Goal: Task Accomplishment & Management: Use online tool/utility

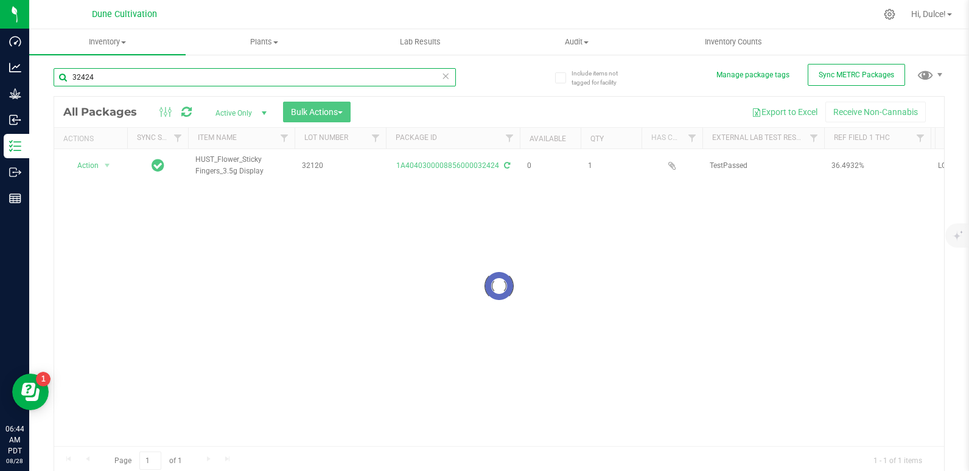
click at [110, 78] on input "32424" at bounding box center [255, 77] width 402 height 18
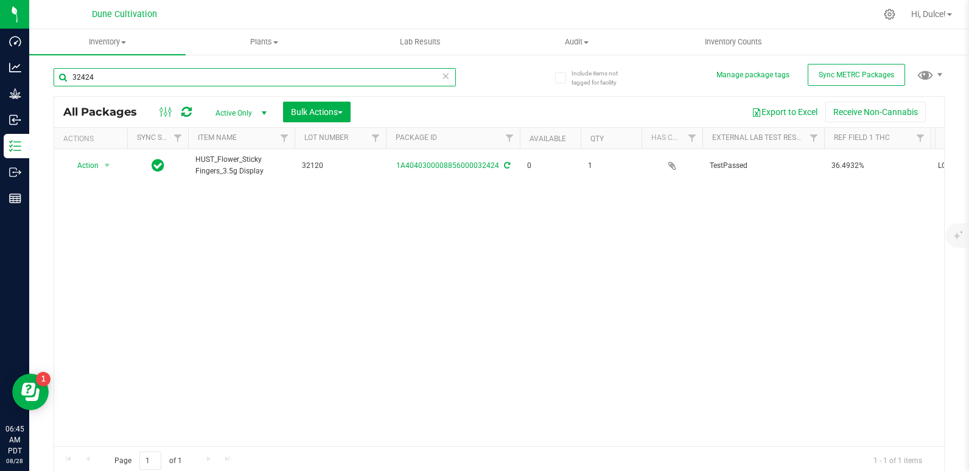
click at [113, 79] on input "32424" at bounding box center [255, 77] width 402 height 18
click at [442, 76] on icon at bounding box center [446, 75] width 9 height 15
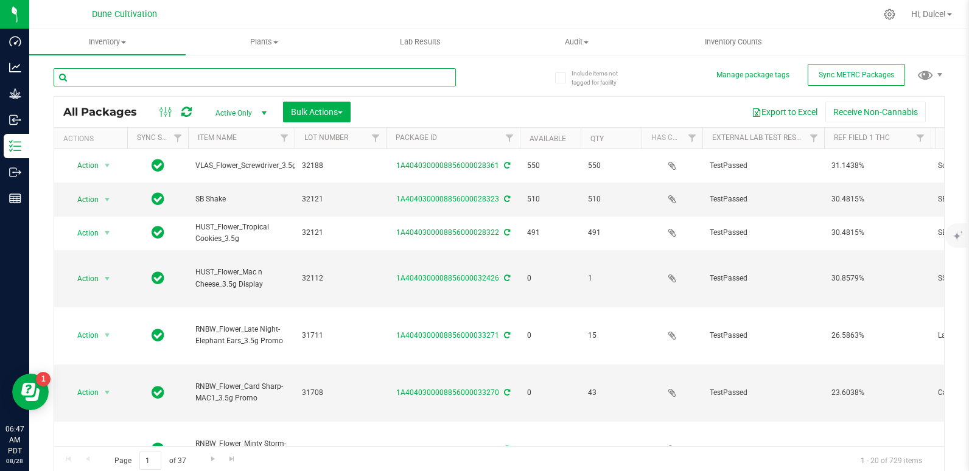
click at [441, 76] on input "text" at bounding box center [255, 77] width 402 height 18
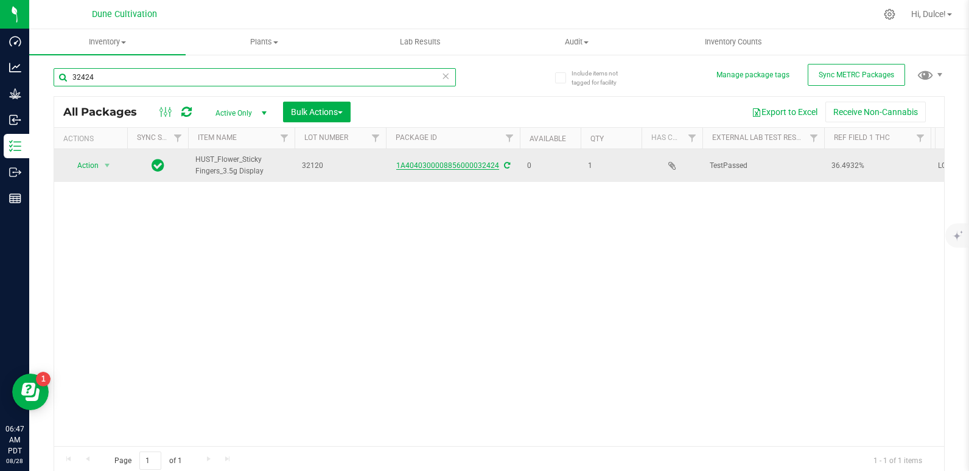
type input "32424"
click at [437, 165] on link "1A4040300008856000032424" at bounding box center [447, 165] width 103 height 9
click at [107, 161] on span "select" at bounding box center [107, 166] width 10 height 10
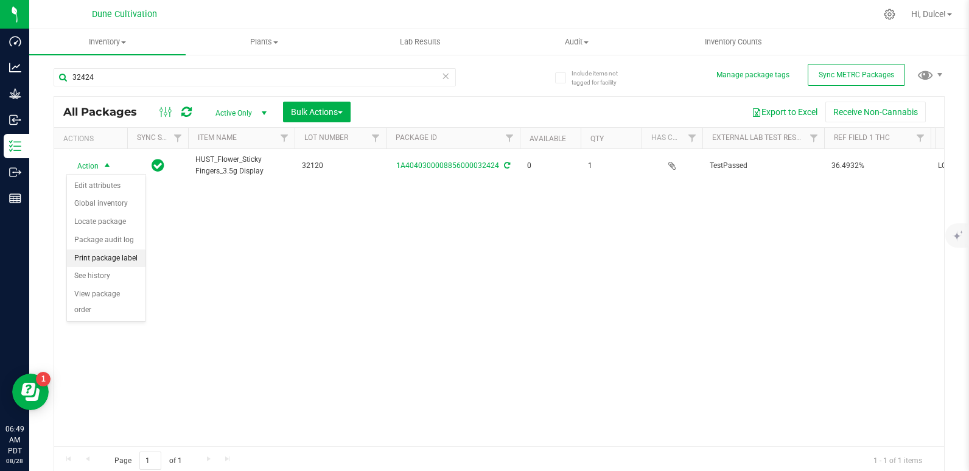
click at [119, 259] on li "Print package label" at bounding box center [106, 259] width 79 height 18
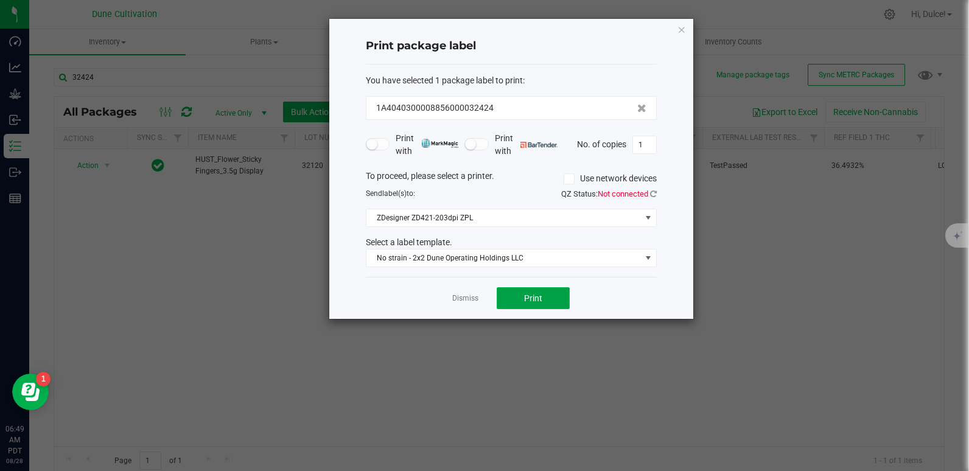
click at [542, 297] on span "Print" at bounding box center [533, 298] width 18 height 10
click at [689, 26] on div "Print package label You have selected 1 package label to print : 1A404030000885…" at bounding box center [511, 169] width 364 height 300
click at [683, 28] on icon "button" at bounding box center [682, 29] width 9 height 15
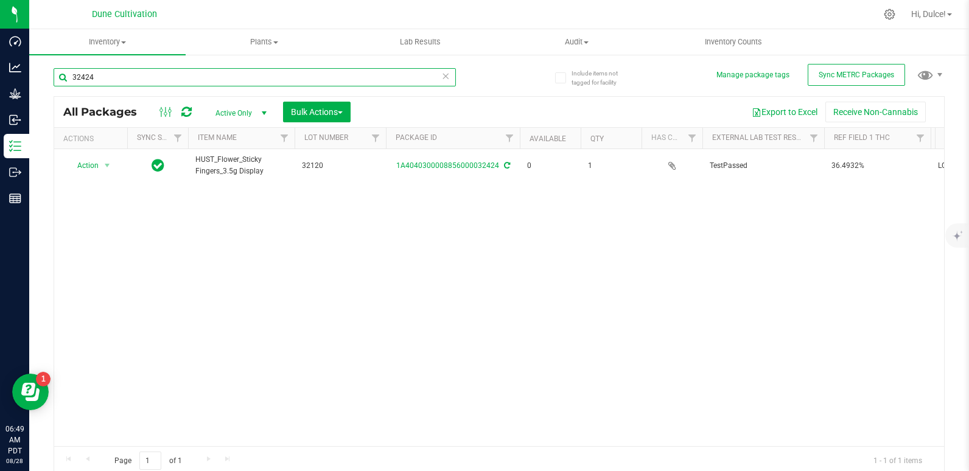
click at [447, 76] on input "32424" at bounding box center [255, 77] width 402 height 18
click at [442, 77] on icon at bounding box center [446, 75] width 9 height 15
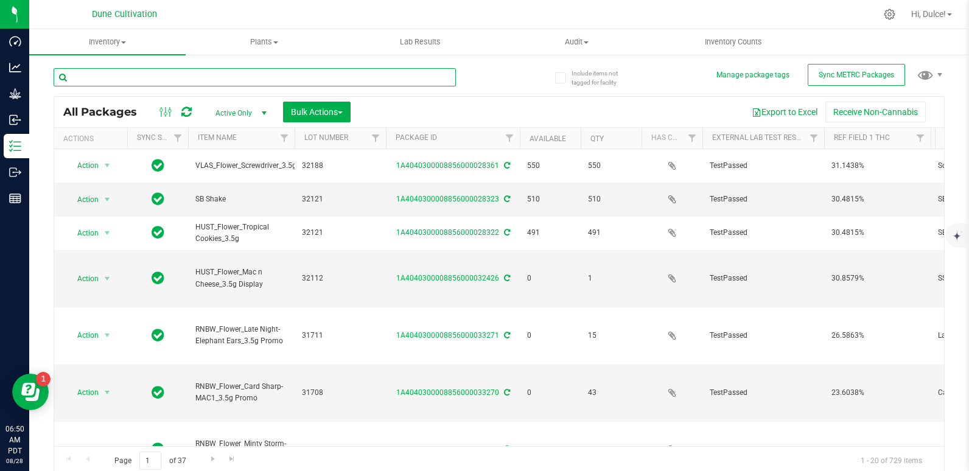
click at [442, 77] on input "text" at bounding box center [255, 77] width 402 height 18
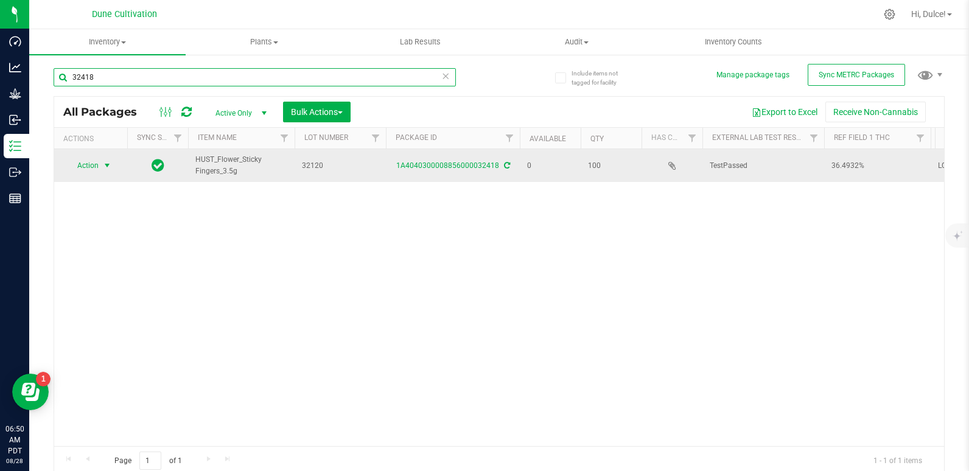
type input "32418"
click at [91, 166] on span "Action" at bounding box center [82, 165] width 33 height 17
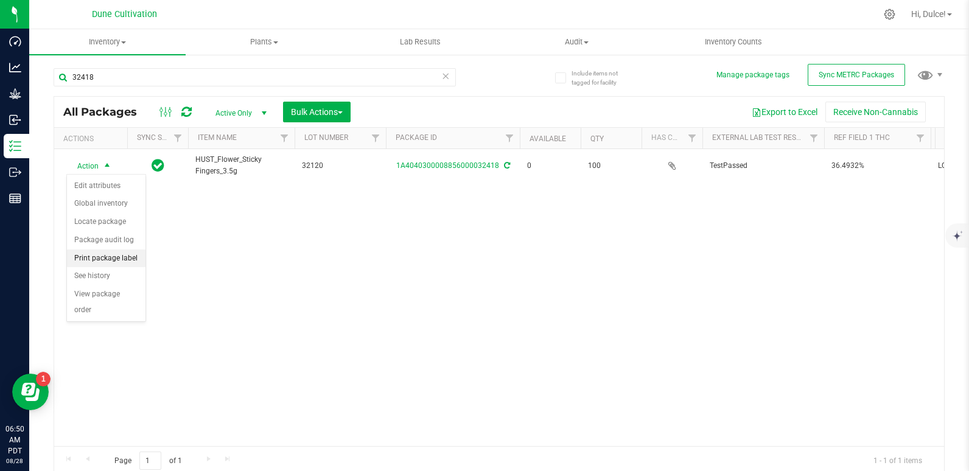
click at [131, 251] on li "Print package label" at bounding box center [106, 259] width 79 height 18
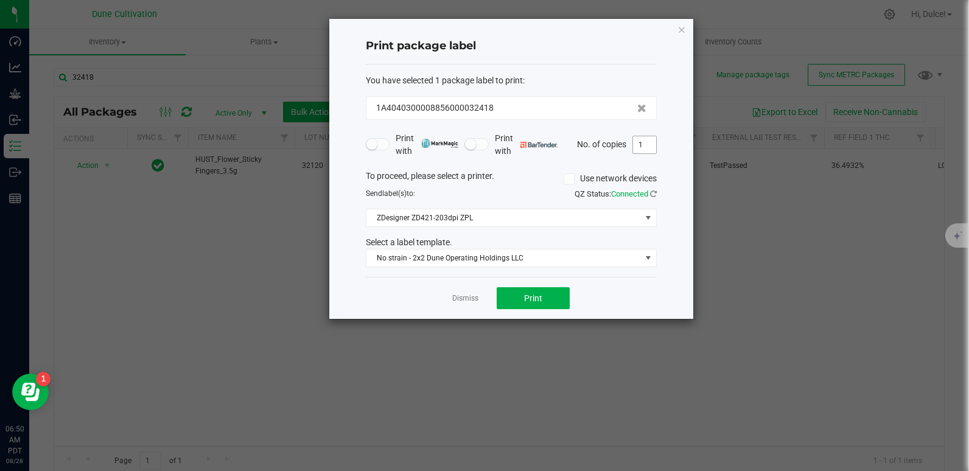
click at [648, 139] on input "1" at bounding box center [644, 144] width 23 height 17
type input "100"
click at [541, 299] on span "Print" at bounding box center [533, 298] width 18 height 10
click at [808, 183] on ngb-modal-window "Print package label You have selected 1 package label to print : 1A404030000885…" at bounding box center [489, 235] width 979 height 471
click at [681, 27] on icon "button" at bounding box center [682, 29] width 9 height 15
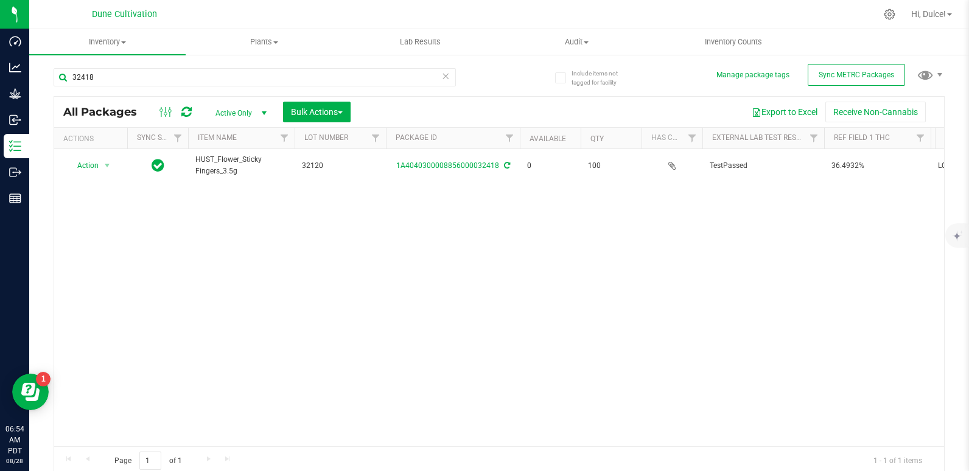
click at [443, 73] on icon at bounding box center [446, 75] width 9 height 15
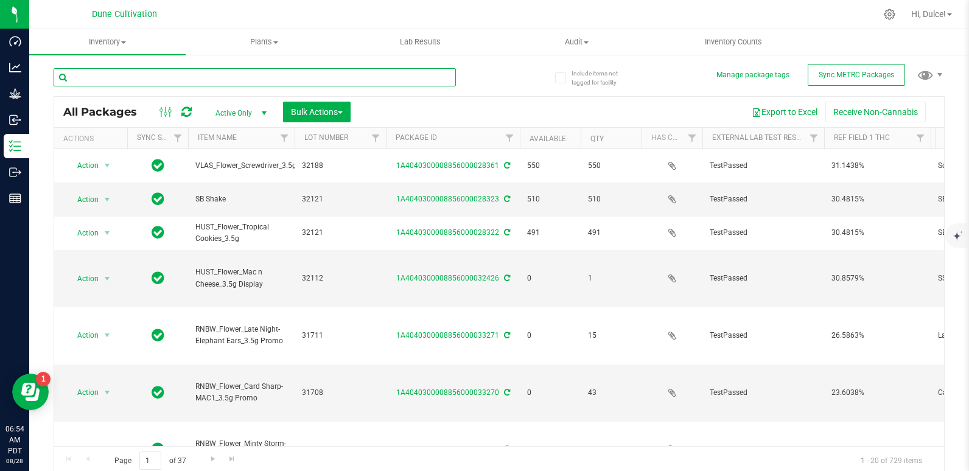
click at [443, 73] on input "text" at bounding box center [255, 77] width 402 height 18
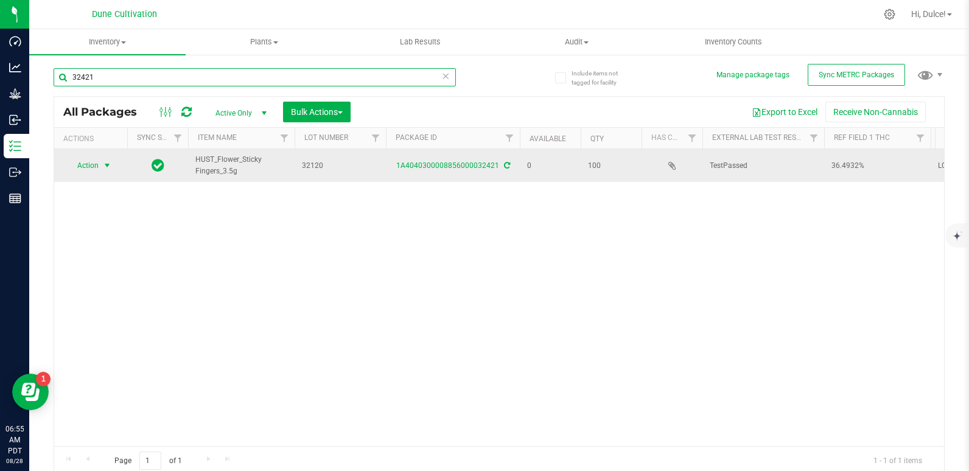
type input "32421"
click at [97, 158] on span "Action" at bounding box center [82, 165] width 33 height 17
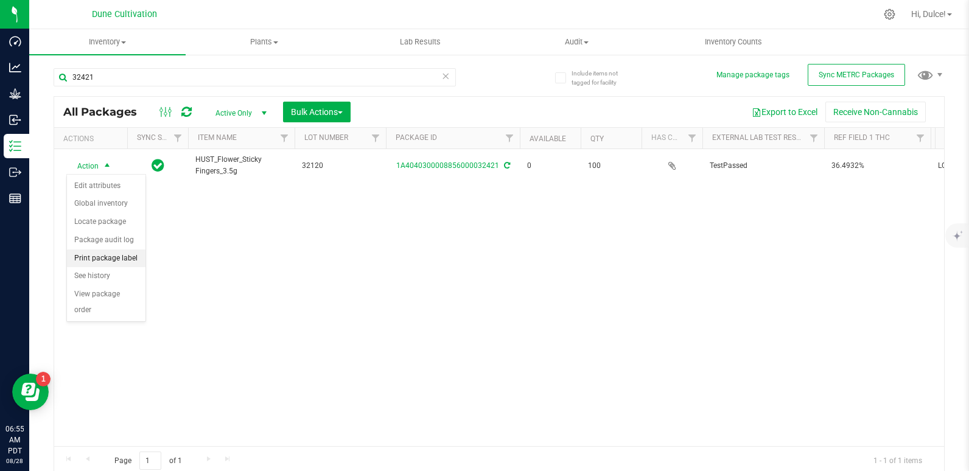
click at [105, 257] on li "Print package label" at bounding box center [106, 259] width 79 height 18
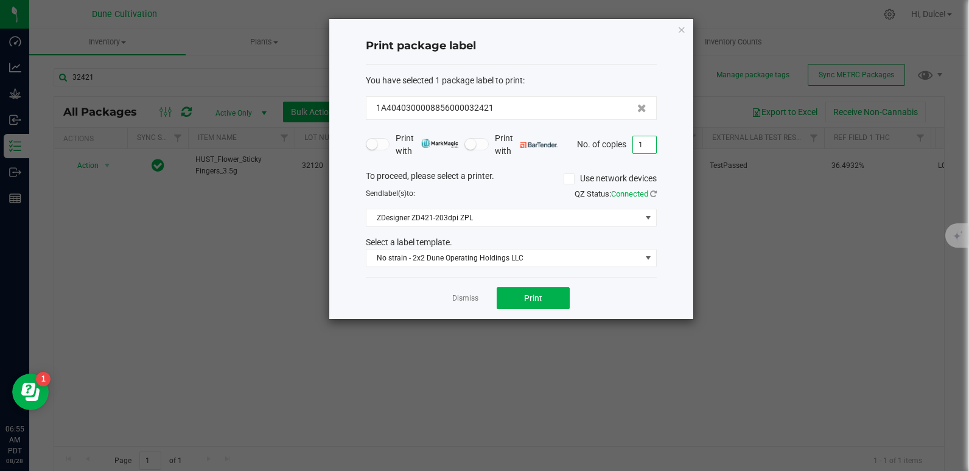
click at [647, 144] on input "1" at bounding box center [644, 144] width 23 height 17
type input "100"
click at [550, 308] on button "Print" at bounding box center [533, 298] width 73 height 22
click at [683, 28] on icon "button" at bounding box center [682, 29] width 9 height 15
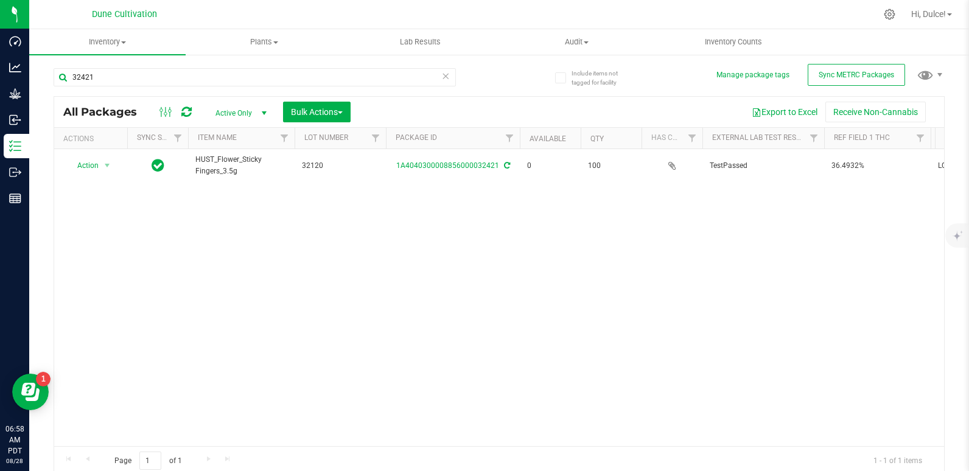
click at [442, 75] on icon at bounding box center [446, 75] width 9 height 15
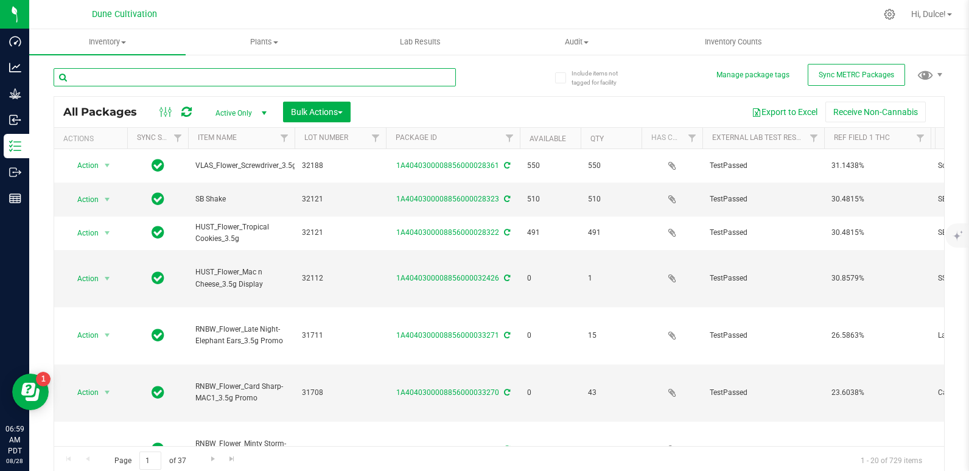
click at [376, 82] on input "text" at bounding box center [255, 77] width 402 height 18
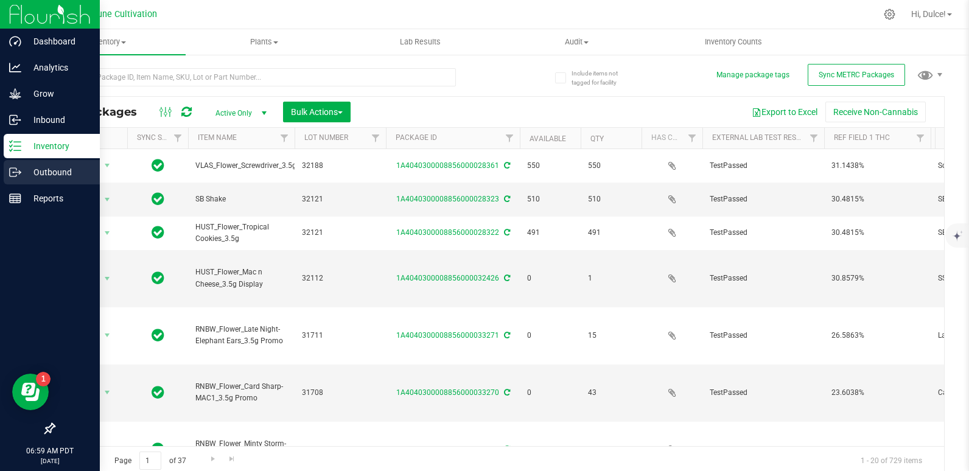
click at [29, 169] on p "Outbound" at bounding box center [57, 172] width 73 height 15
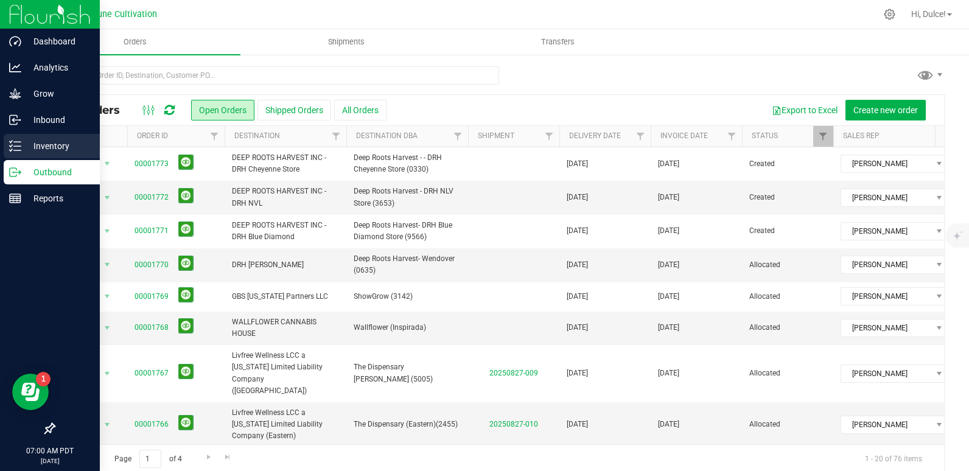
click at [17, 144] on icon at bounding box center [15, 146] width 12 height 12
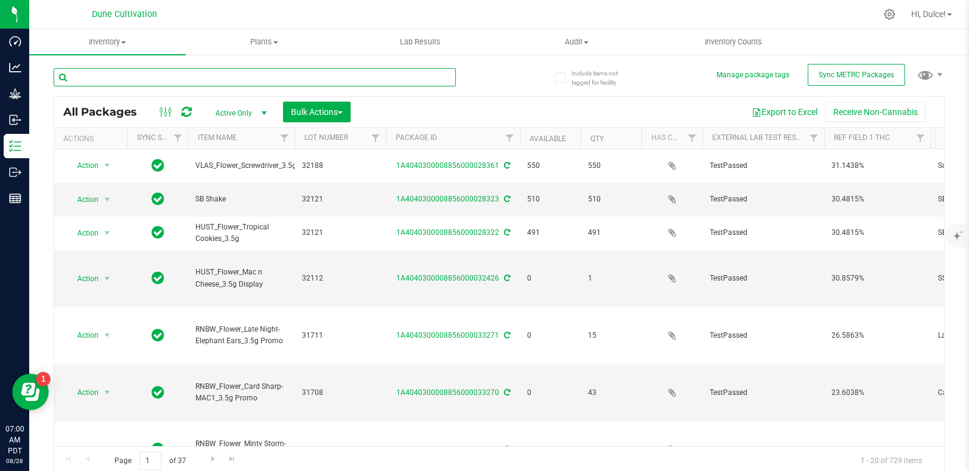
click at [167, 80] on input "text" at bounding box center [255, 77] width 402 height 18
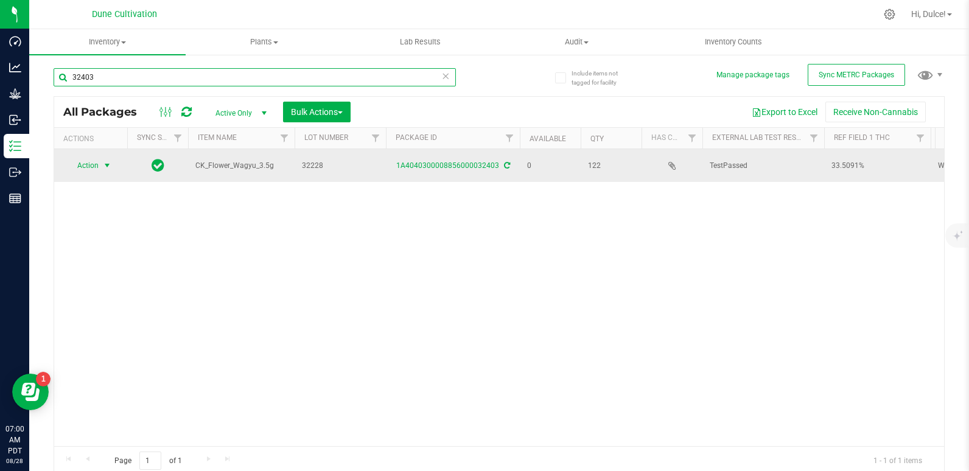
type input "32403"
click at [96, 166] on span "Action" at bounding box center [82, 165] width 33 height 17
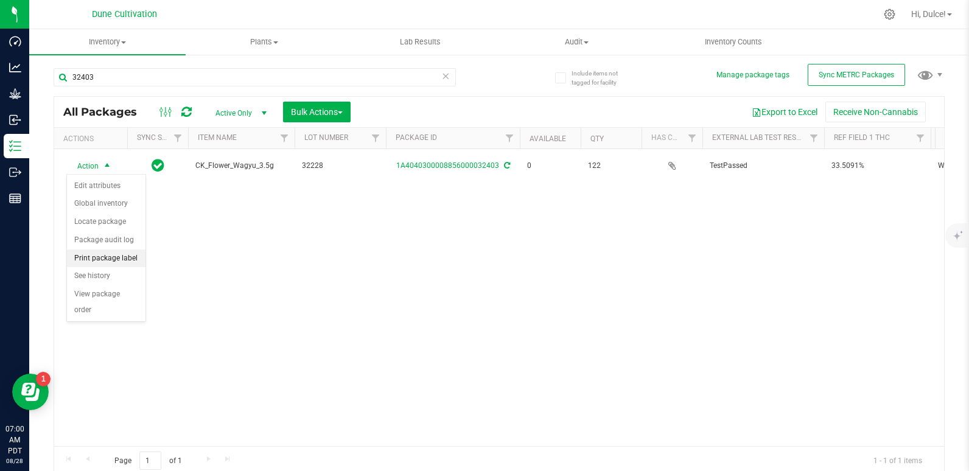
click at [108, 261] on li "Print package label" at bounding box center [106, 259] width 79 height 18
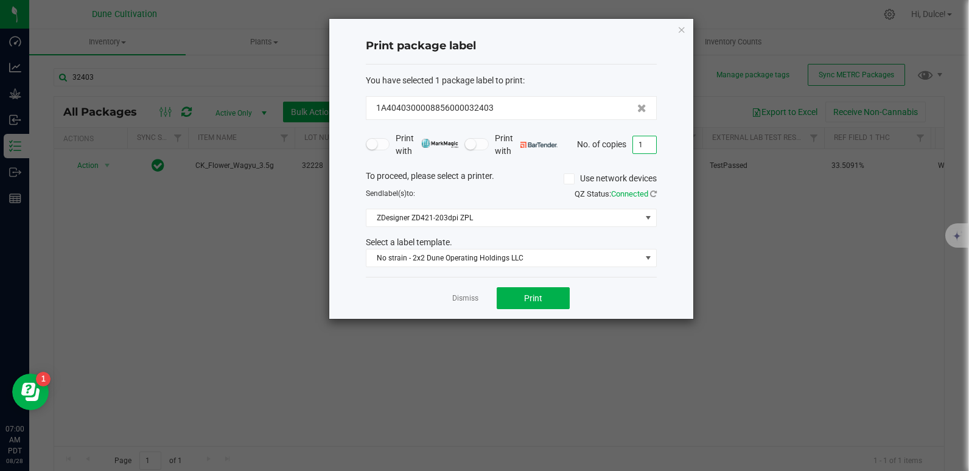
click at [648, 149] on input "1" at bounding box center [644, 144] width 23 height 17
type input "122"
click at [539, 295] on span "Print" at bounding box center [533, 298] width 18 height 10
click at [537, 261] on span "No strain - 2x2 Dune Operating Holdings LLC" at bounding box center [504, 258] width 275 height 17
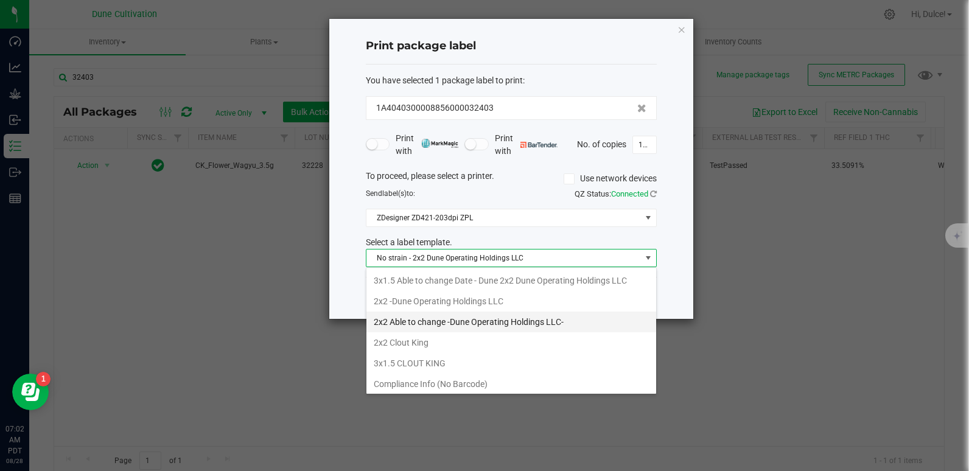
scroll to position [44, 0]
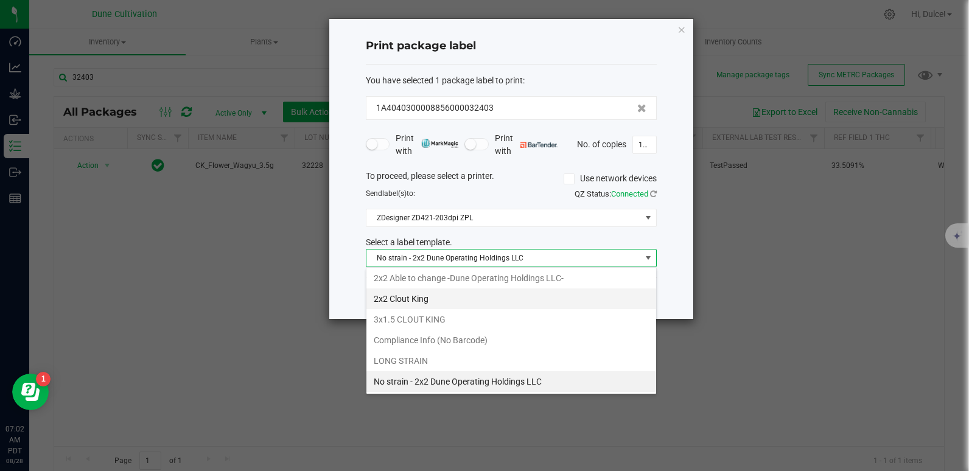
click at [468, 301] on li "2x2 Clout King" at bounding box center [512, 299] width 290 height 21
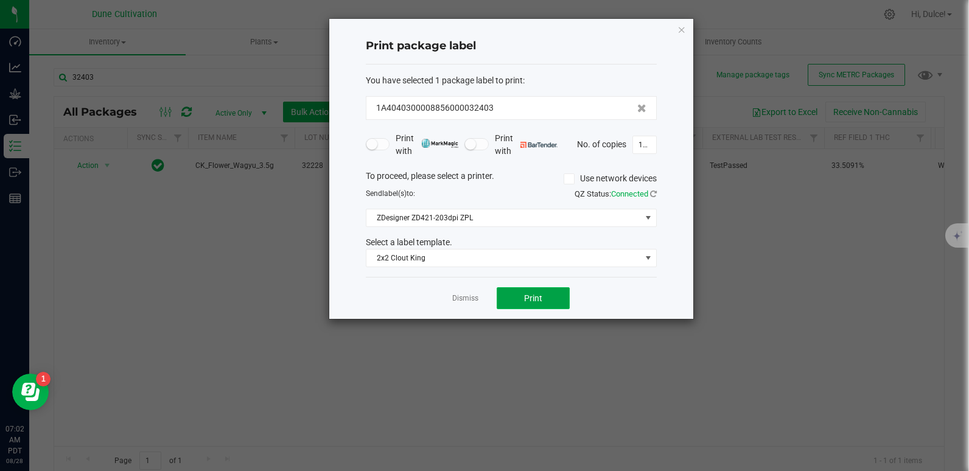
click at [538, 301] on span "Print" at bounding box center [533, 298] width 18 height 10
click at [682, 31] on icon "button" at bounding box center [682, 29] width 9 height 15
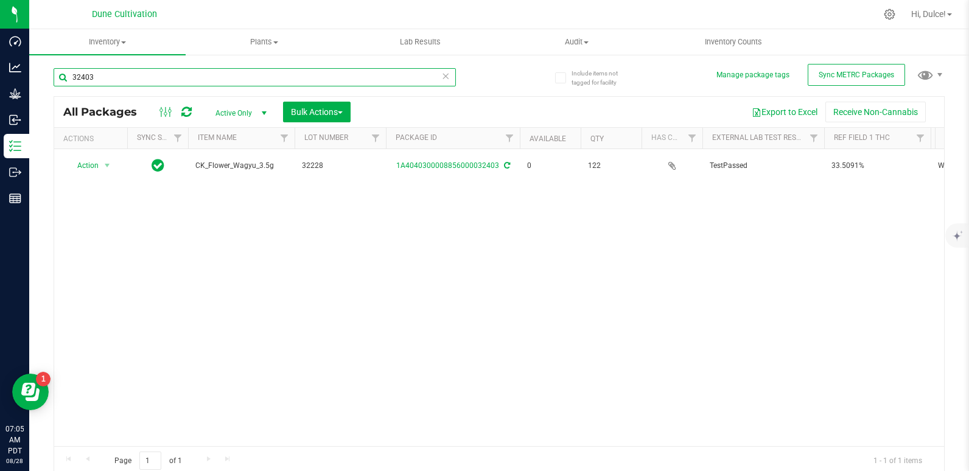
click at [401, 82] on input "32403" at bounding box center [255, 77] width 402 height 18
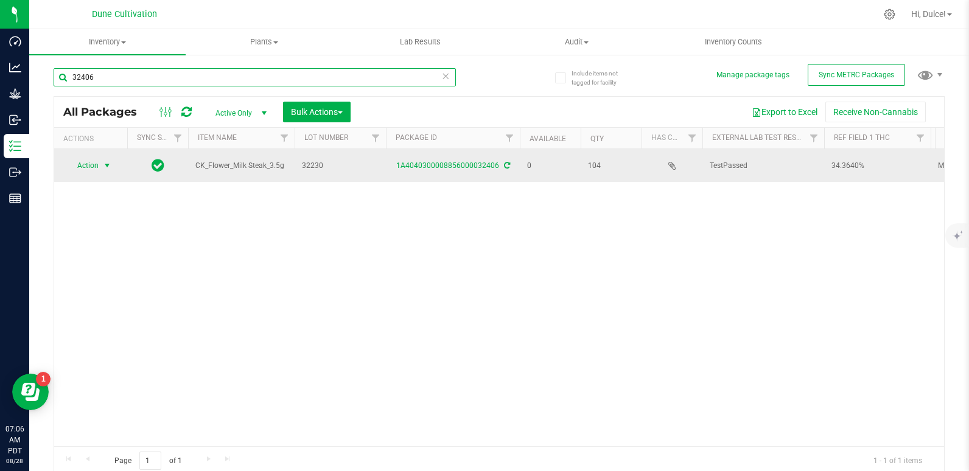
type input "32406"
click at [99, 159] on span "Action" at bounding box center [82, 165] width 33 height 17
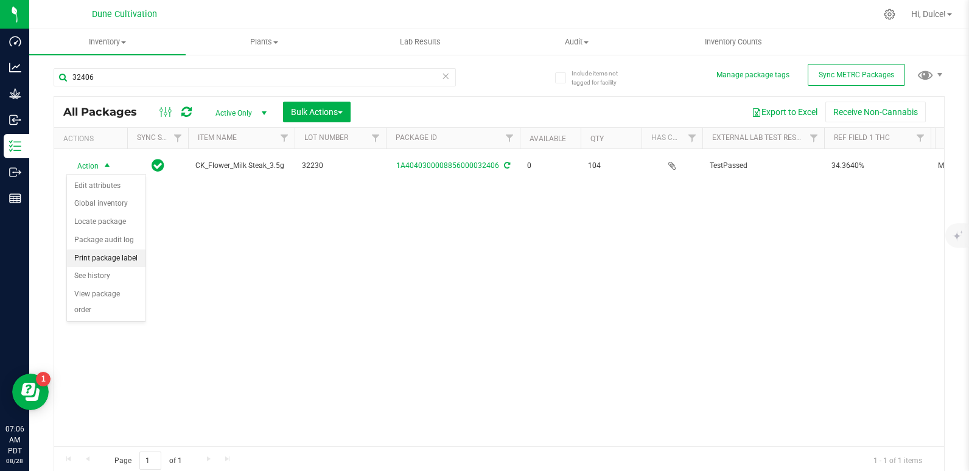
click at [114, 259] on li "Print package label" at bounding box center [106, 259] width 79 height 18
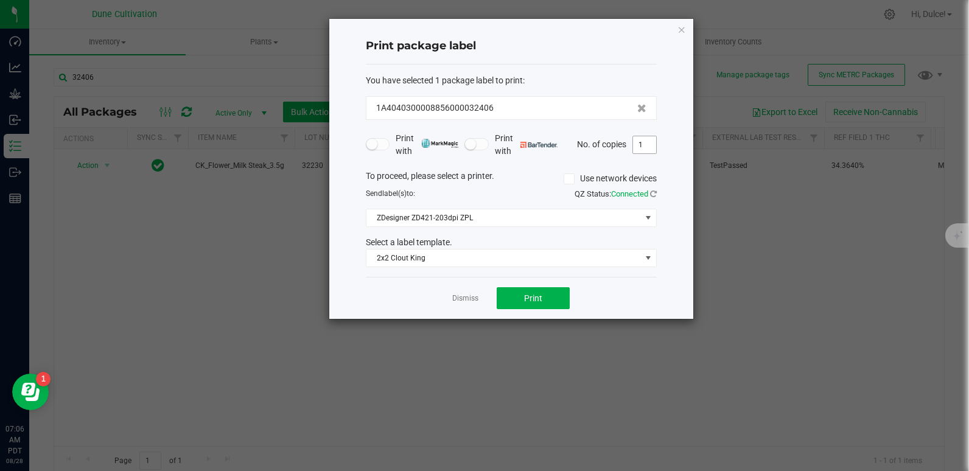
click at [649, 146] on input "1" at bounding box center [644, 144] width 23 height 17
type input "104"
click at [547, 297] on button "Print" at bounding box center [533, 298] width 73 height 22
click at [682, 28] on icon "button" at bounding box center [682, 29] width 9 height 15
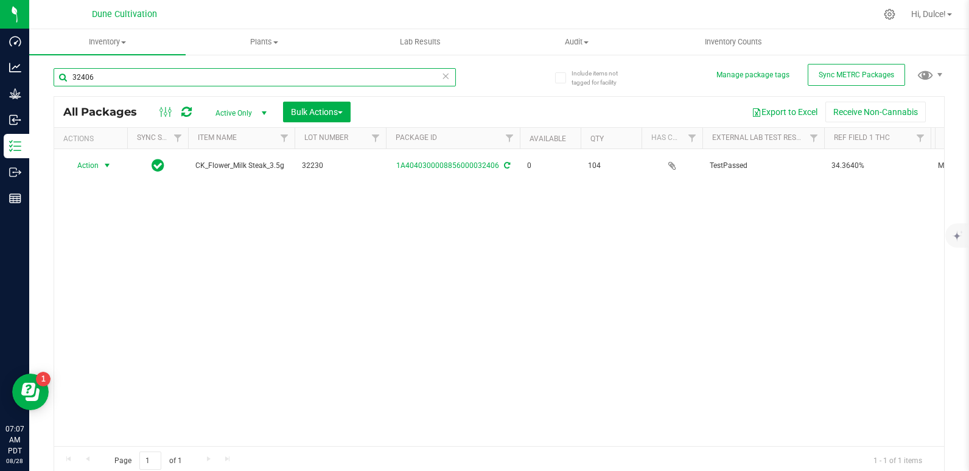
click at [341, 80] on input "32406" at bounding box center [255, 77] width 402 height 18
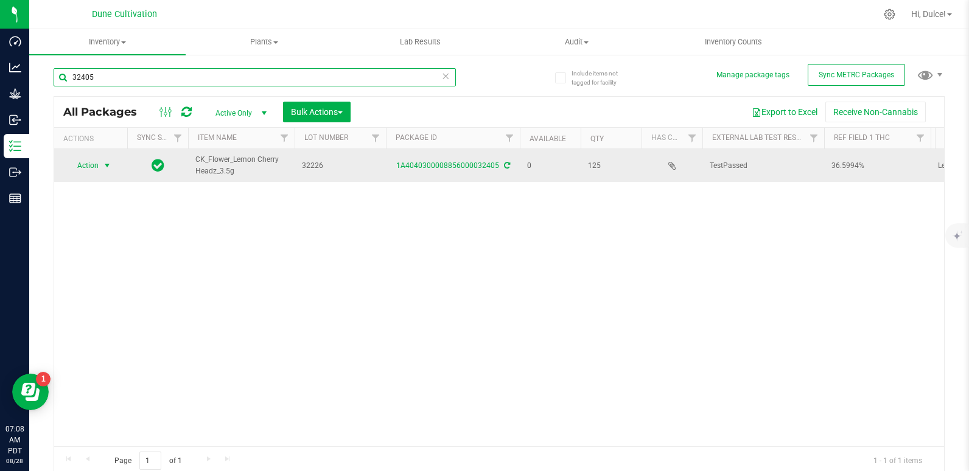
type input "32405"
click at [90, 169] on span "Action" at bounding box center [82, 165] width 33 height 17
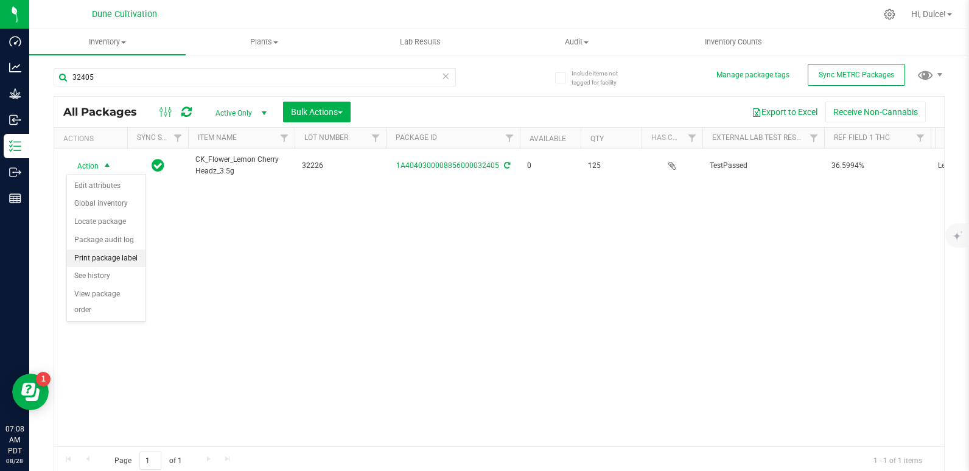
click at [110, 255] on li "Print package label" at bounding box center [106, 259] width 79 height 18
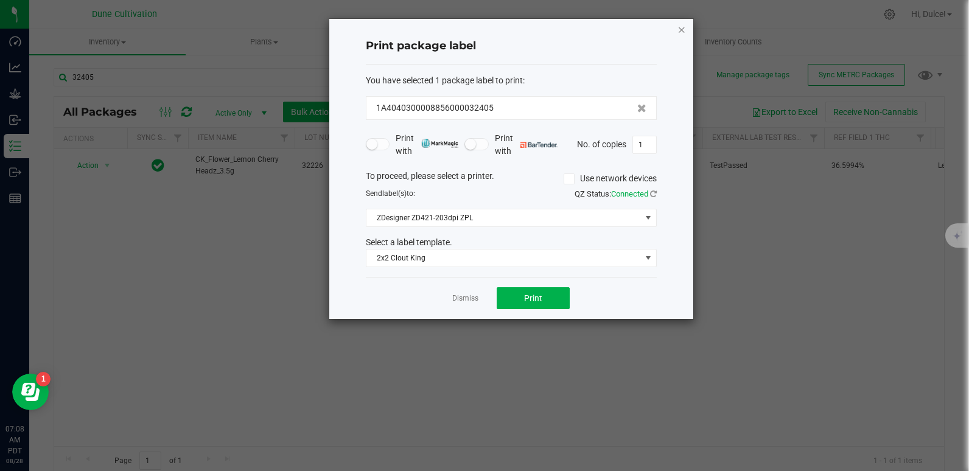
click at [684, 27] on icon "button" at bounding box center [682, 29] width 9 height 15
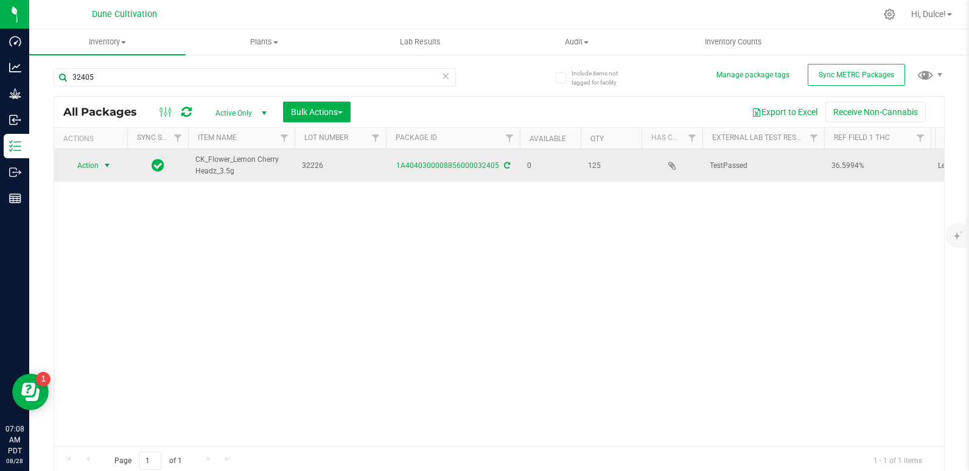
click at [92, 166] on span "Action" at bounding box center [82, 165] width 33 height 17
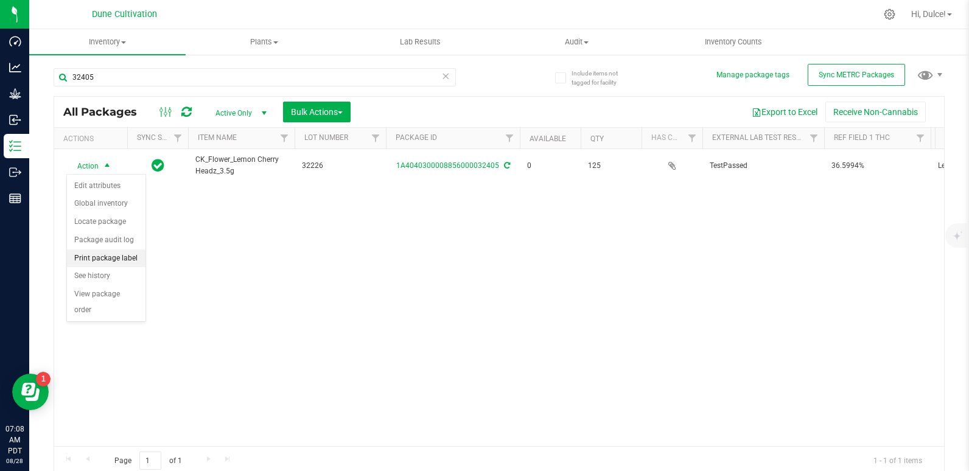
click at [114, 262] on li "Print package label" at bounding box center [106, 259] width 79 height 18
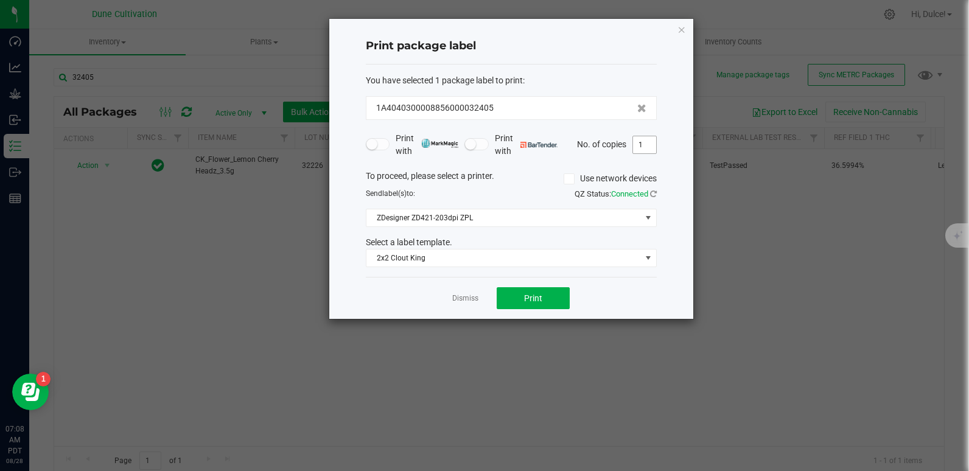
click at [644, 150] on input "1" at bounding box center [644, 144] width 23 height 17
type input "125"
click at [541, 303] on span "Print" at bounding box center [533, 298] width 18 height 10
click at [682, 33] on icon "button" at bounding box center [682, 29] width 9 height 15
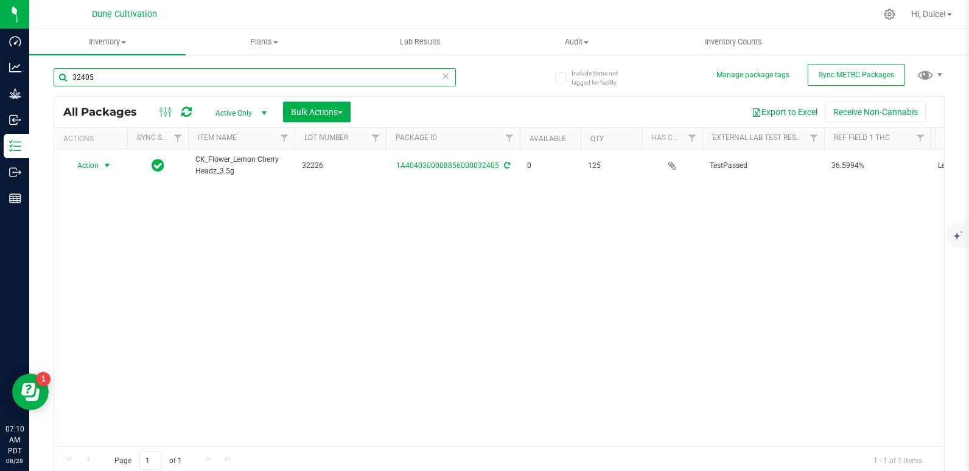
click at [379, 79] on input "32405" at bounding box center [255, 77] width 402 height 18
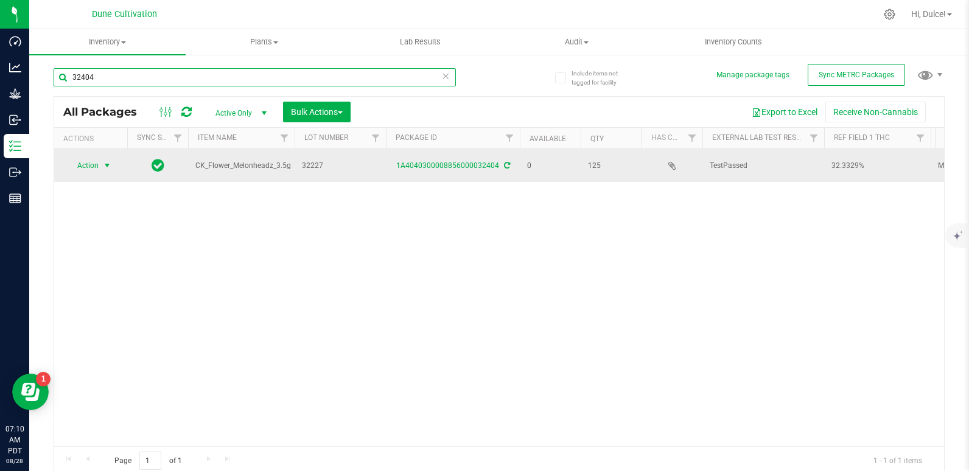
type input "32404"
click at [100, 165] on span "select" at bounding box center [107, 165] width 15 height 17
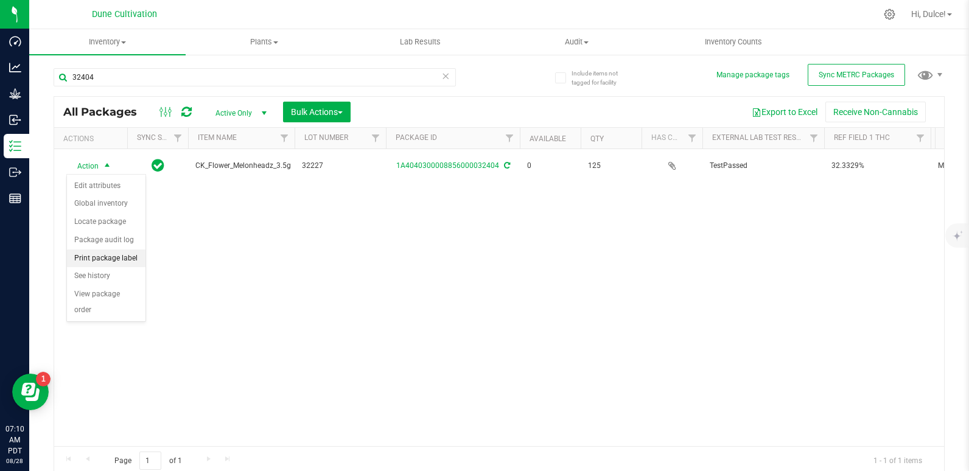
click at [110, 261] on li "Print package label" at bounding box center [106, 259] width 79 height 18
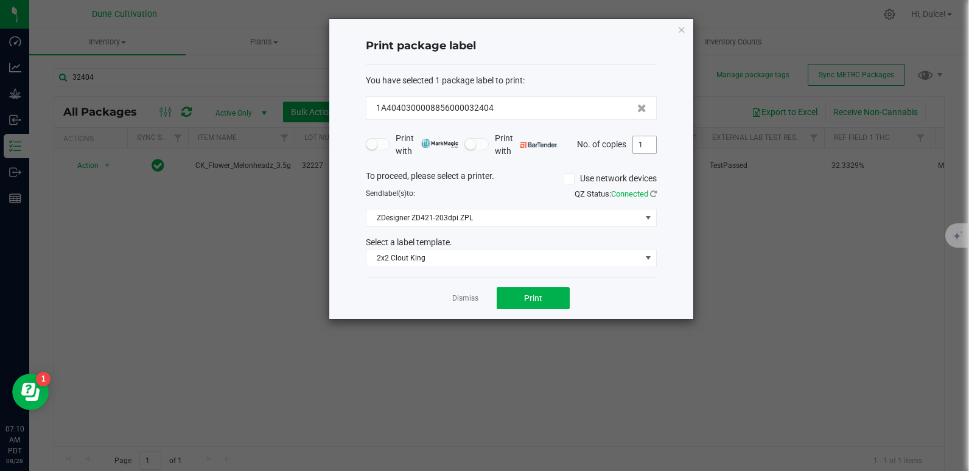
click at [647, 148] on input "1" at bounding box center [644, 144] width 23 height 17
type input "125"
click at [548, 297] on button "Print" at bounding box center [533, 298] width 73 height 22
click at [685, 33] on icon "button" at bounding box center [682, 29] width 9 height 15
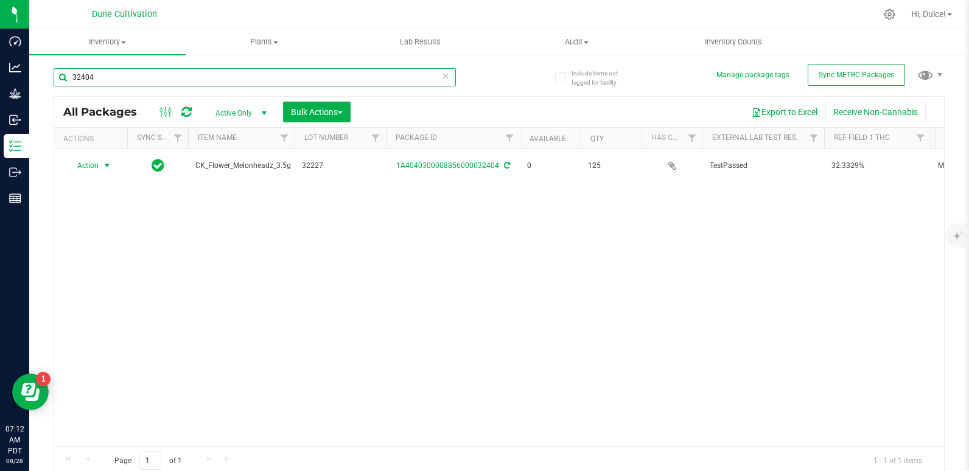
click at [407, 82] on input "32404" at bounding box center [255, 77] width 402 height 18
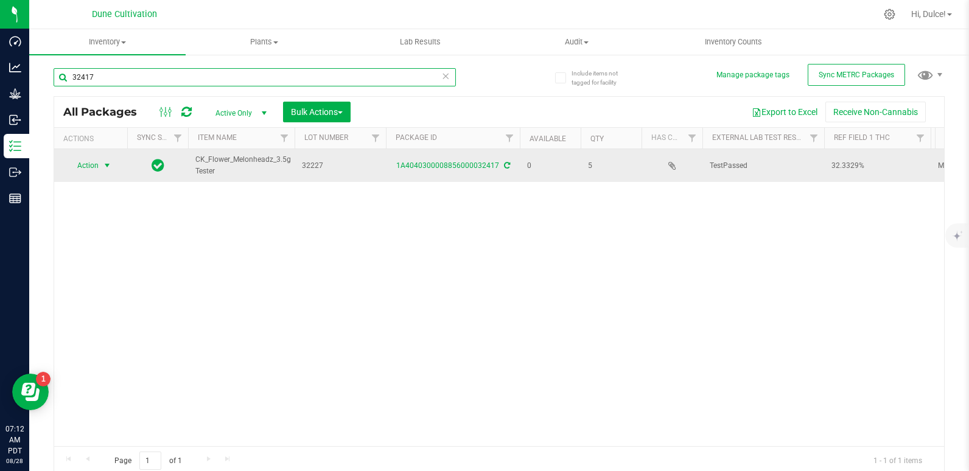
type input "32417"
click at [75, 165] on span "Action" at bounding box center [82, 165] width 33 height 17
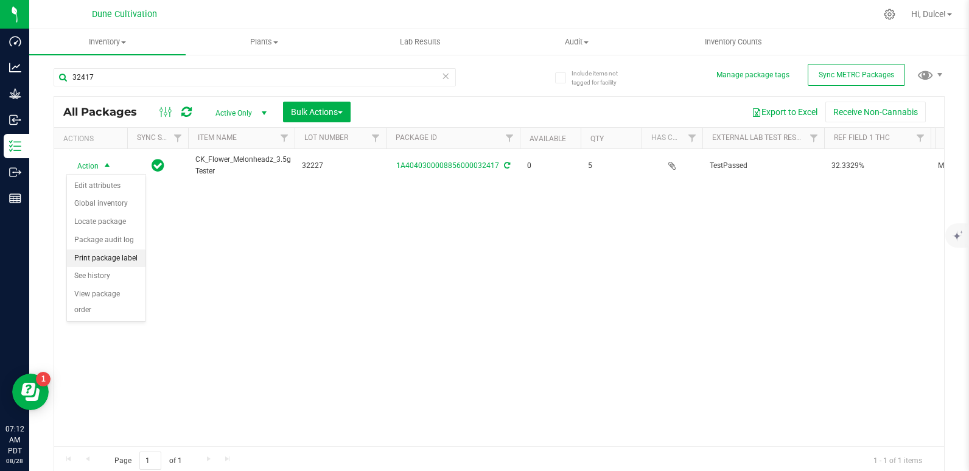
click at [108, 257] on li "Print package label" at bounding box center [106, 259] width 79 height 18
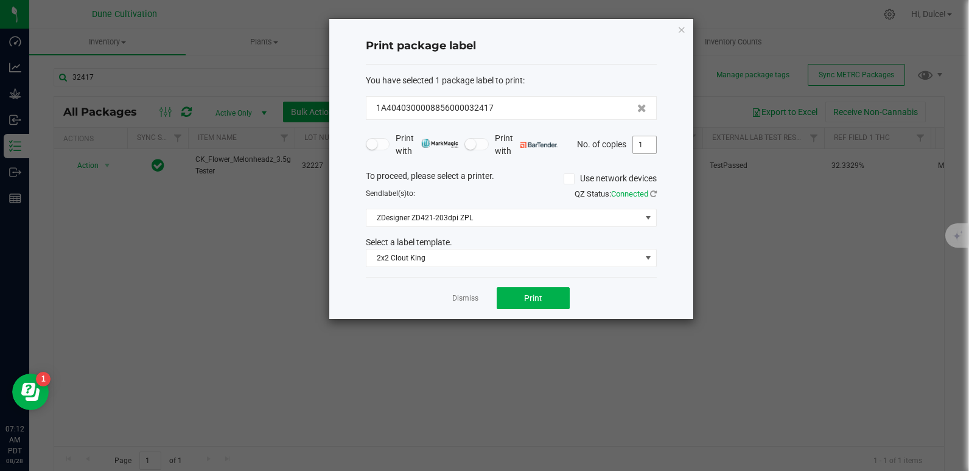
click at [652, 146] on input "1" at bounding box center [644, 144] width 23 height 17
type input "5"
click at [540, 300] on span "Print" at bounding box center [533, 298] width 18 height 10
click at [683, 26] on icon "button" at bounding box center [682, 29] width 9 height 15
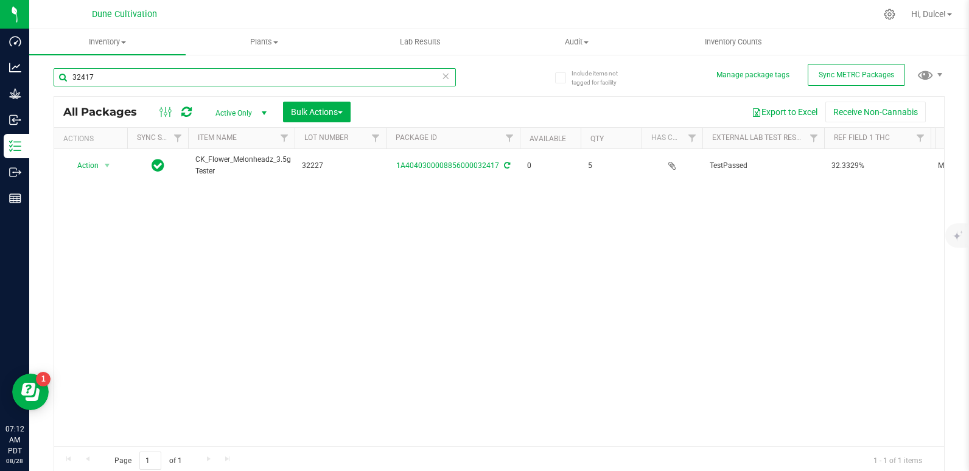
click at [351, 79] on input "32417" at bounding box center [255, 77] width 402 height 18
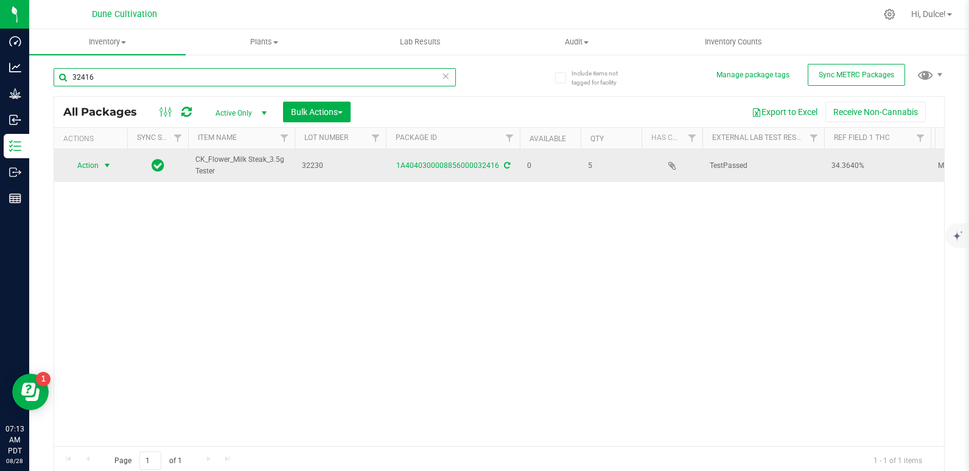
type input "32416"
click at [110, 166] on span "select" at bounding box center [107, 166] width 10 height 10
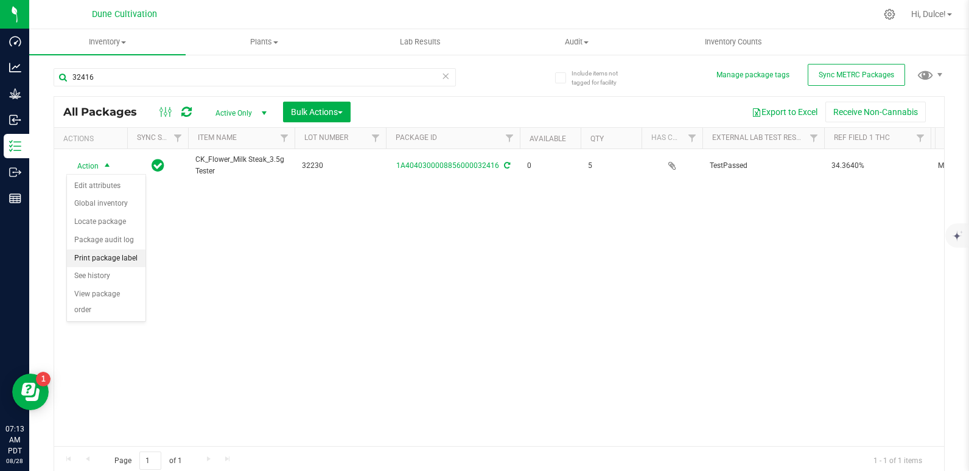
click at [125, 265] on li "Print package label" at bounding box center [106, 259] width 79 height 18
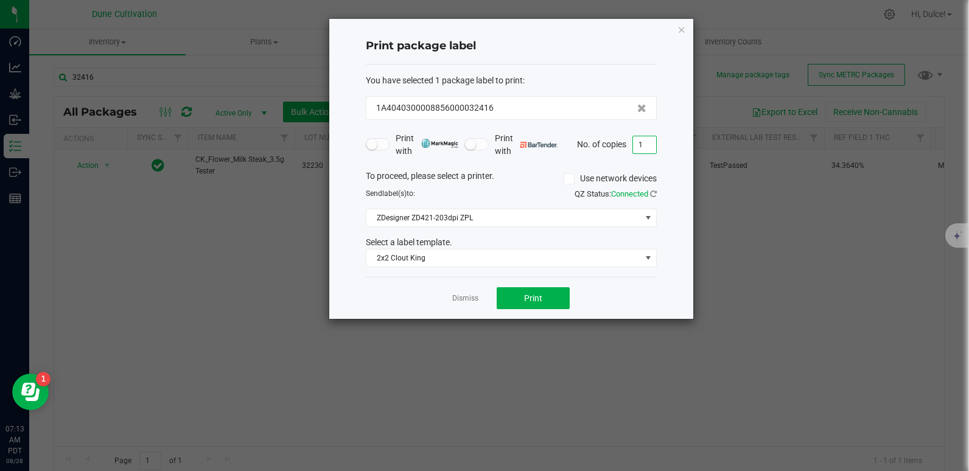
click at [638, 140] on input "1" at bounding box center [644, 144] width 23 height 17
type input "5"
click at [553, 300] on button "Print" at bounding box center [533, 298] width 73 height 22
click at [685, 32] on icon "button" at bounding box center [682, 29] width 9 height 15
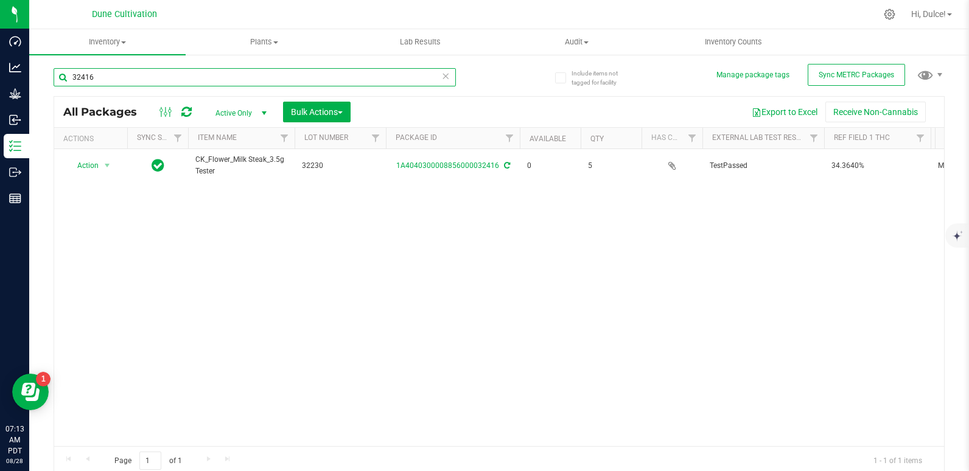
click at [413, 78] on input "32416" at bounding box center [255, 77] width 402 height 18
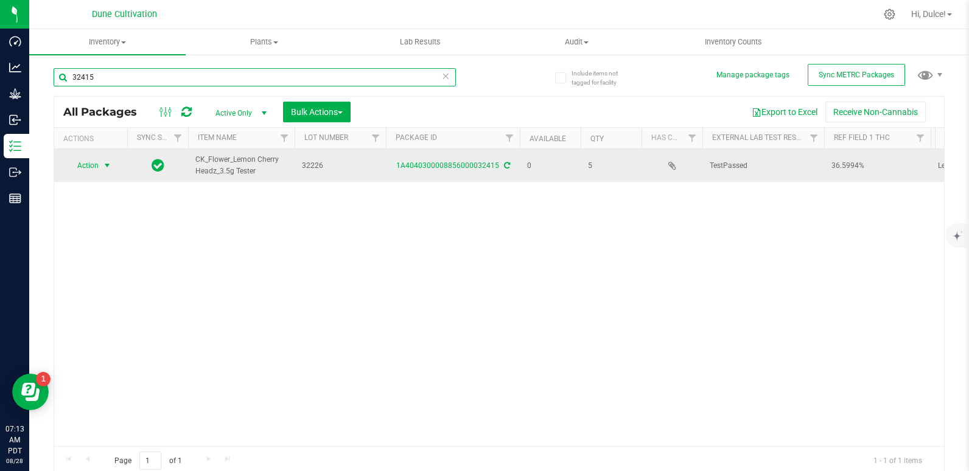
type input "32415"
click at [96, 164] on span "Action" at bounding box center [82, 165] width 33 height 17
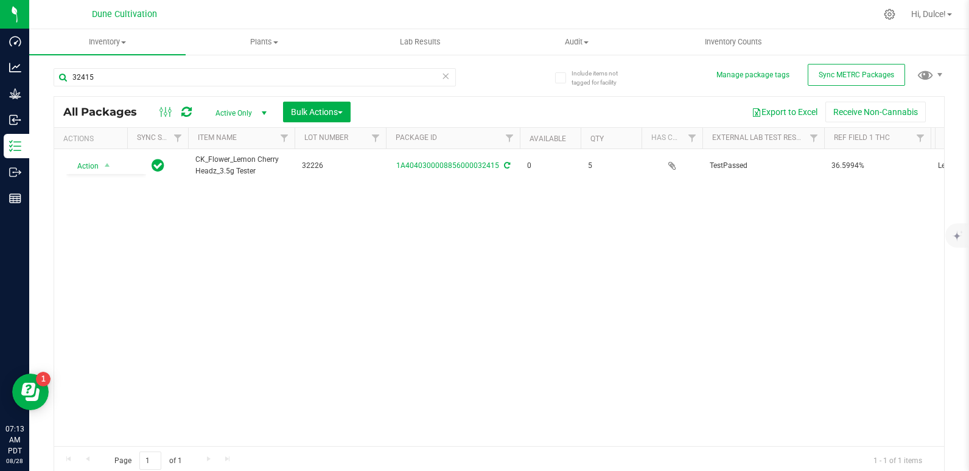
click at [210, 214] on div "Action Action Edit attributes Global inventory Locate package Package audit log…" at bounding box center [499, 297] width 890 height 297
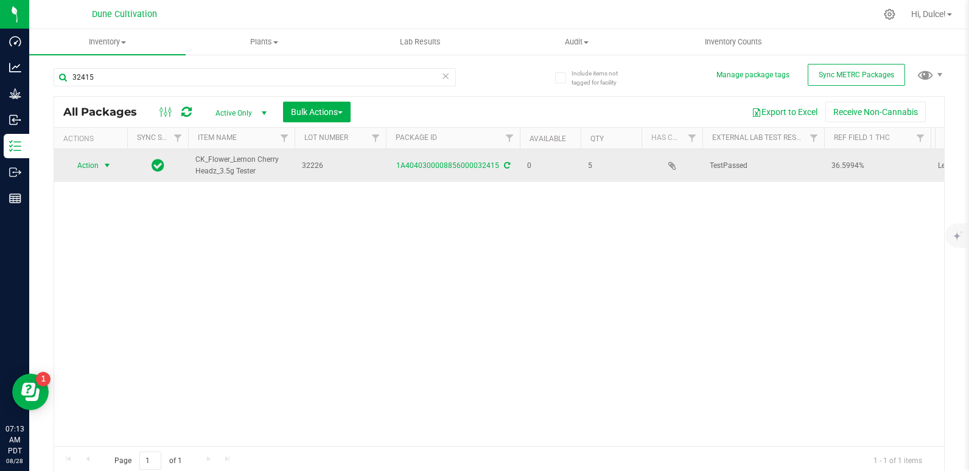
click at [96, 163] on span "Action" at bounding box center [82, 165] width 33 height 17
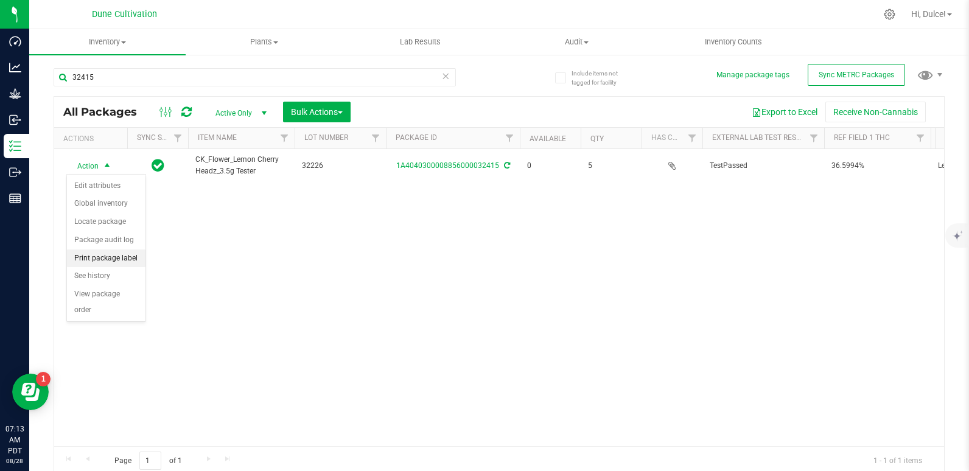
click at [105, 256] on li "Print package label" at bounding box center [106, 259] width 79 height 18
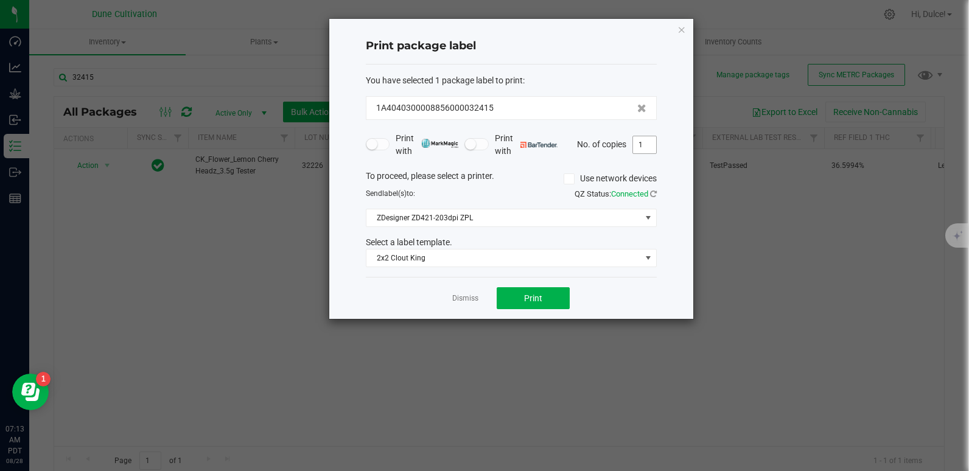
click at [652, 146] on input "1" at bounding box center [644, 144] width 23 height 17
type input "5"
click at [528, 293] on span "Print" at bounding box center [533, 298] width 18 height 10
click at [682, 30] on icon "button" at bounding box center [682, 29] width 9 height 15
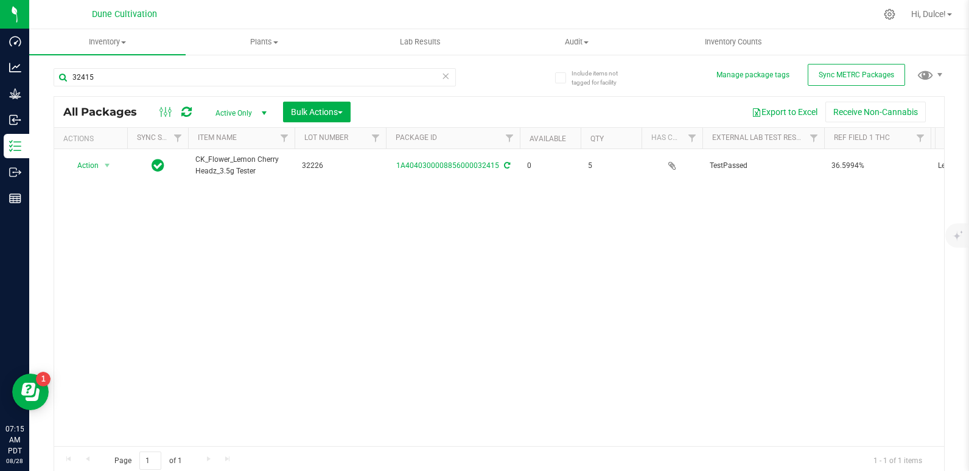
click at [444, 72] on icon at bounding box center [446, 75] width 9 height 15
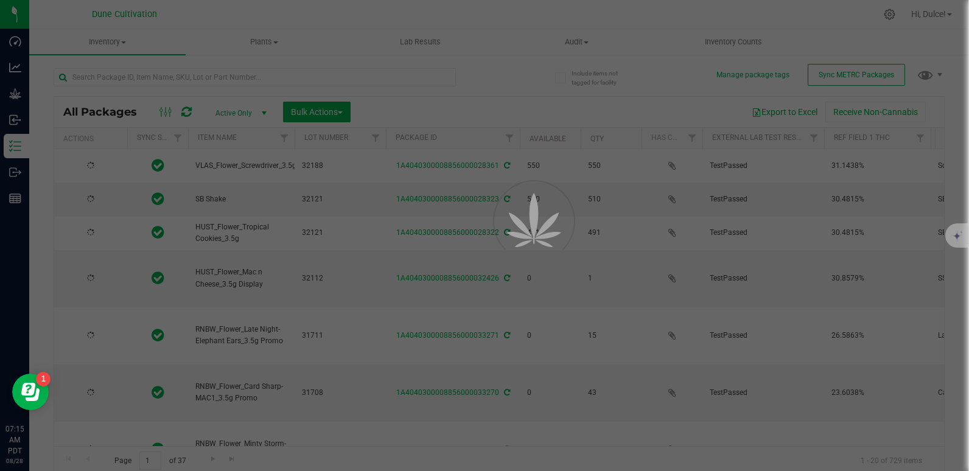
click at [393, 69] on div at bounding box center [484, 235] width 969 height 471
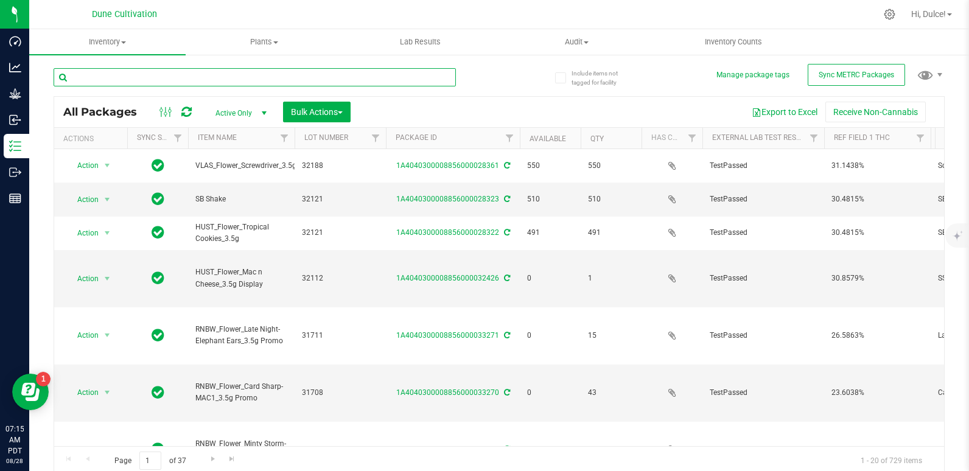
click at [395, 77] on input "text" at bounding box center [255, 77] width 402 height 18
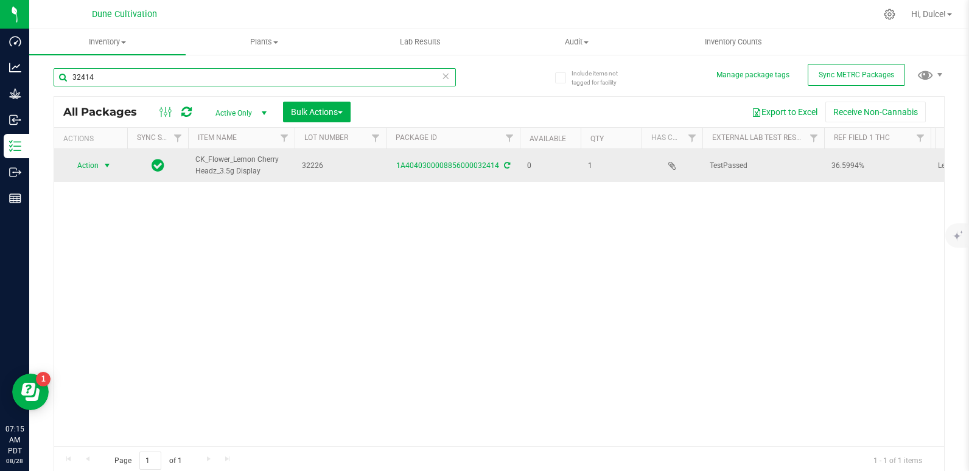
type input "32414"
click at [89, 165] on span "Action" at bounding box center [82, 165] width 33 height 17
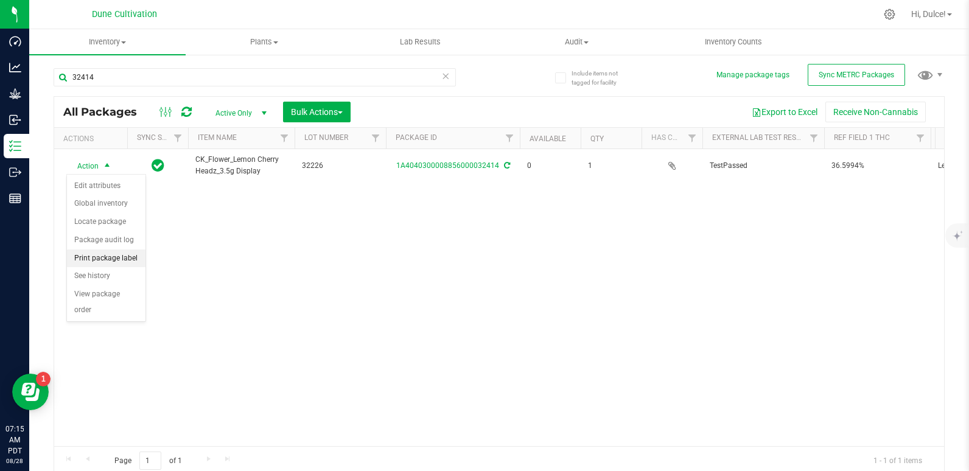
click at [102, 256] on li "Print package label" at bounding box center [106, 259] width 79 height 18
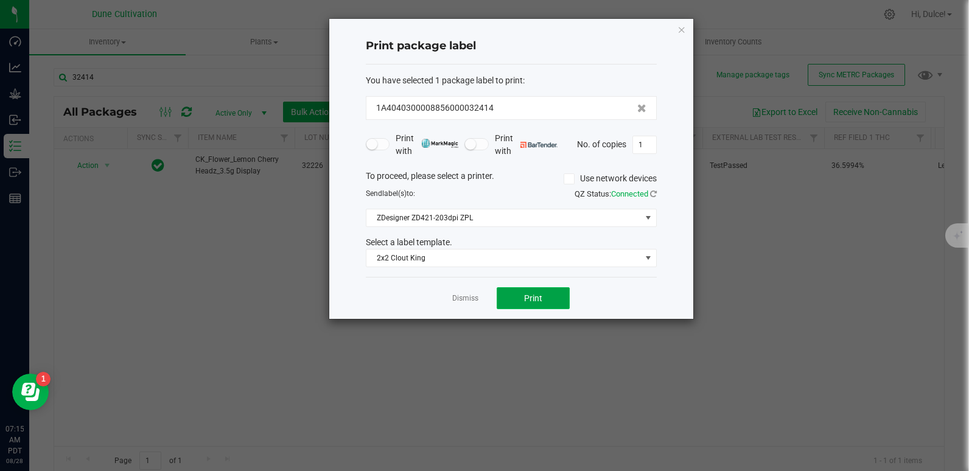
click at [525, 293] on span "Print" at bounding box center [533, 298] width 18 height 10
click at [684, 29] on icon "button" at bounding box center [682, 29] width 9 height 15
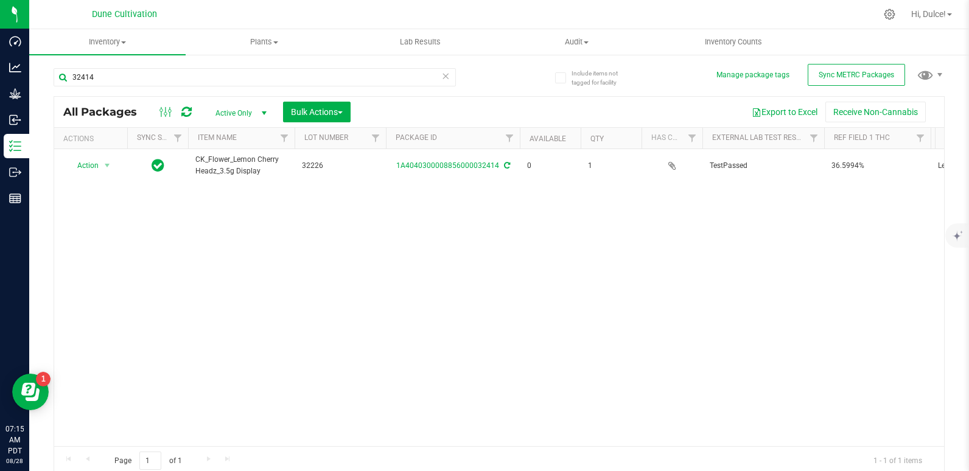
click at [444, 78] on icon at bounding box center [446, 75] width 9 height 15
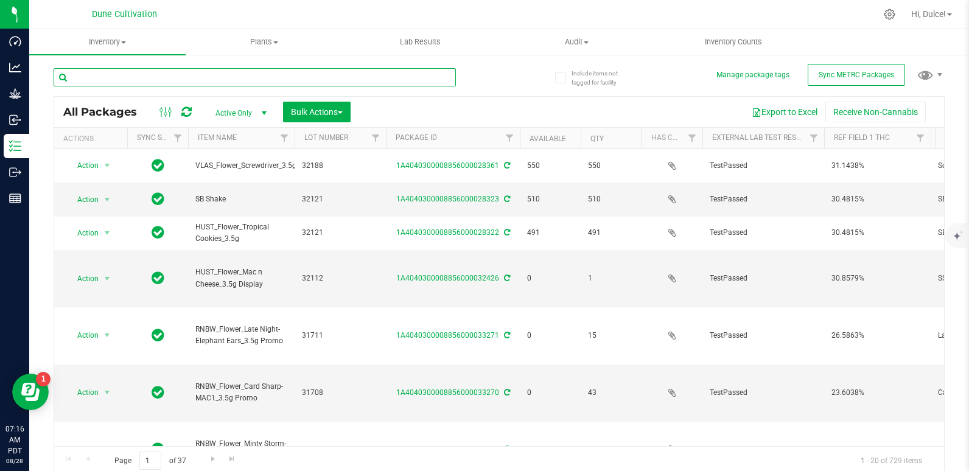
click at [414, 85] on input "text" at bounding box center [255, 77] width 402 height 18
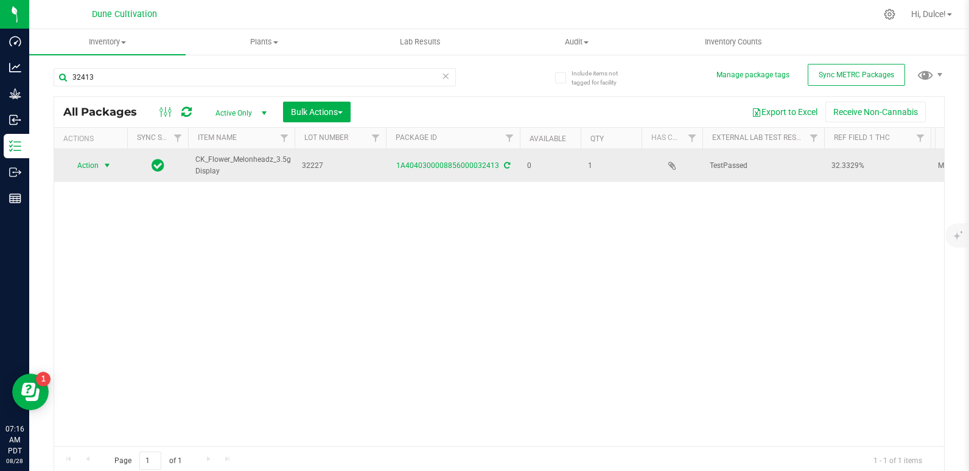
click at [108, 167] on span "select" at bounding box center [107, 166] width 10 height 10
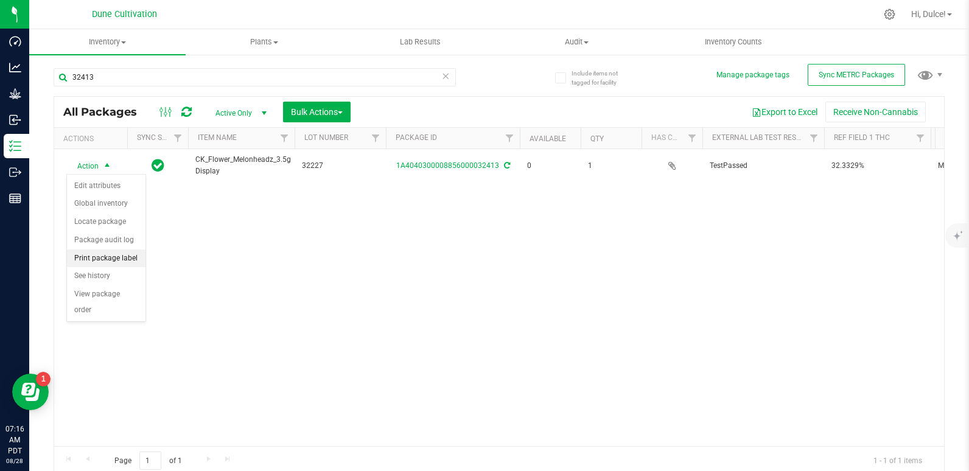
click at [114, 255] on li "Print package label" at bounding box center [106, 259] width 79 height 18
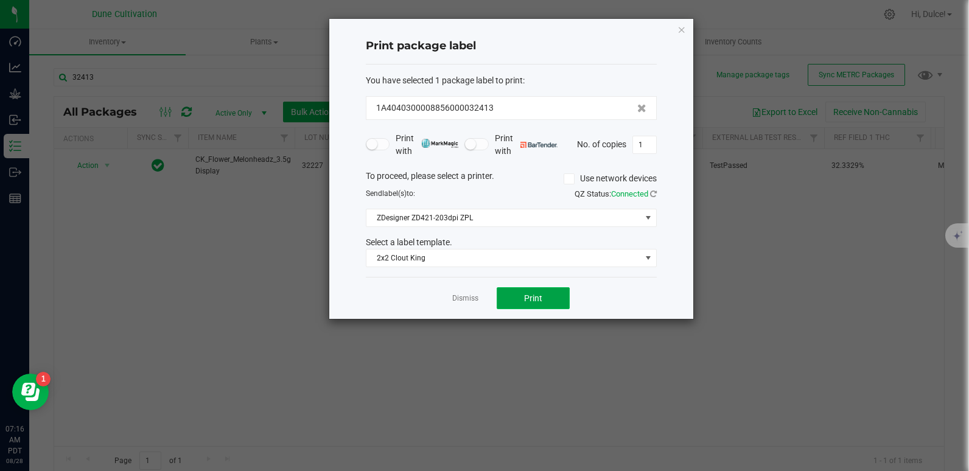
click at [544, 296] on button "Print" at bounding box center [533, 298] width 73 height 22
click at [681, 30] on icon "button" at bounding box center [682, 29] width 9 height 15
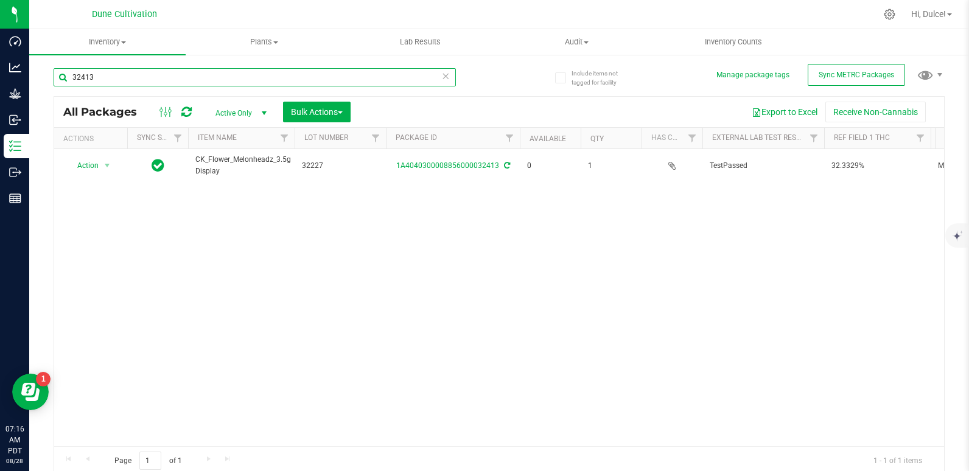
click at [214, 72] on input "32413" at bounding box center [255, 77] width 402 height 18
type input "3"
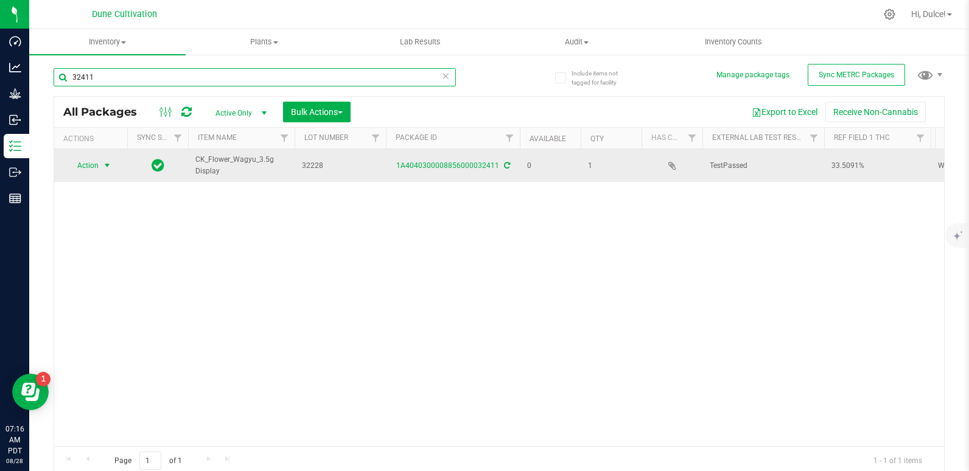
type input "32411"
click at [104, 163] on span "select" at bounding box center [107, 166] width 10 height 10
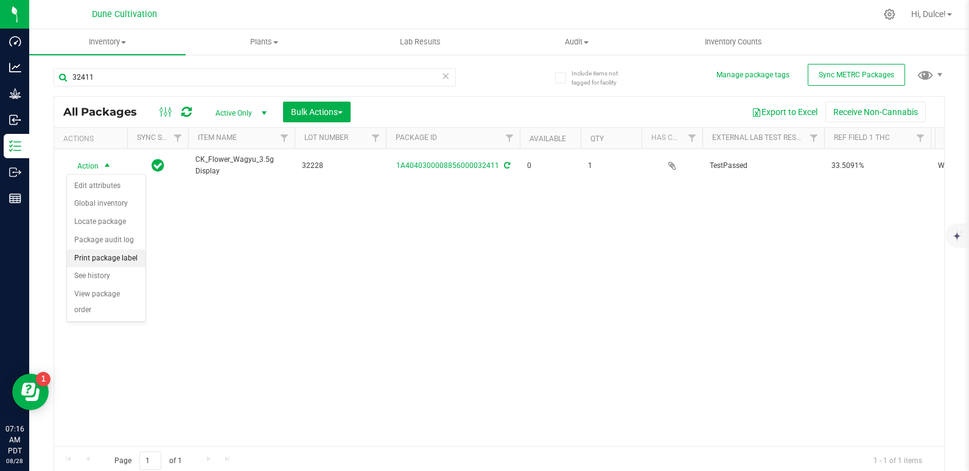
click at [113, 260] on li "Print package label" at bounding box center [106, 259] width 79 height 18
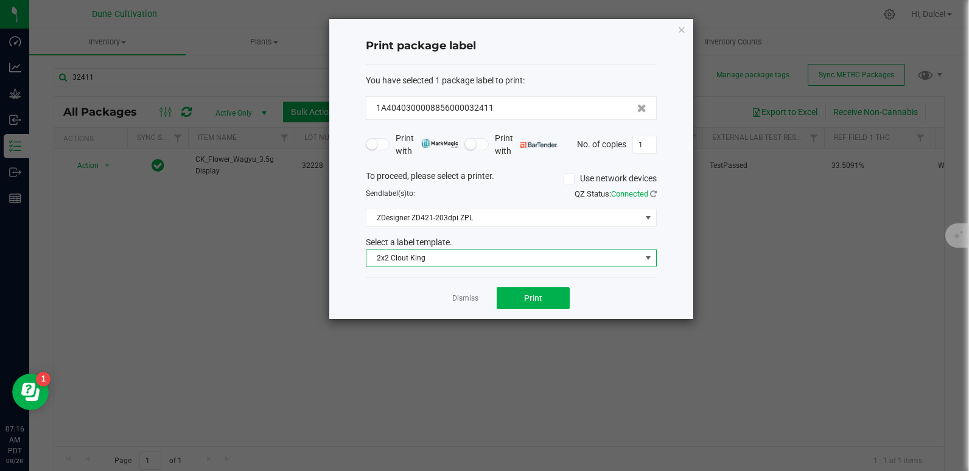
click at [616, 250] on span "2x2 Clout King" at bounding box center [504, 258] width 275 height 17
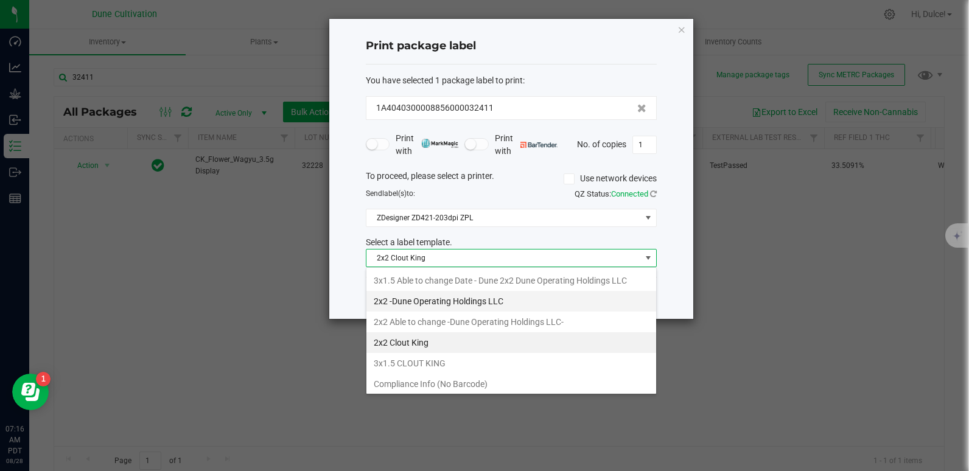
scroll to position [18, 291]
click at [737, 299] on ngb-modal-window "Print package label You have selected 1 package label to print : 1A404030000885…" at bounding box center [489, 235] width 979 height 471
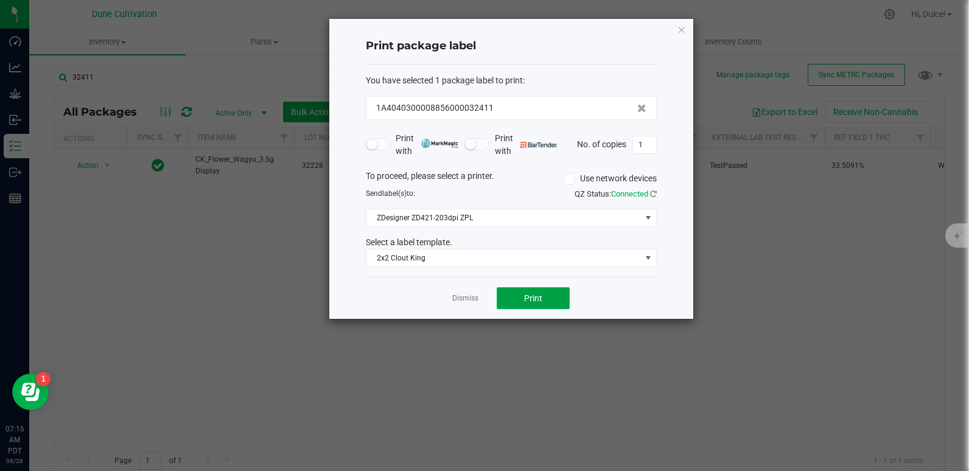
click at [547, 295] on button "Print" at bounding box center [533, 298] width 73 height 22
click at [681, 33] on icon "button" at bounding box center [682, 29] width 9 height 15
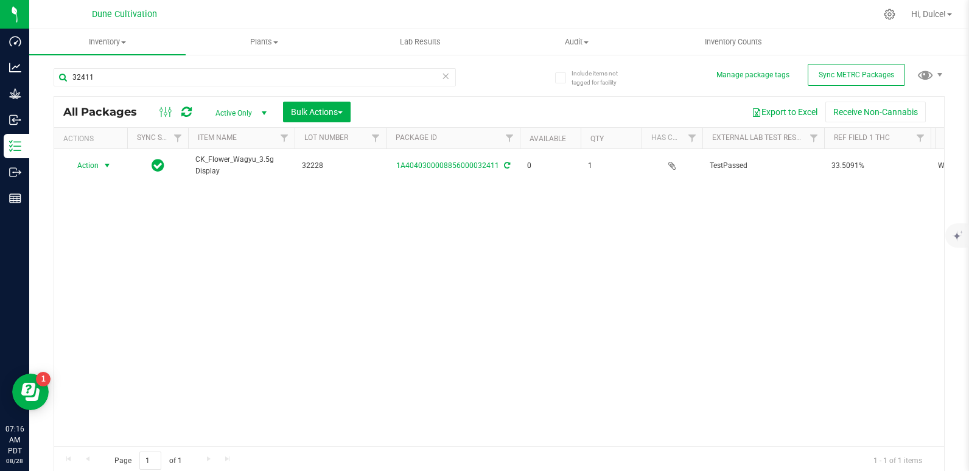
click at [442, 77] on icon at bounding box center [446, 75] width 9 height 15
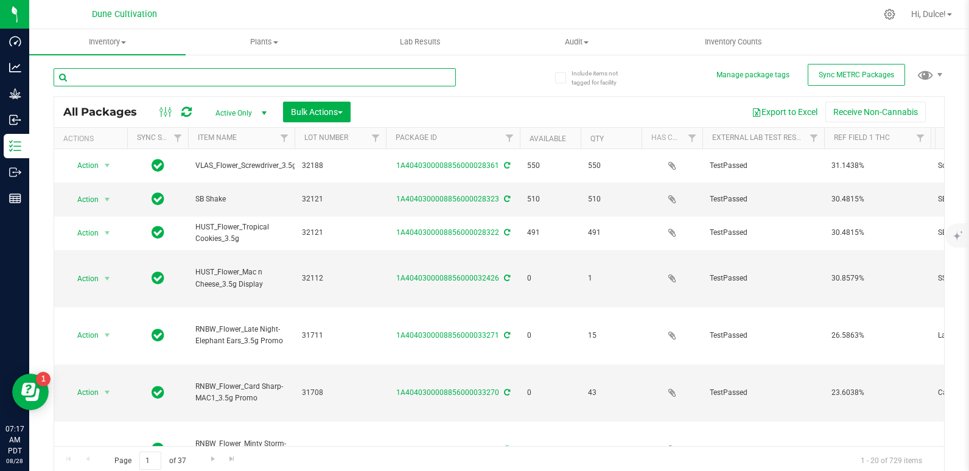
click at [429, 82] on input "text" at bounding box center [255, 77] width 402 height 18
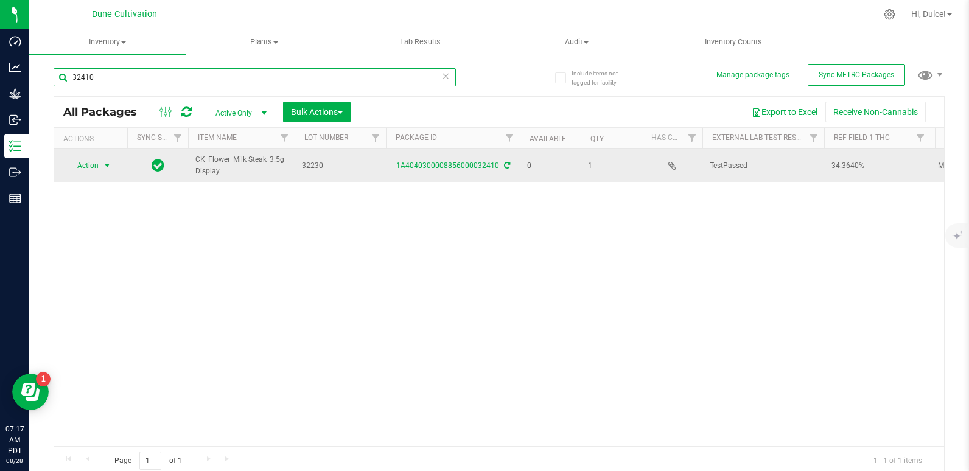
type input "32410"
click at [93, 167] on span "Action" at bounding box center [82, 165] width 33 height 17
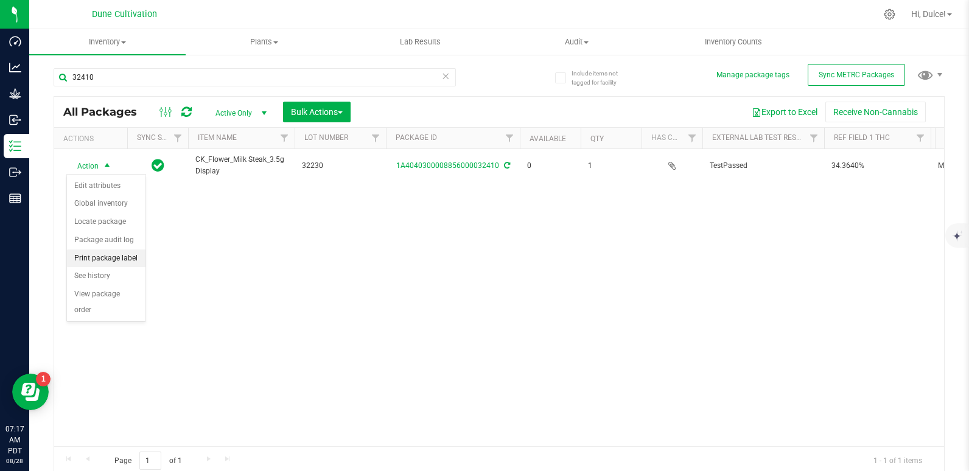
click at [104, 262] on li "Print package label" at bounding box center [106, 259] width 79 height 18
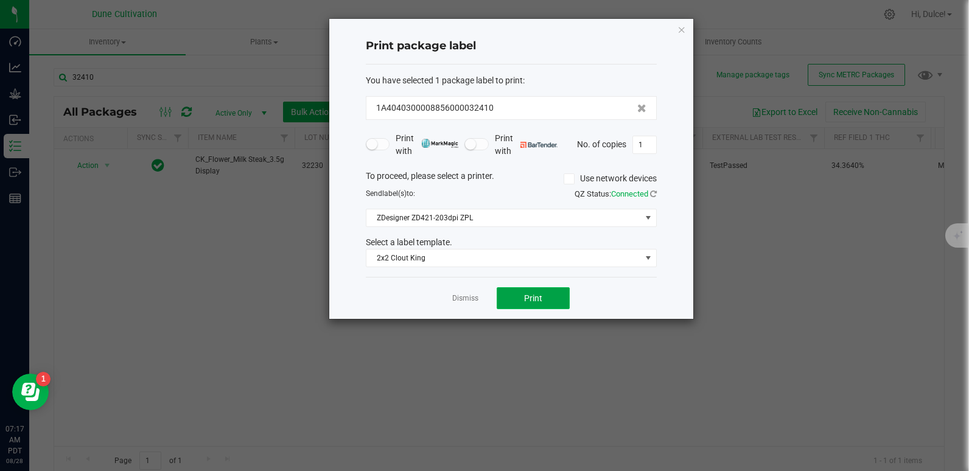
click at [561, 304] on button "Print" at bounding box center [533, 298] width 73 height 22
click at [686, 26] on div "Print package label You have selected 1 package label to print : 1A404030000885…" at bounding box center [511, 169] width 364 height 300
click at [681, 32] on icon "button" at bounding box center [682, 29] width 9 height 15
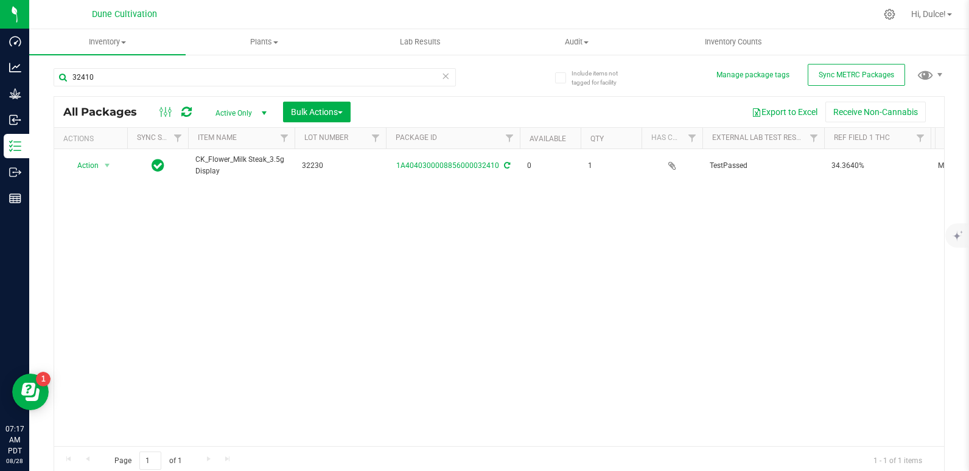
click at [444, 77] on icon at bounding box center [446, 75] width 9 height 15
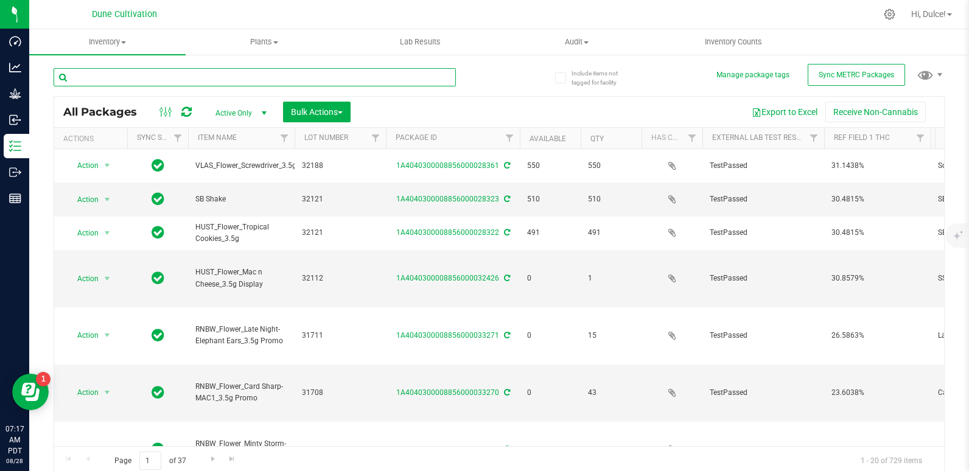
click at [443, 77] on input "text" at bounding box center [255, 77] width 402 height 18
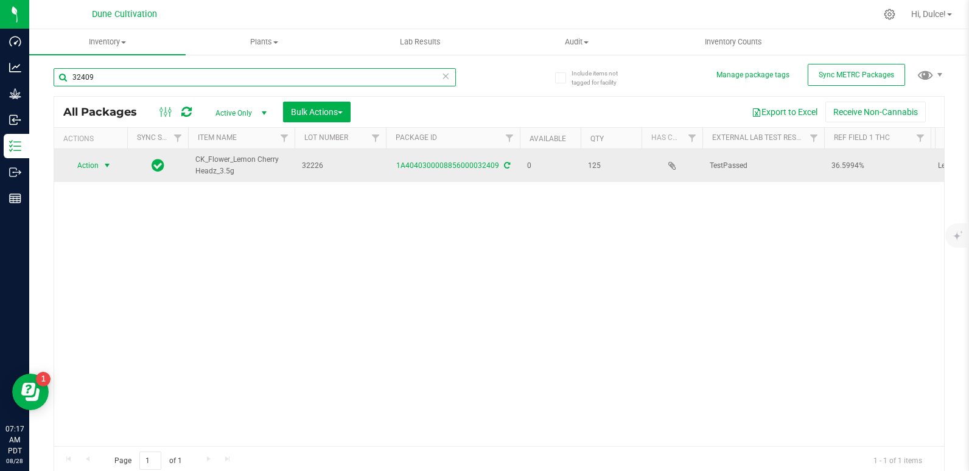
type input "32409"
click at [97, 163] on span "Action" at bounding box center [82, 165] width 33 height 17
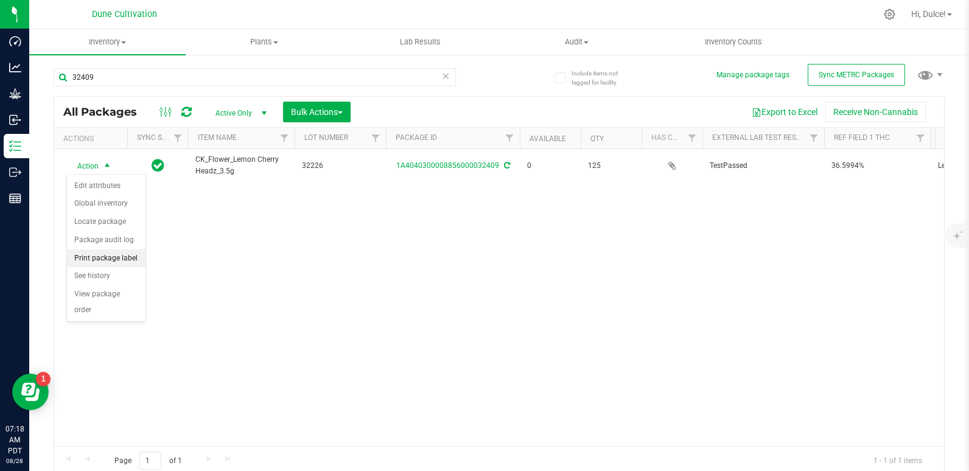
click at [115, 255] on li "Print package label" at bounding box center [106, 259] width 79 height 18
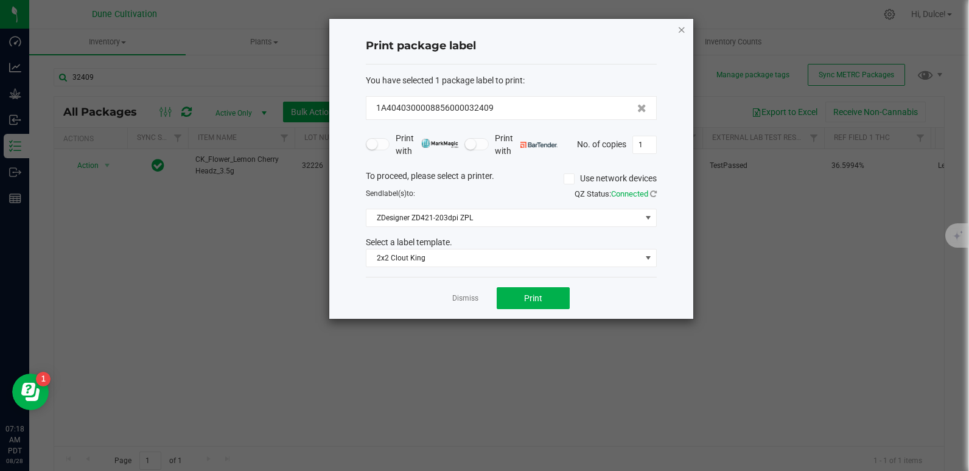
click at [684, 32] on icon "button" at bounding box center [682, 29] width 9 height 15
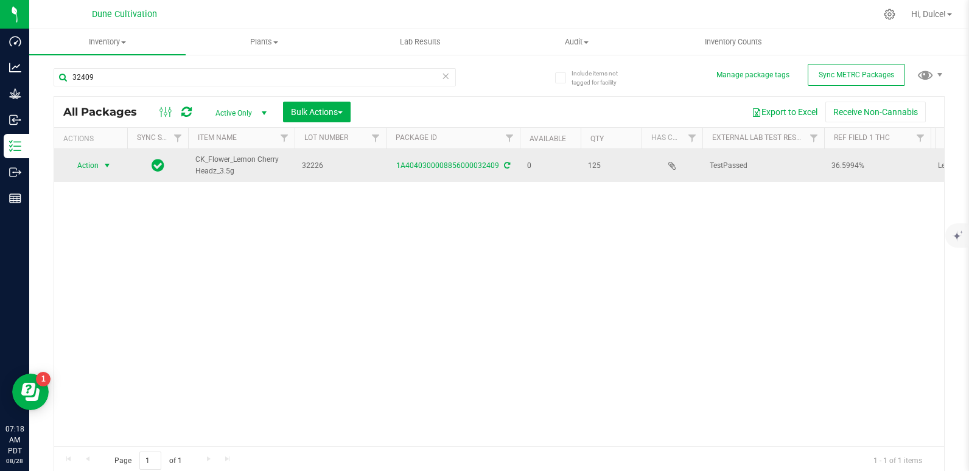
click at [101, 169] on span "select" at bounding box center [107, 165] width 15 height 17
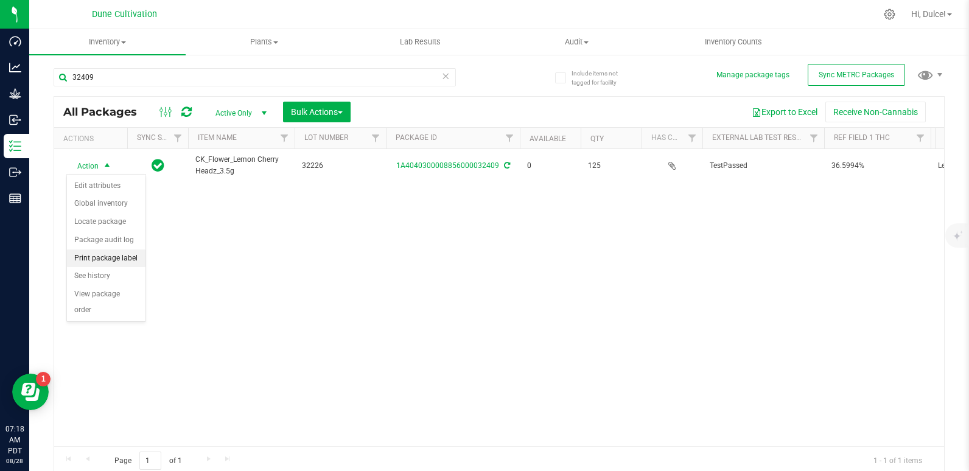
click at [108, 260] on li "Print package label" at bounding box center [106, 259] width 79 height 18
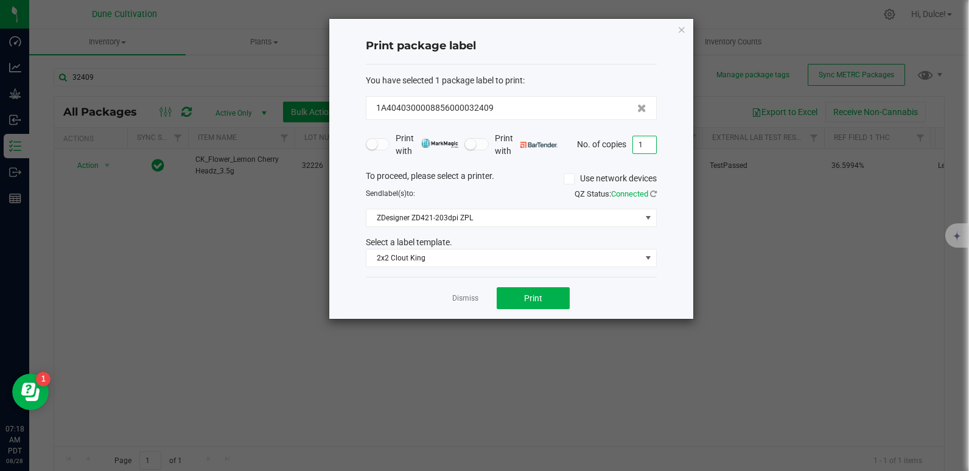
click at [641, 147] on input "1" at bounding box center [644, 144] width 23 height 17
type input "125"
click at [552, 298] on button "Print" at bounding box center [533, 298] width 73 height 22
click at [680, 31] on icon "button" at bounding box center [682, 29] width 9 height 15
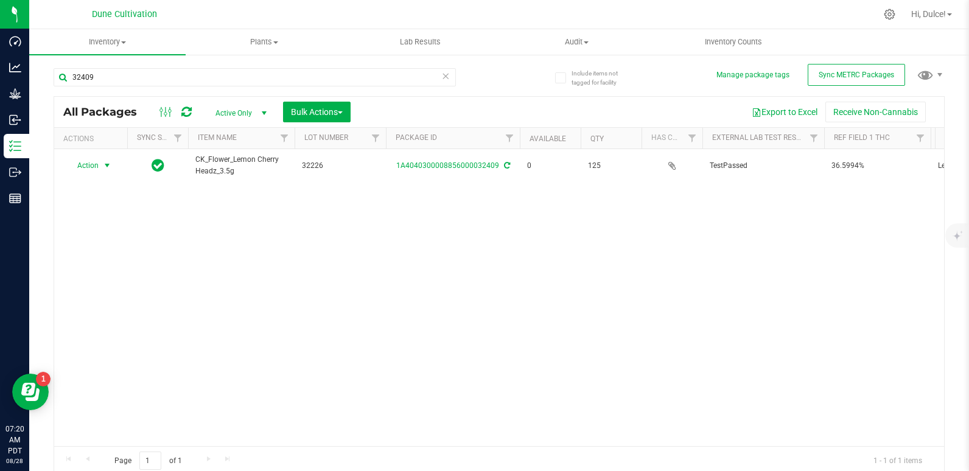
click at [442, 78] on icon at bounding box center [446, 75] width 9 height 15
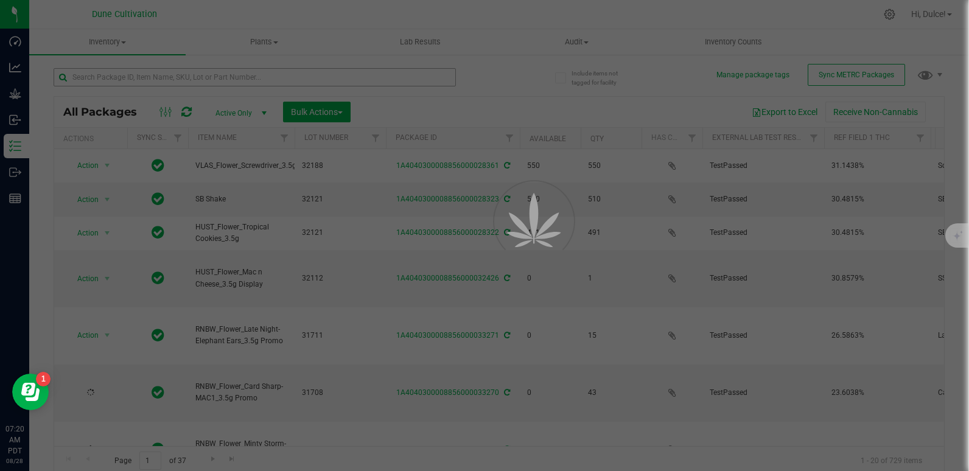
click at [415, 79] on div at bounding box center [484, 235] width 969 height 471
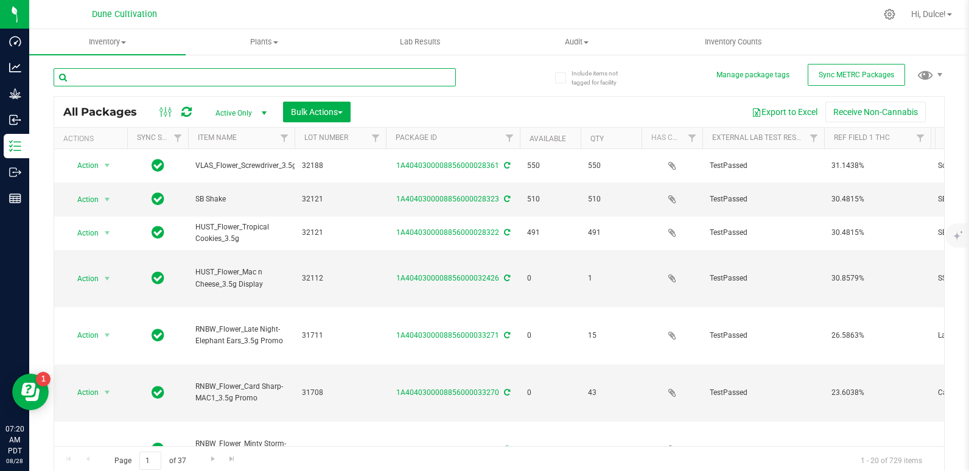
click at [415, 79] on input "text" at bounding box center [255, 77] width 402 height 18
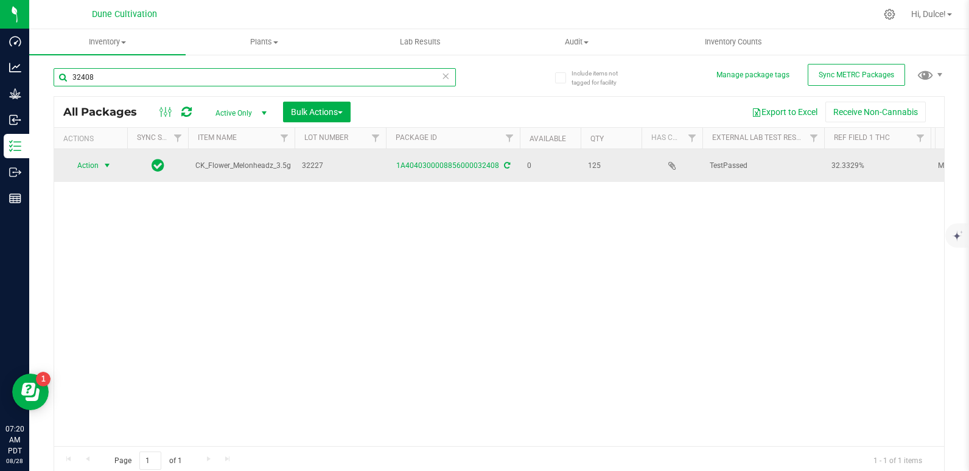
type input "32408"
click at [97, 169] on span "Action" at bounding box center [82, 165] width 33 height 17
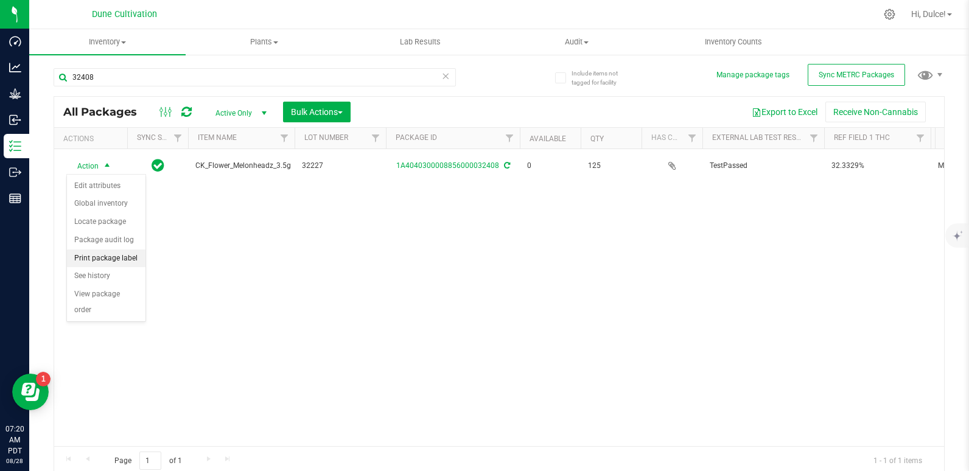
click at [118, 256] on li "Print package label" at bounding box center [106, 259] width 79 height 18
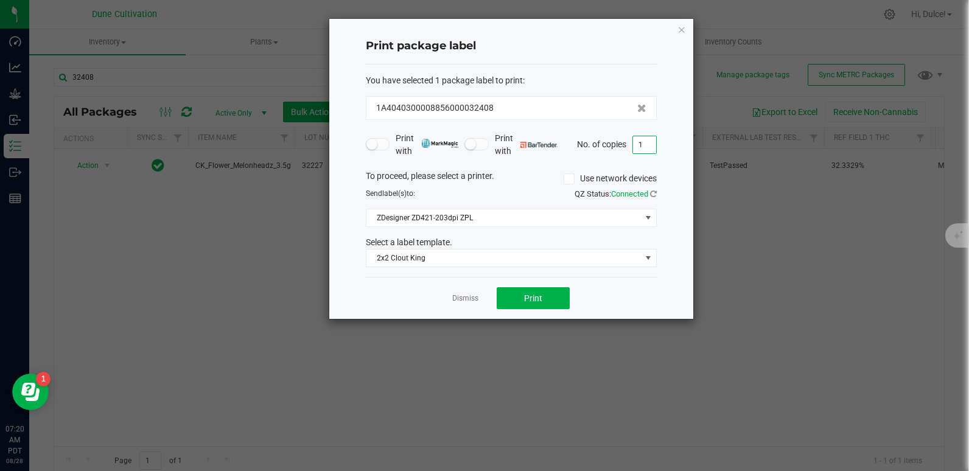
click at [648, 144] on input "1" at bounding box center [644, 144] width 23 height 17
type input "125"
click at [563, 289] on button "Print" at bounding box center [533, 298] width 73 height 22
click at [679, 33] on icon "button" at bounding box center [682, 29] width 9 height 15
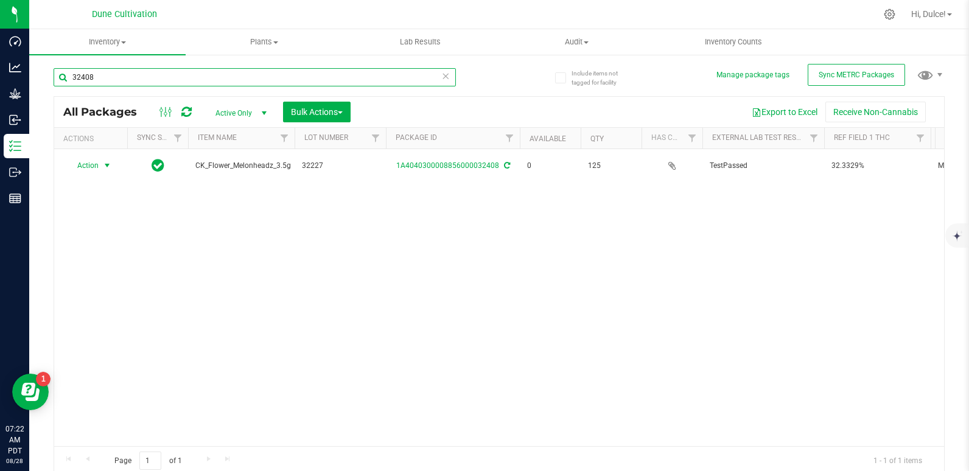
click at [370, 73] on input "32408" at bounding box center [255, 77] width 402 height 18
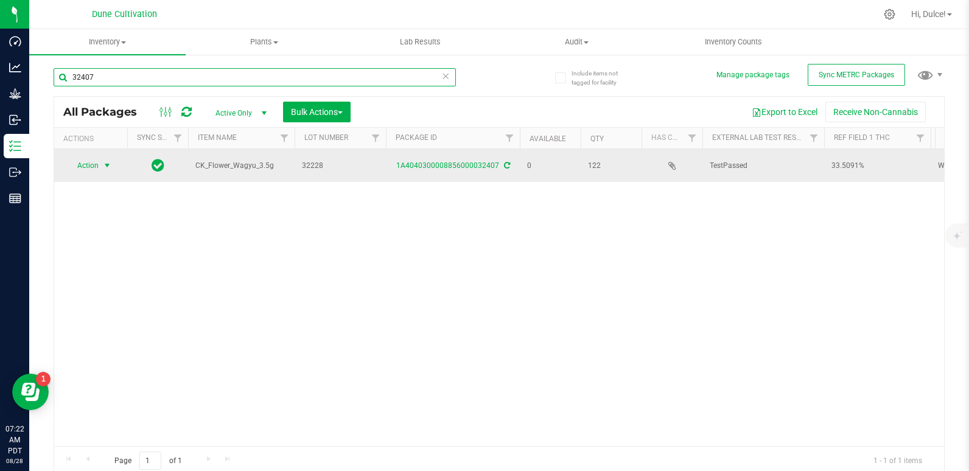
type input "32407"
click at [102, 167] on span "select" at bounding box center [107, 165] width 15 height 17
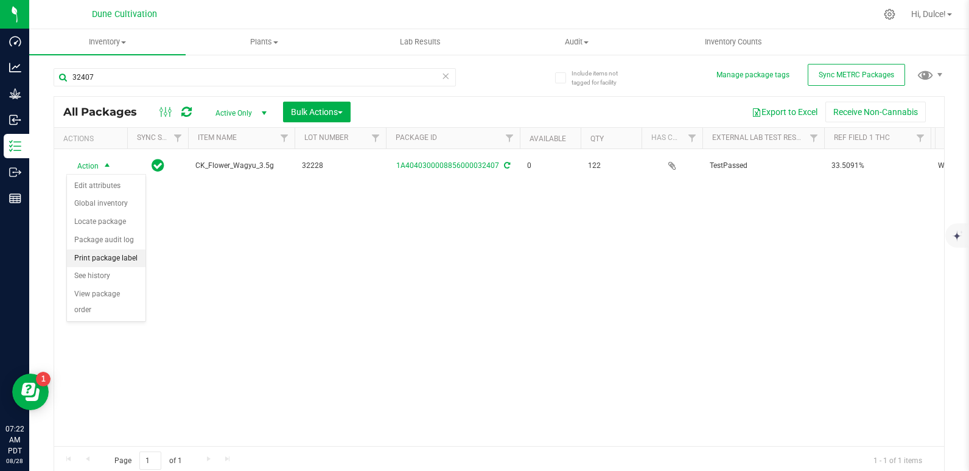
click at [106, 251] on li "Print package label" at bounding box center [106, 259] width 79 height 18
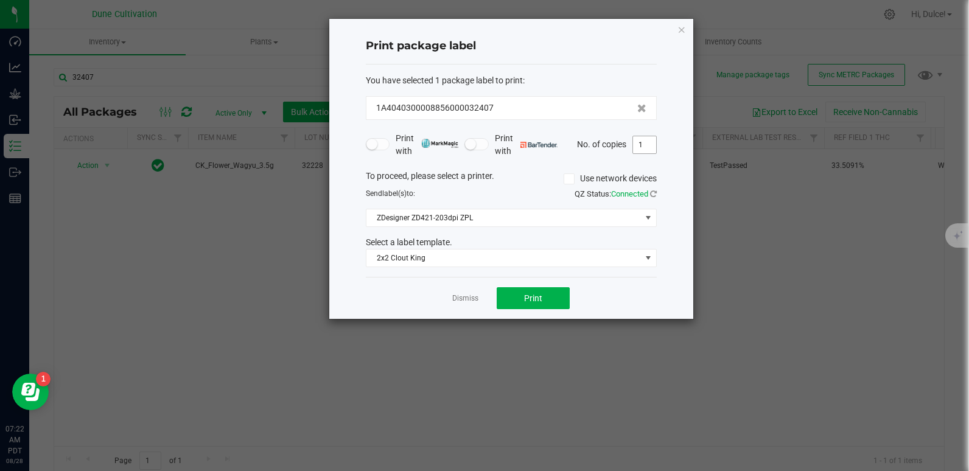
click at [644, 146] on input "1" at bounding box center [644, 144] width 23 height 17
type input "122"
click at [543, 304] on button "Print" at bounding box center [533, 298] width 73 height 22
click at [685, 23] on icon "button" at bounding box center [682, 29] width 9 height 15
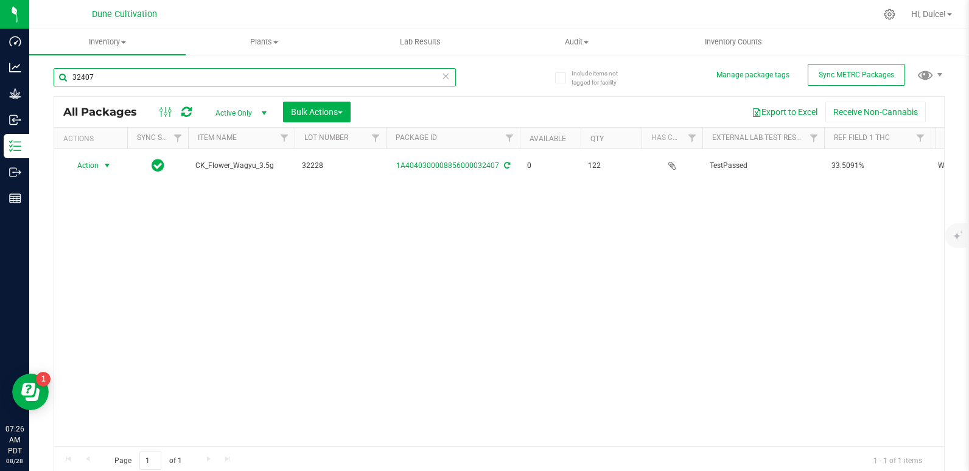
click at [394, 79] on input "32407" at bounding box center [255, 77] width 402 height 18
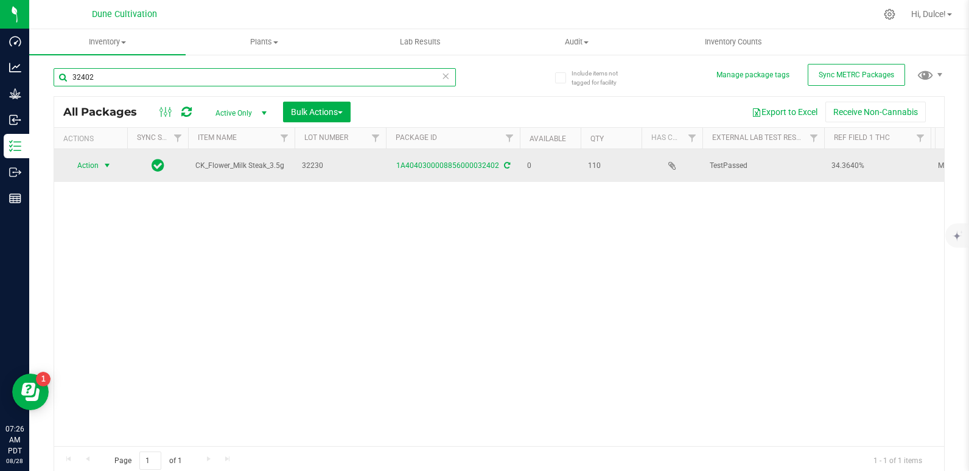
type input "32402"
click at [94, 165] on span "Action" at bounding box center [82, 165] width 33 height 17
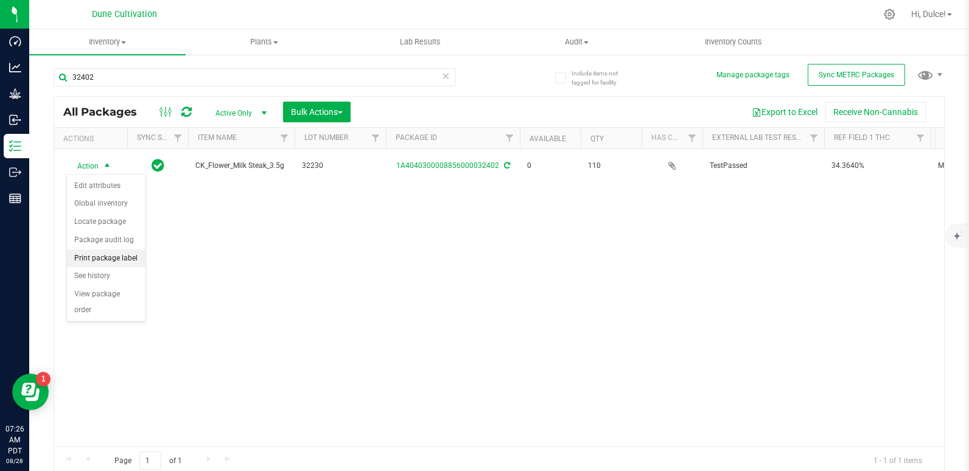
click at [108, 263] on li "Print package label" at bounding box center [106, 259] width 79 height 18
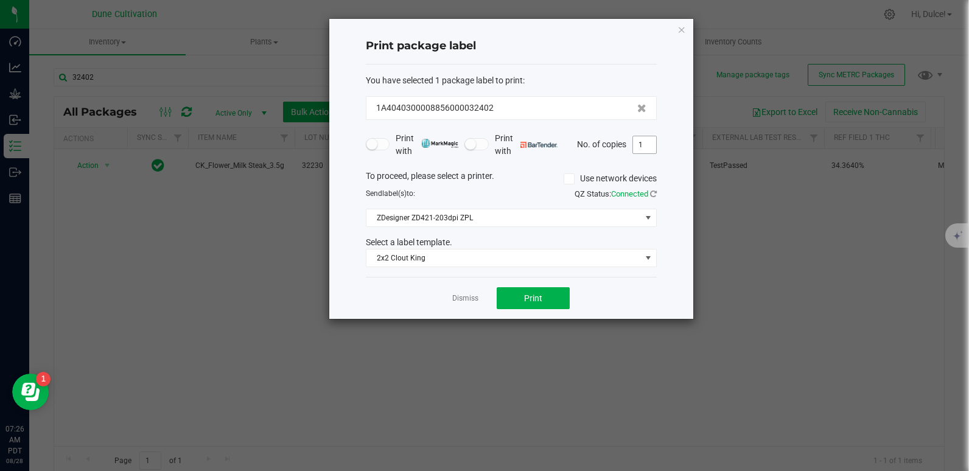
click at [655, 151] on input "1" at bounding box center [644, 144] width 23 height 17
type input "110"
click at [525, 303] on span "Print" at bounding box center [533, 298] width 18 height 10
click at [686, 30] on icon "button" at bounding box center [682, 29] width 9 height 15
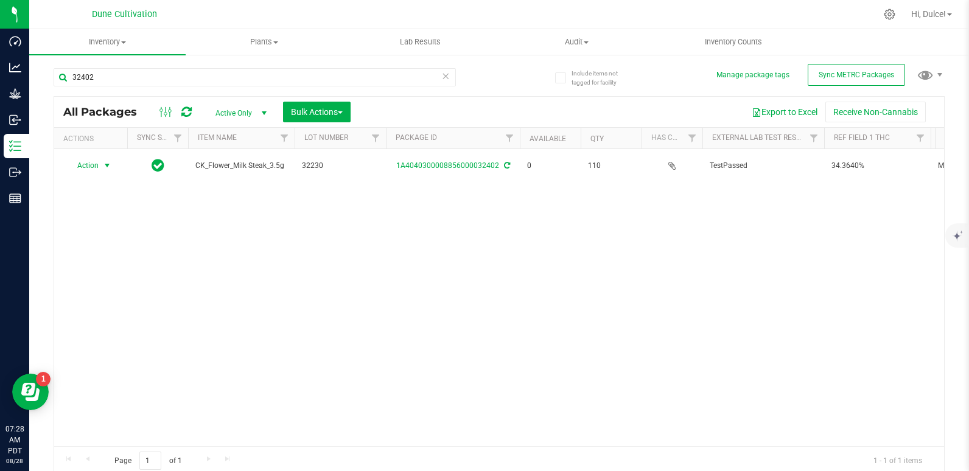
click at [444, 74] on icon at bounding box center [446, 75] width 9 height 15
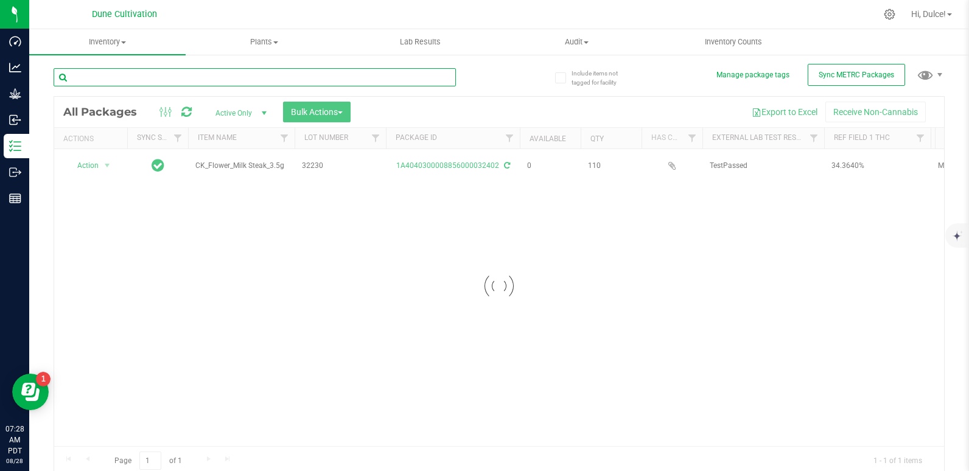
click at [393, 85] on input "text" at bounding box center [255, 77] width 402 height 18
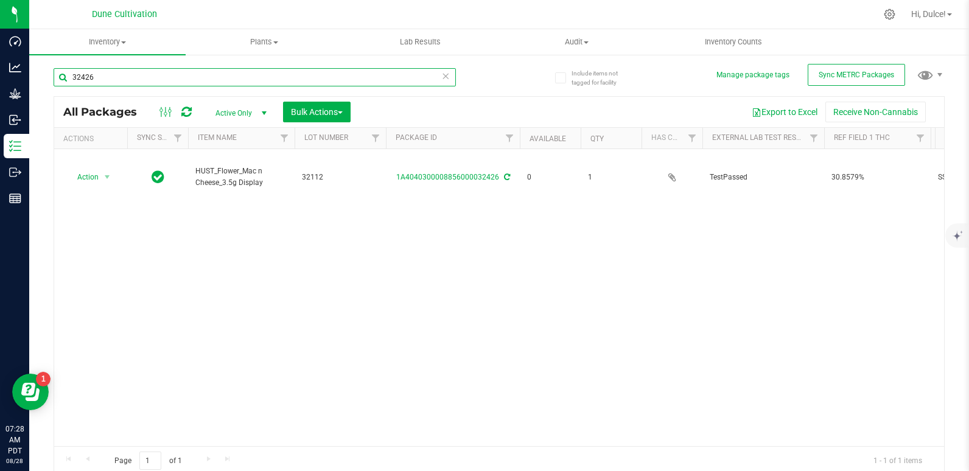
drag, startPoint x: 152, startPoint y: 85, endPoint x: 298, endPoint y: 139, distance: 156.4
click at [298, 139] on div "32426 All Packages Active Only Active Only Lab Samples Locked All External Inte…" at bounding box center [499, 266] width 891 height 419
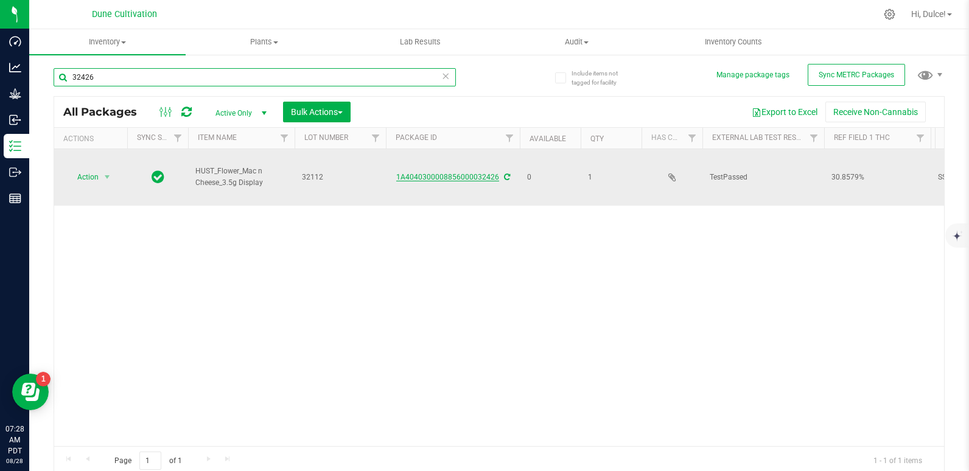
type input "32426"
click at [414, 173] on link "1A4040300008856000032426" at bounding box center [447, 177] width 103 height 9
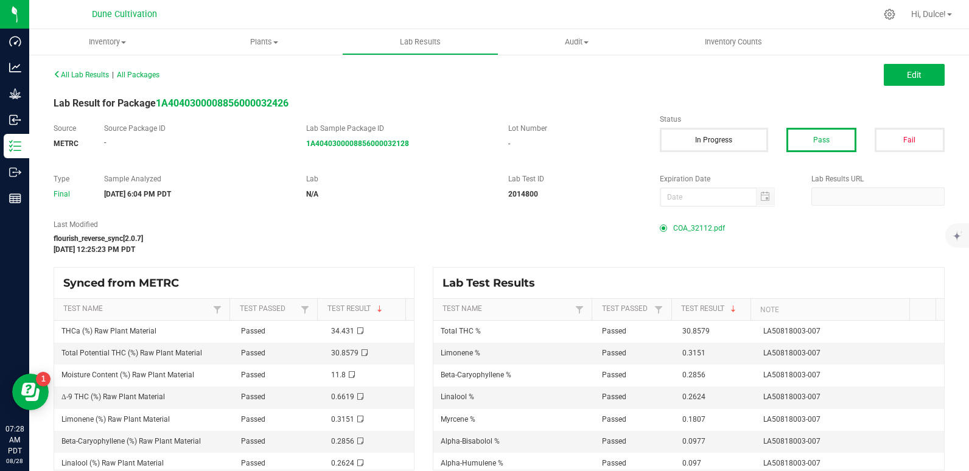
click at [704, 227] on span "COA_32112.pdf" at bounding box center [699, 228] width 52 height 18
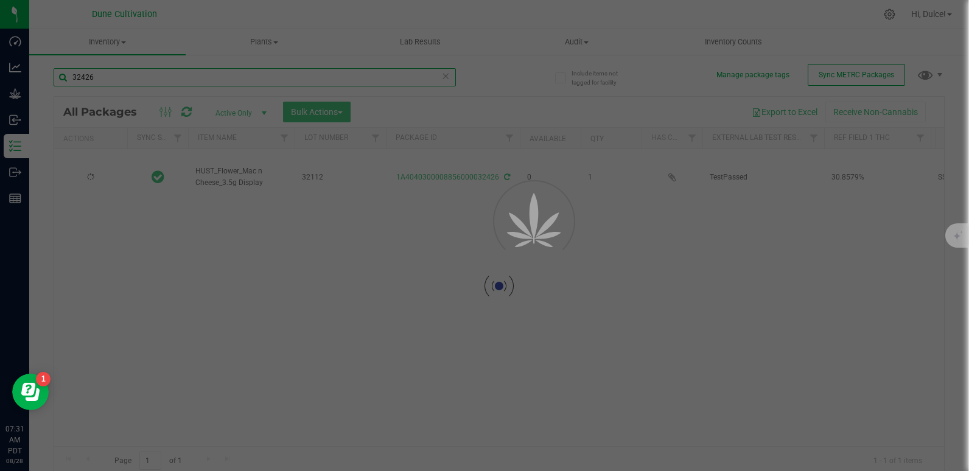
drag, startPoint x: 248, startPoint y: 68, endPoint x: 245, endPoint y: 79, distance: 10.8
click at [245, 79] on input "32426" at bounding box center [255, 77] width 402 height 18
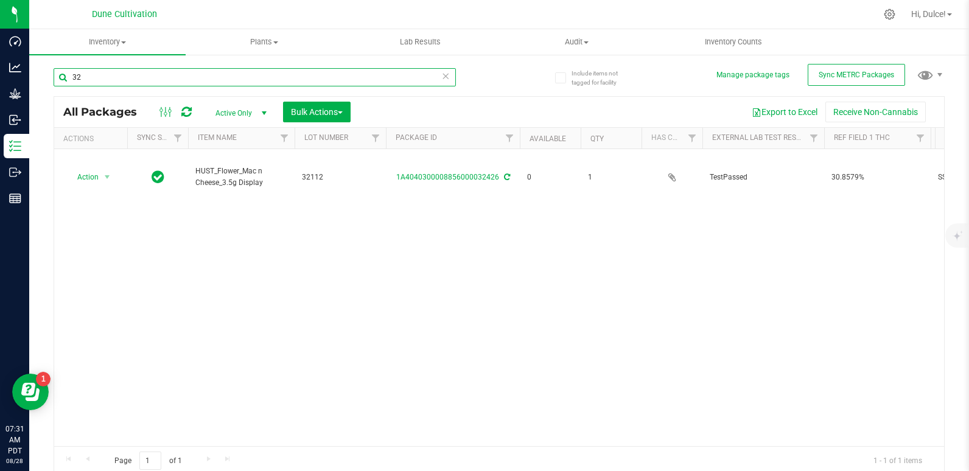
type input "3"
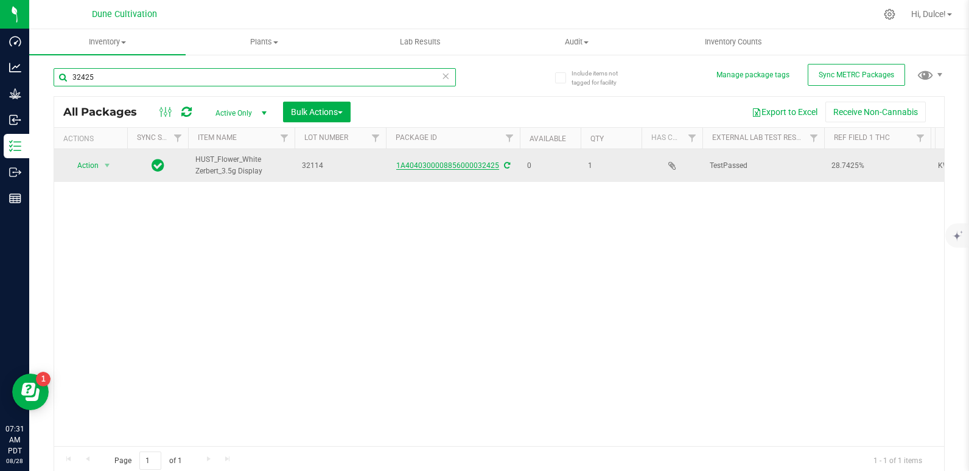
type input "32425"
click at [456, 161] on link "1A4040300008856000032425" at bounding box center [447, 165] width 103 height 9
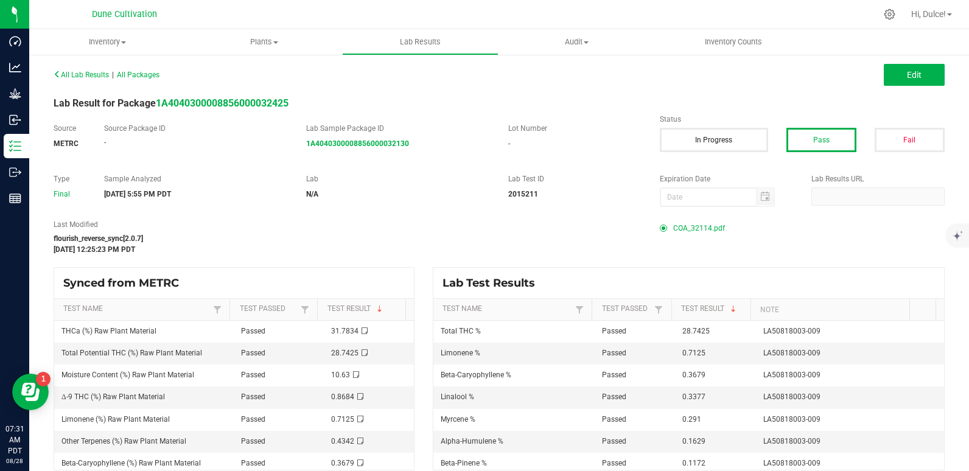
click at [709, 229] on span "COA_32114.pdf" at bounding box center [699, 228] width 52 height 18
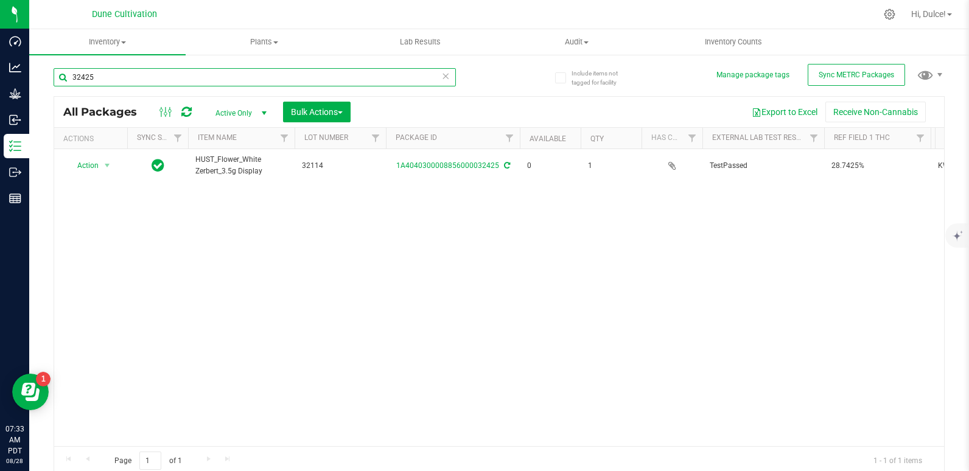
click at [429, 77] on input "32425" at bounding box center [255, 77] width 402 height 18
click at [447, 79] on input "32425" at bounding box center [255, 77] width 402 height 18
click at [442, 77] on icon at bounding box center [446, 75] width 9 height 15
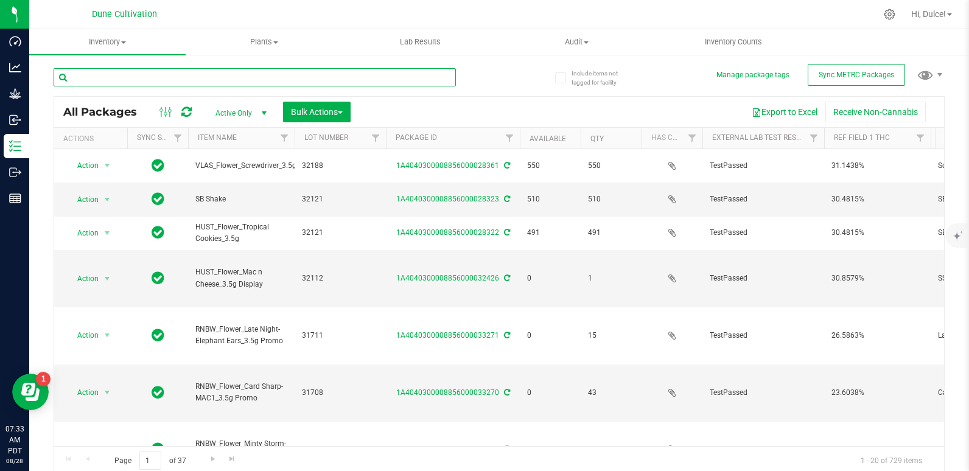
drag, startPoint x: 440, startPoint y: 77, endPoint x: 389, endPoint y: 84, distance: 51.1
click at [389, 84] on input "text" at bounding box center [255, 77] width 402 height 18
click at [398, 72] on input "text" at bounding box center [255, 77] width 402 height 18
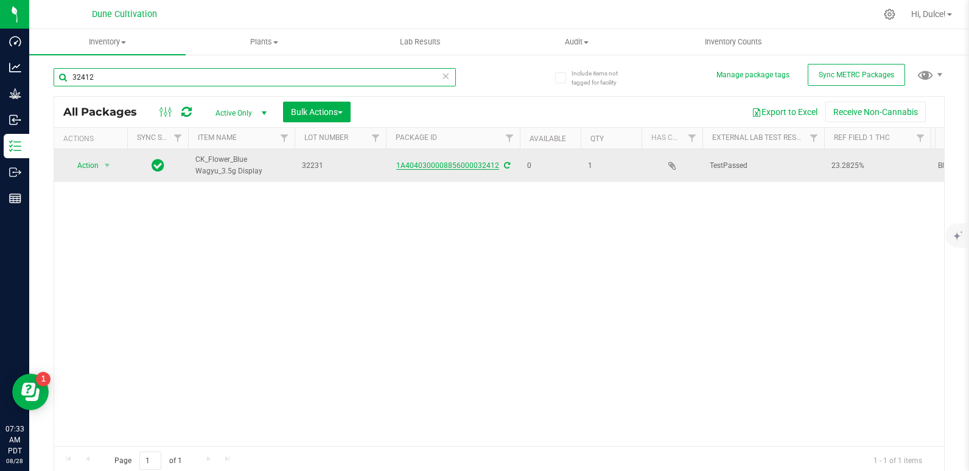
type input "32412"
click at [452, 164] on link "1A4040300008856000032412" at bounding box center [447, 165] width 103 height 9
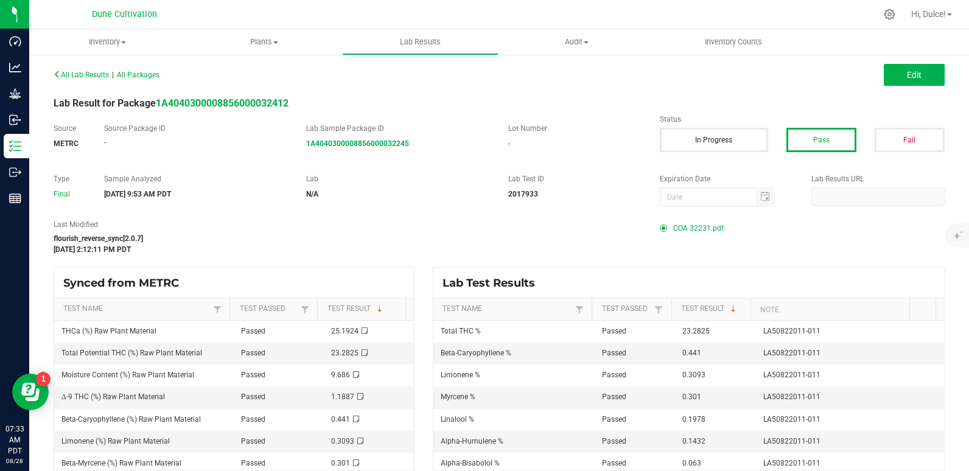
click at [712, 230] on span "COA 32231.pdf" at bounding box center [698, 228] width 51 height 18
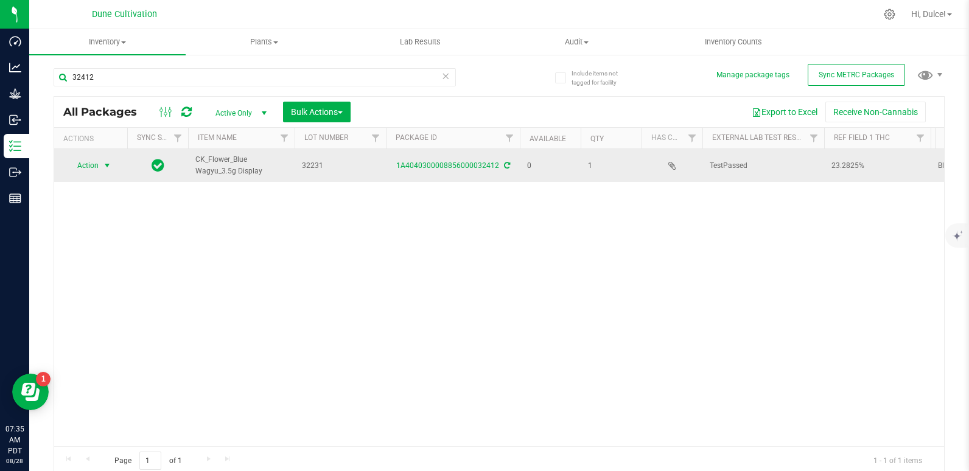
click at [100, 163] on span "select" at bounding box center [107, 165] width 15 height 17
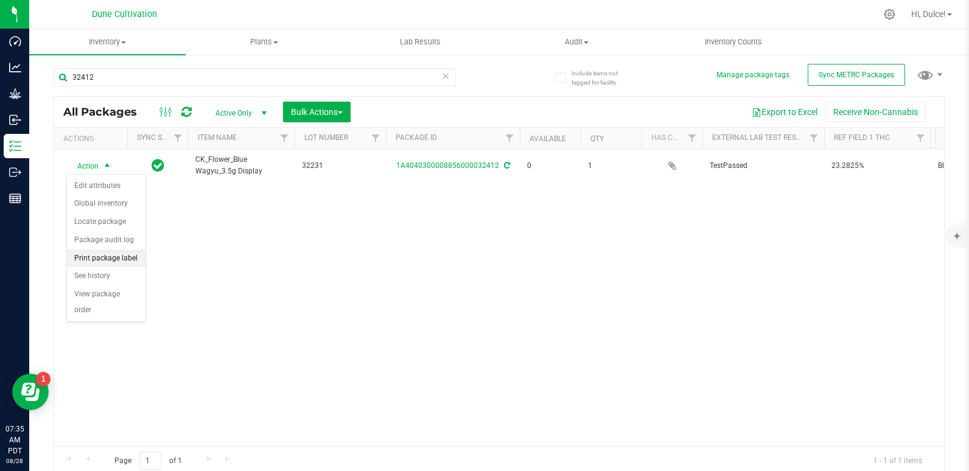
click at [112, 265] on li "Print package label" at bounding box center [106, 259] width 79 height 18
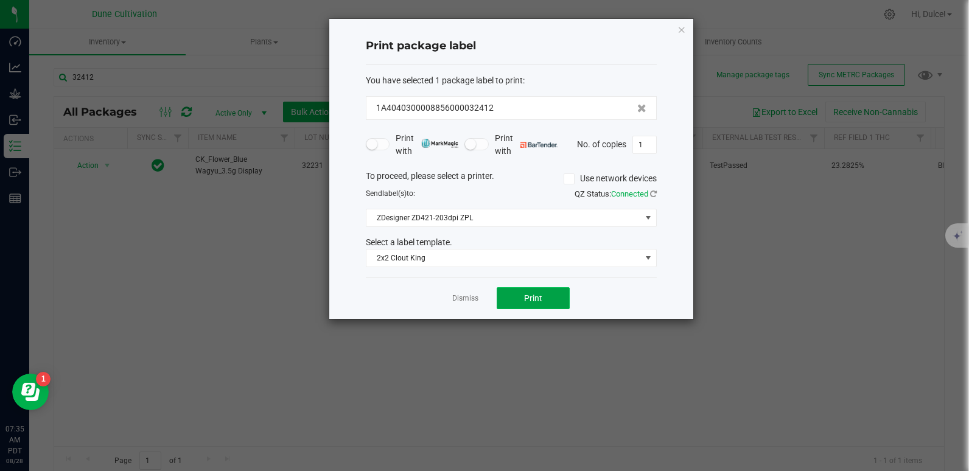
click at [557, 308] on button "Print" at bounding box center [533, 298] width 73 height 22
click at [585, 255] on span "2x2 Clout King" at bounding box center [504, 258] width 275 height 17
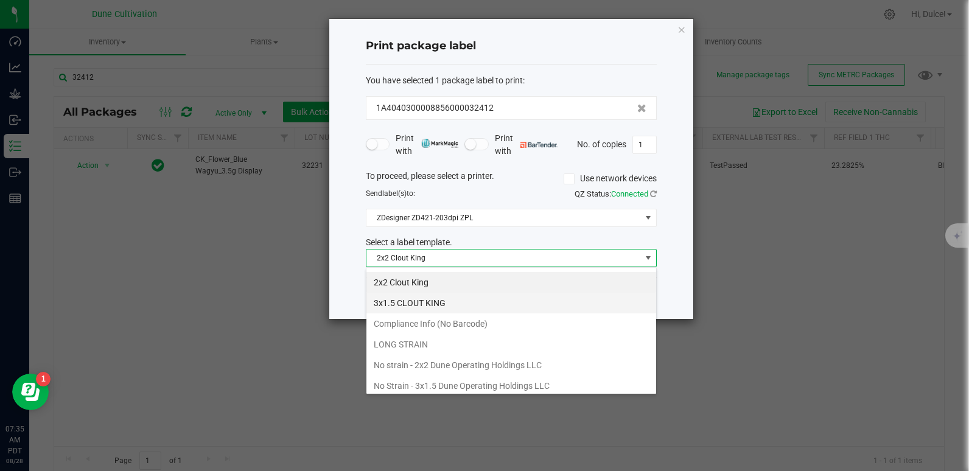
scroll to position [63, 0]
drag, startPoint x: 493, startPoint y: 356, endPoint x: 466, endPoint y: 359, distance: 26.4
click at [466, 359] on li "No strain - 2x2 Dune Operating Holdings LLC" at bounding box center [512, 362] width 290 height 21
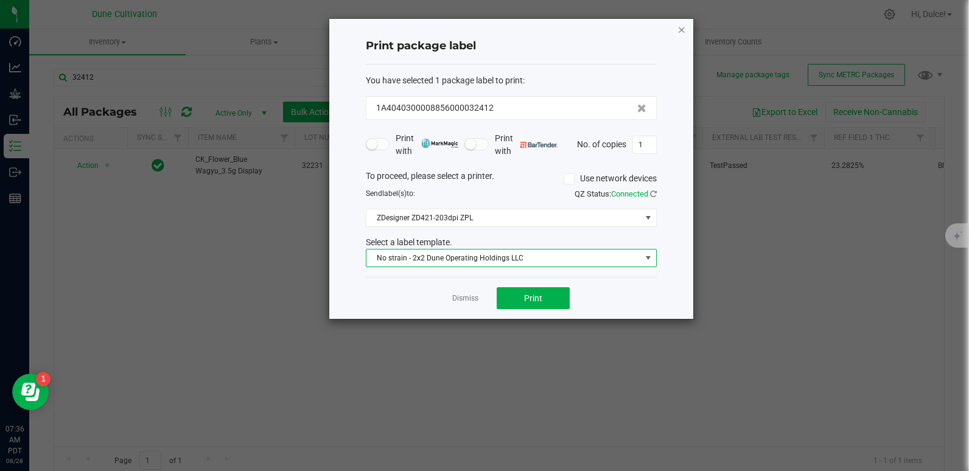
click at [683, 28] on icon "button" at bounding box center [682, 29] width 9 height 15
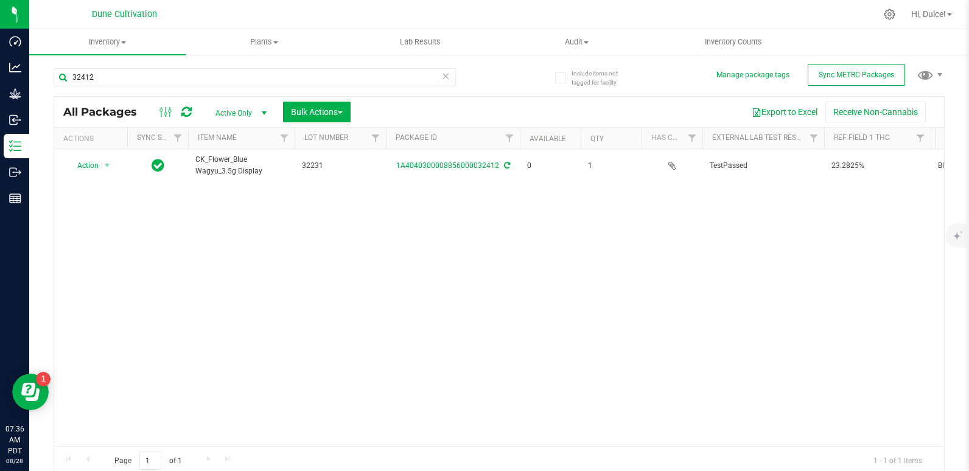
click at [442, 77] on icon at bounding box center [446, 75] width 9 height 15
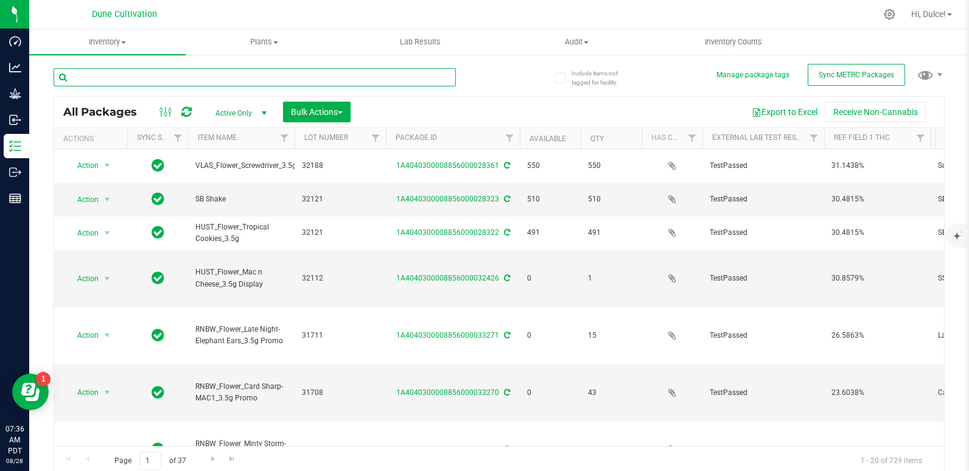
click at [423, 79] on input "text" at bounding box center [255, 77] width 402 height 18
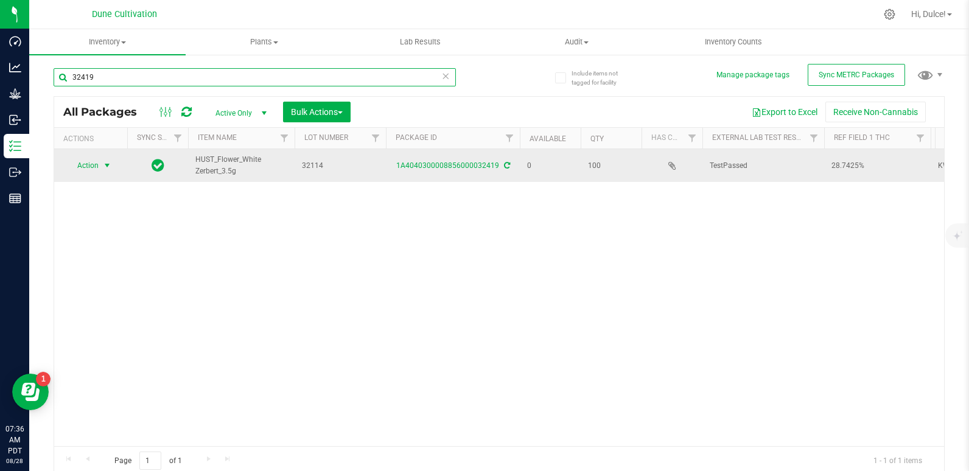
type input "32419"
click at [96, 164] on span "Action" at bounding box center [82, 165] width 33 height 17
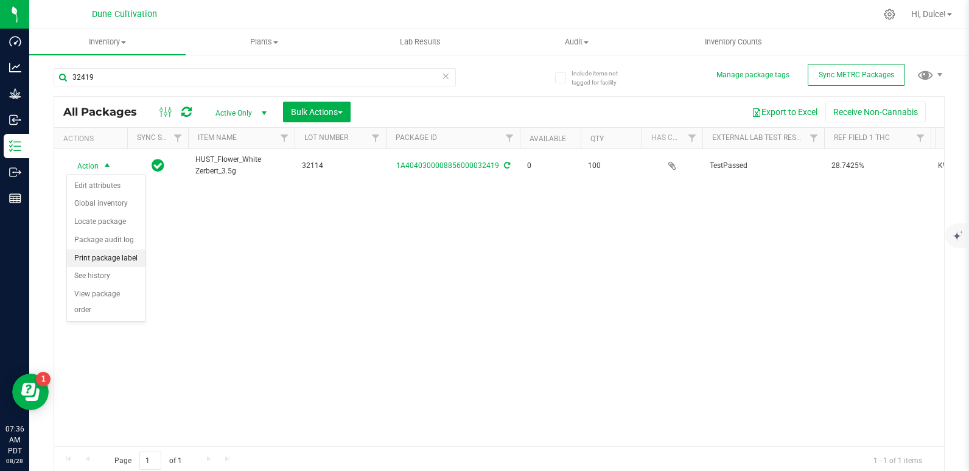
click at [116, 259] on li "Print package label" at bounding box center [106, 259] width 79 height 18
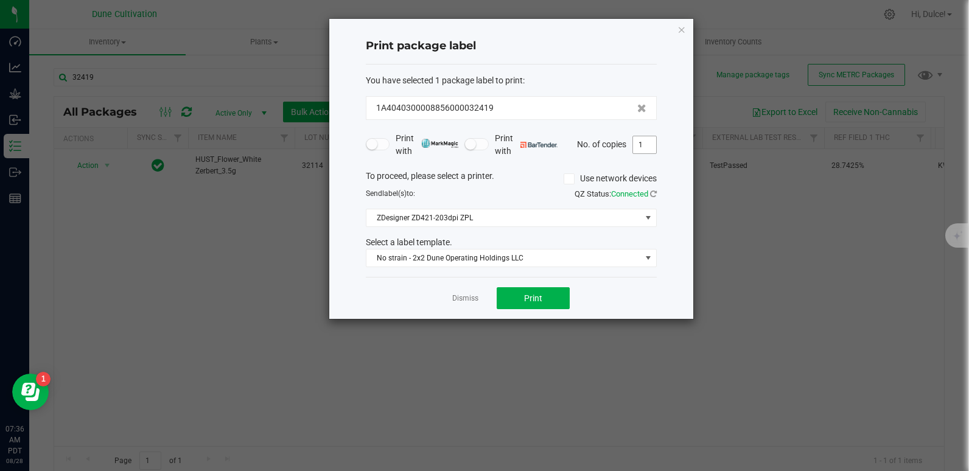
click at [648, 148] on input "1" at bounding box center [644, 144] width 23 height 17
type input "100"
click at [553, 297] on button "Print" at bounding box center [533, 298] width 73 height 22
click at [682, 27] on icon "button" at bounding box center [682, 29] width 9 height 15
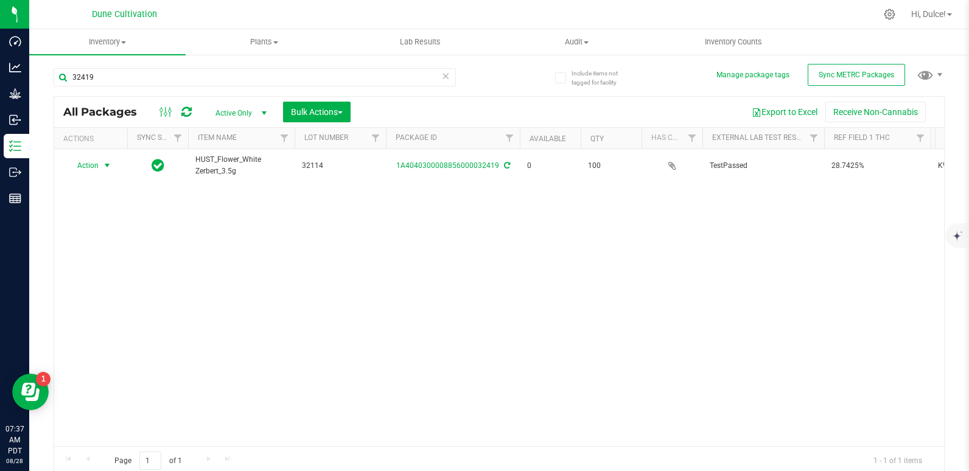
click at [445, 71] on icon at bounding box center [446, 75] width 9 height 15
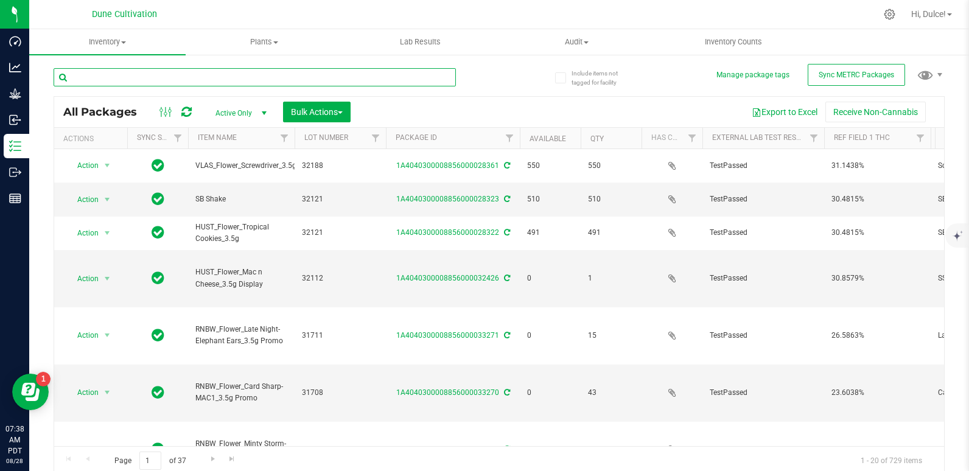
click at [406, 77] on input "text" at bounding box center [255, 77] width 402 height 18
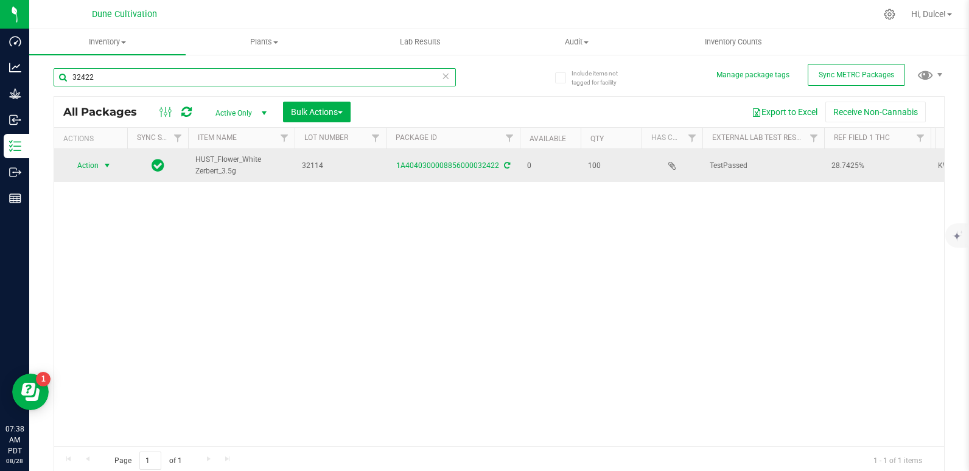
type input "32422"
click at [90, 161] on span "Action" at bounding box center [82, 165] width 33 height 17
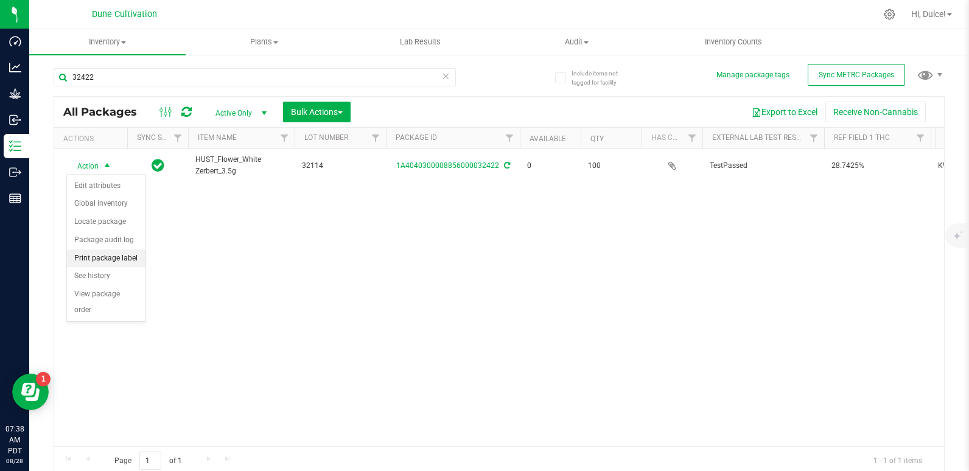
click at [124, 253] on li "Print package label" at bounding box center [106, 259] width 79 height 18
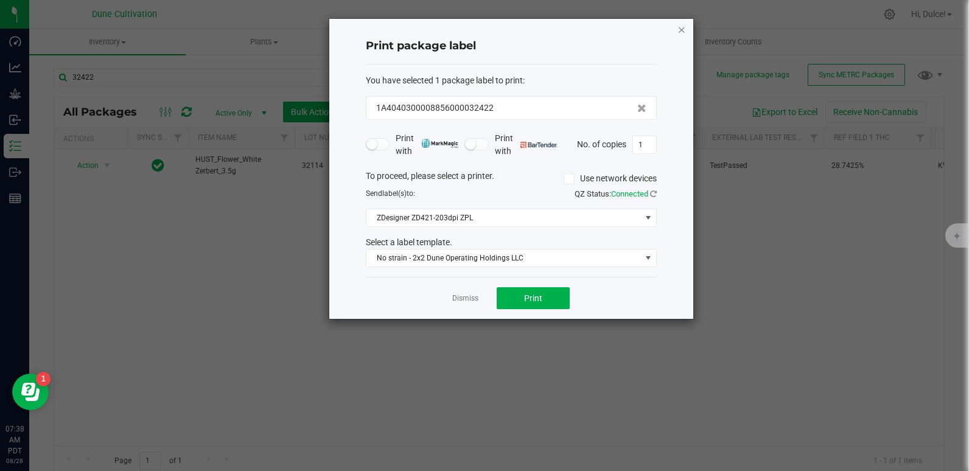
click at [683, 27] on icon "button" at bounding box center [682, 29] width 9 height 15
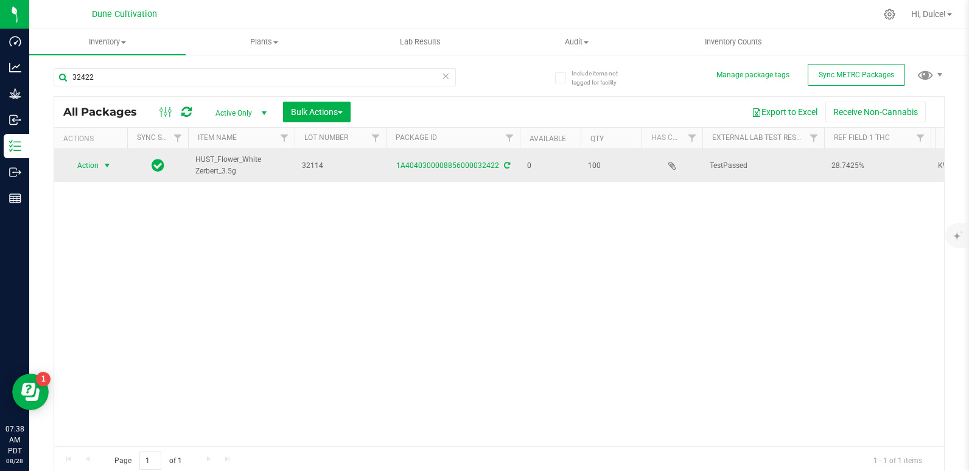
click at [87, 174] on span "Action" at bounding box center [82, 165] width 33 height 17
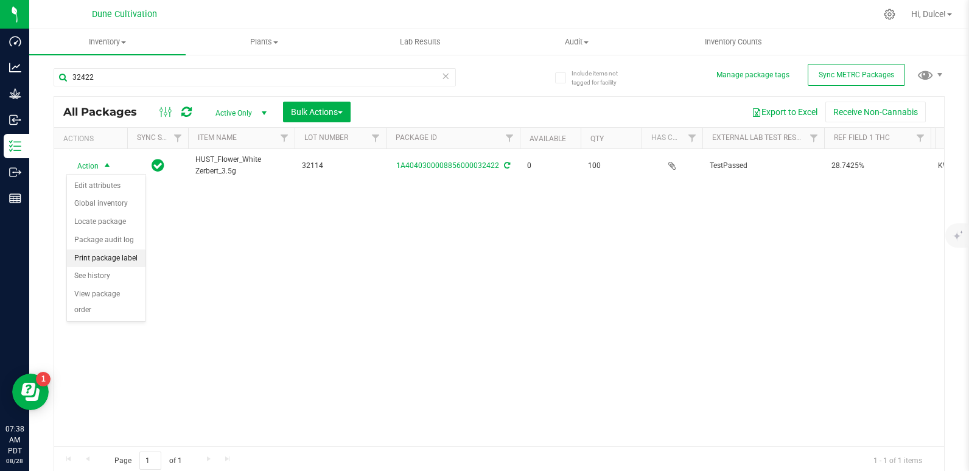
click at [108, 265] on li "Print package label" at bounding box center [106, 259] width 79 height 18
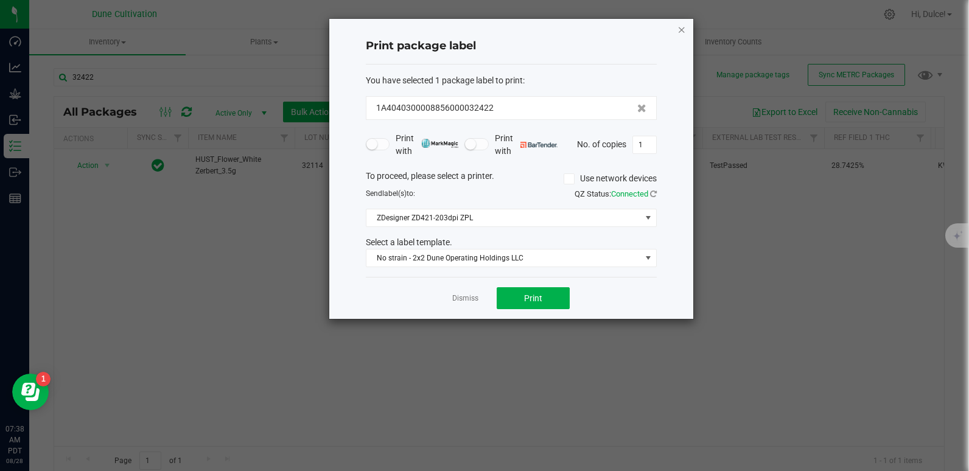
click at [680, 26] on icon "button" at bounding box center [682, 29] width 9 height 15
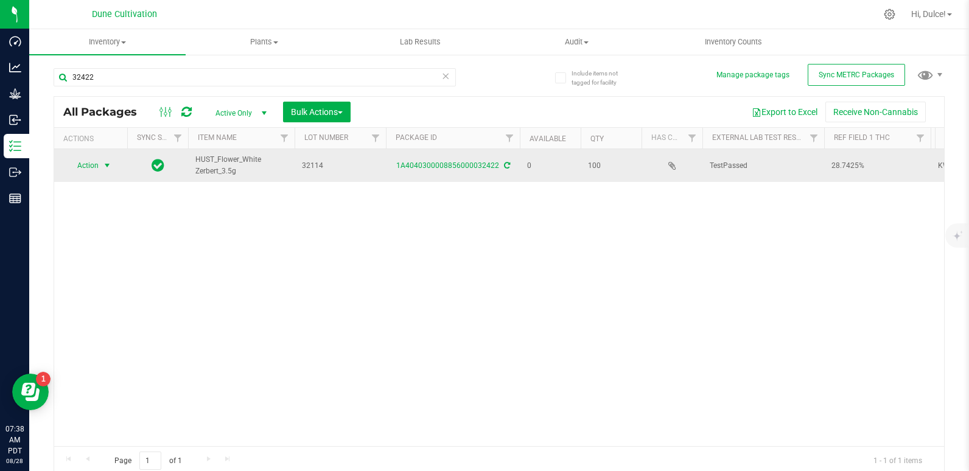
click at [91, 169] on span "Action" at bounding box center [82, 165] width 33 height 17
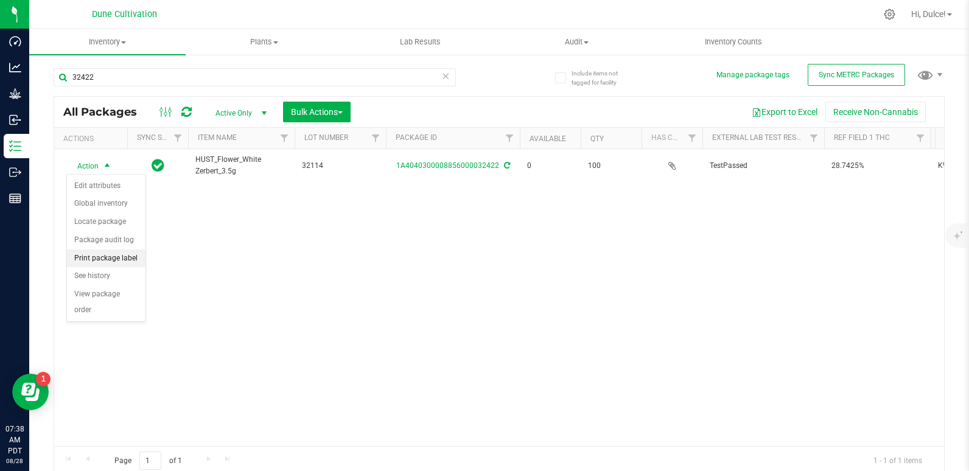
click at [111, 256] on li "Print package label" at bounding box center [106, 259] width 79 height 18
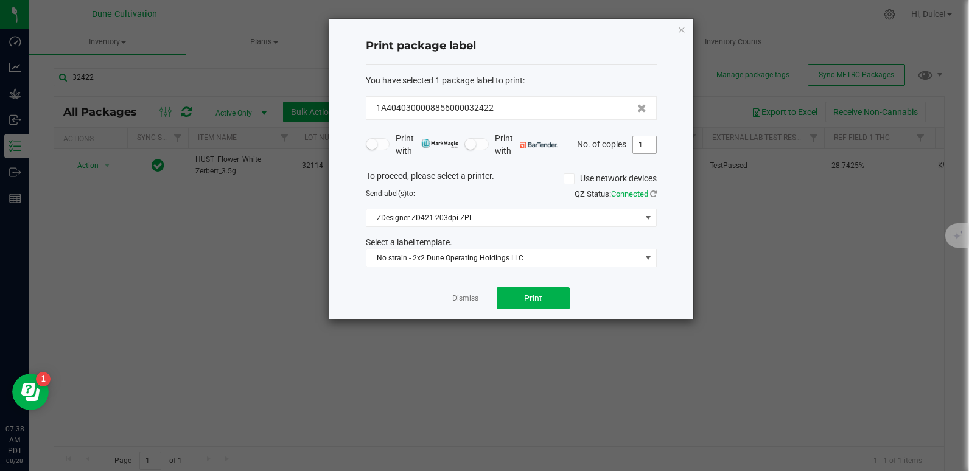
click at [645, 143] on input "1" at bounding box center [644, 144] width 23 height 17
type input "100"
click at [545, 295] on button "Print" at bounding box center [533, 298] width 73 height 22
click at [681, 32] on icon "button" at bounding box center [682, 29] width 9 height 15
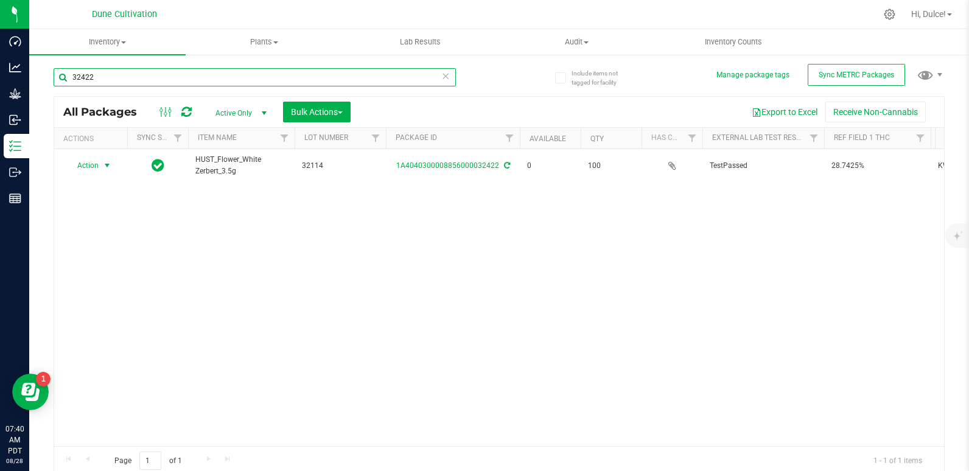
click at [385, 71] on input "32422" at bounding box center [255, 77] width 402 height 18
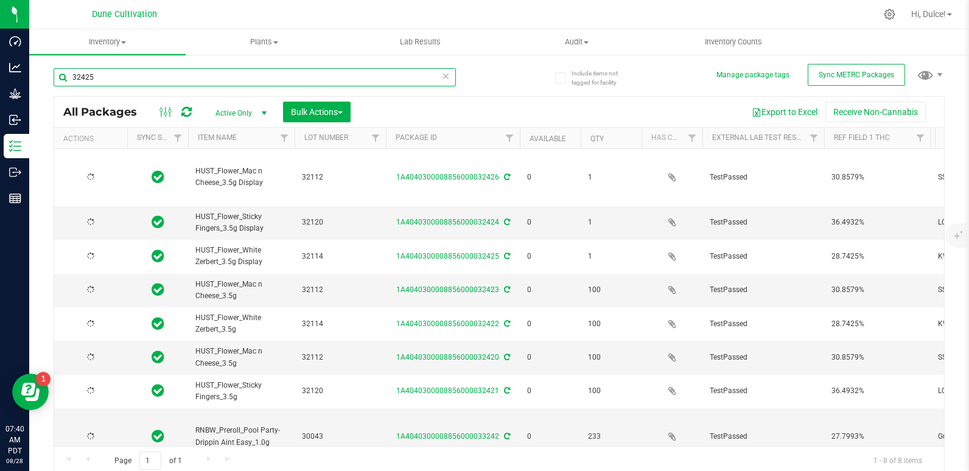
click at [384, 70] on input "32425" at bounding box center [255, 77] width 402 height 18
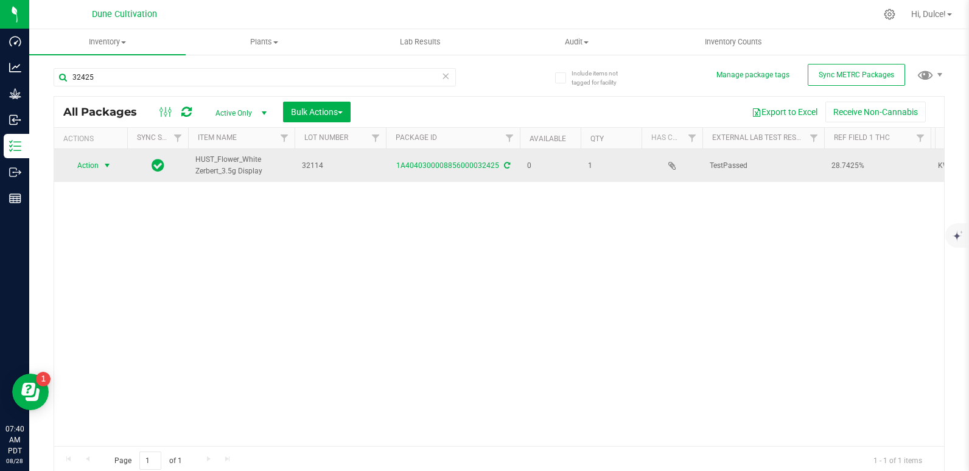
click at [100, 164] on span "select" at bounding box center [107, 165] width 15 height 17
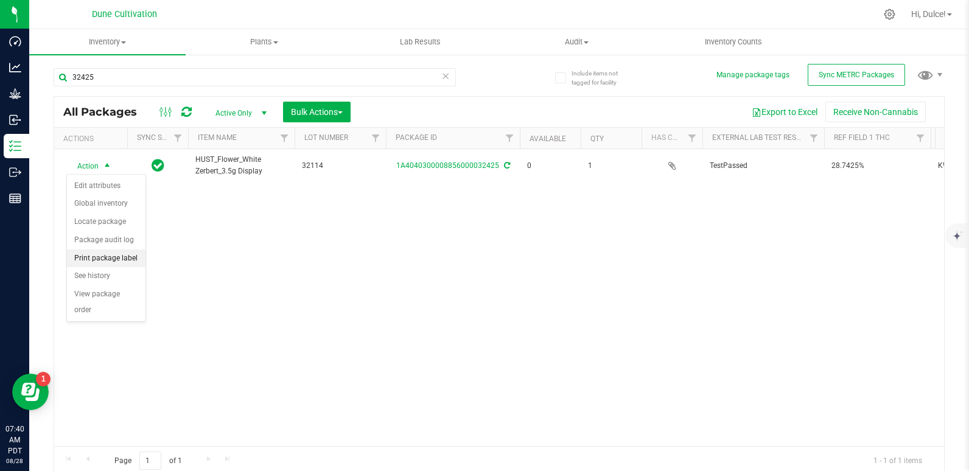
click at [125, 261] on li "Print package label" at bounding box center [106, 259] width 79 height 18
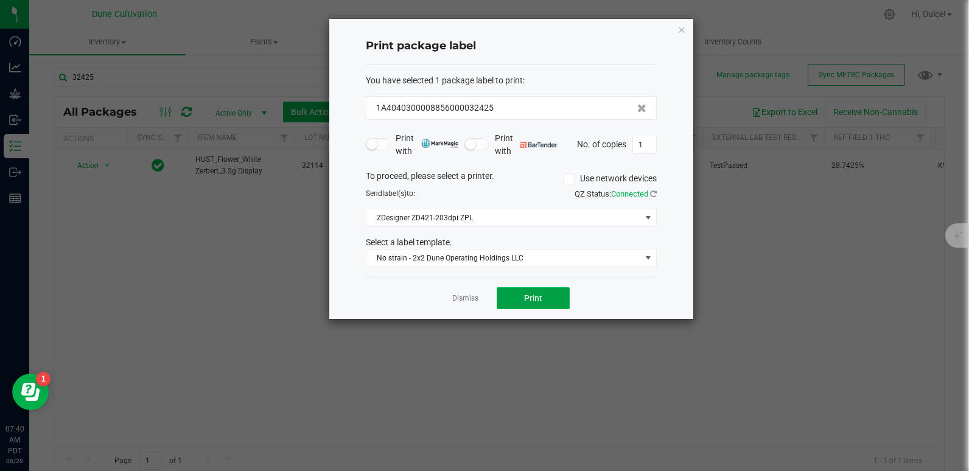
click at [515, 293] on button "Print" at bounding box center [533, 298] width 73 height 22
click at [681, 27] on icon "button" at bounding box center [682, 29] width 9 height 15
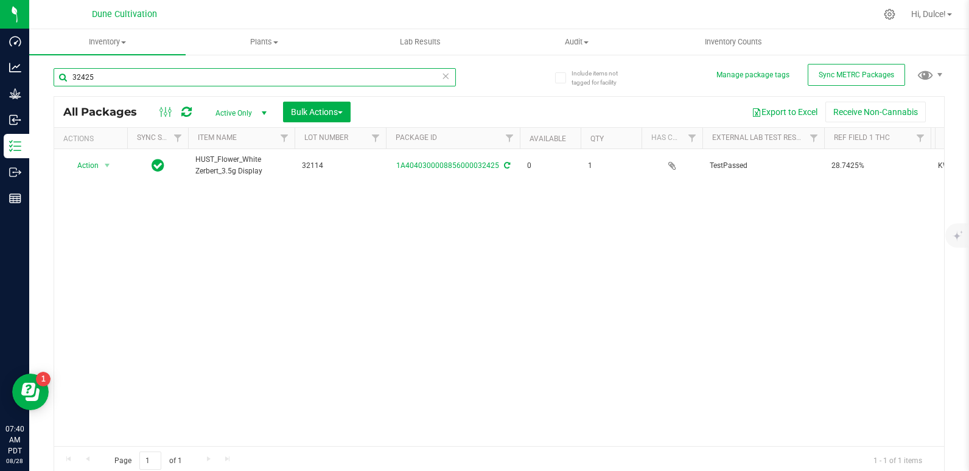
click at [315, 77] on input "32425" at bounding box center [255, 77] width 402 height 18
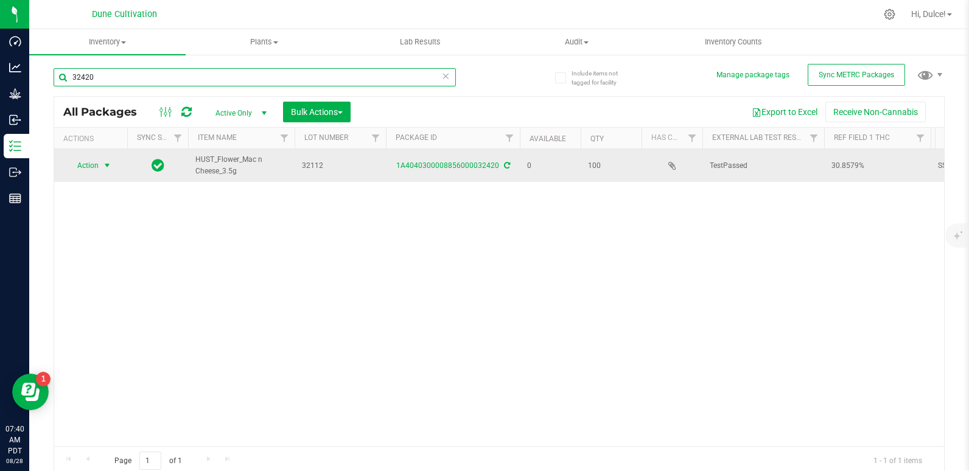
type input "32420"
click at [105, 169] on span "select" at bounding box center [107, 166] width 10 height 10
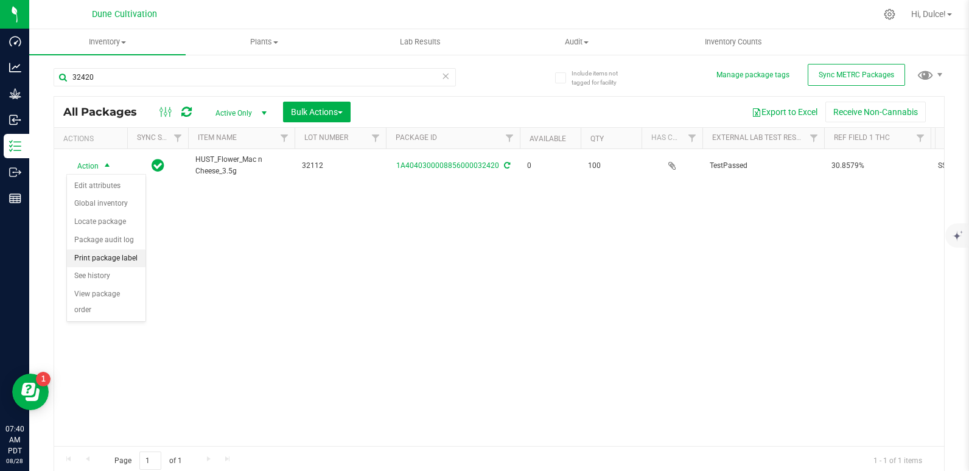
click at [122, 258] on li "Print package label" at bounding box center [106, 259] width 79 height 18
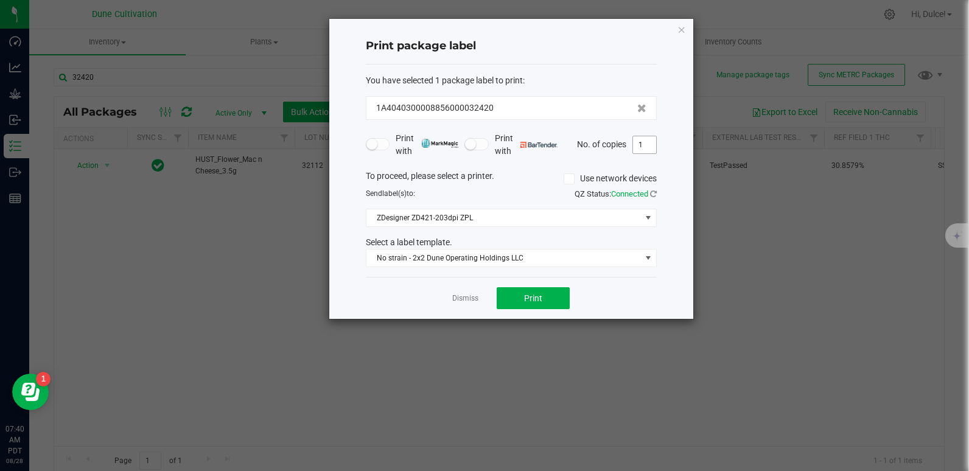
click at [652, 152] on input "1" at bounding box center [644, 144] width 23 height 17
type input "100"
click at [539, 295] on span "Print" at bounding box center [533, 298] width 18 height 10
click at [682, 28] on icon "button" at bounding box center [682, 29] width 9 height 15
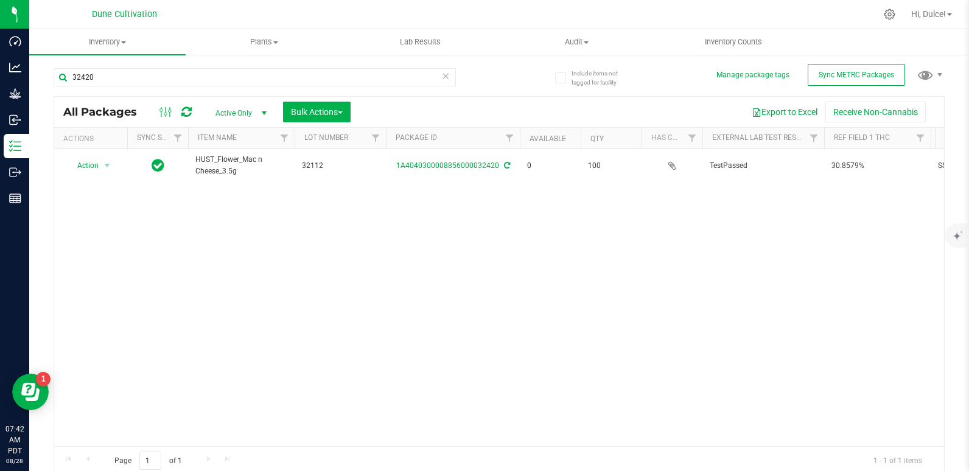
click at [443, 74] on icon at bounding box center [446, 75] width 9 height 15
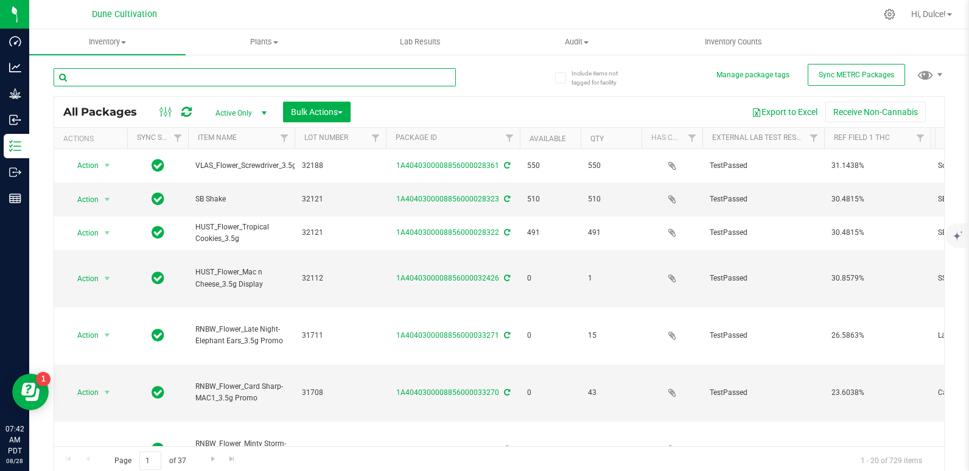
click at [431, 74] on input "text" at bounding box center [255, 77] width 402 height 18
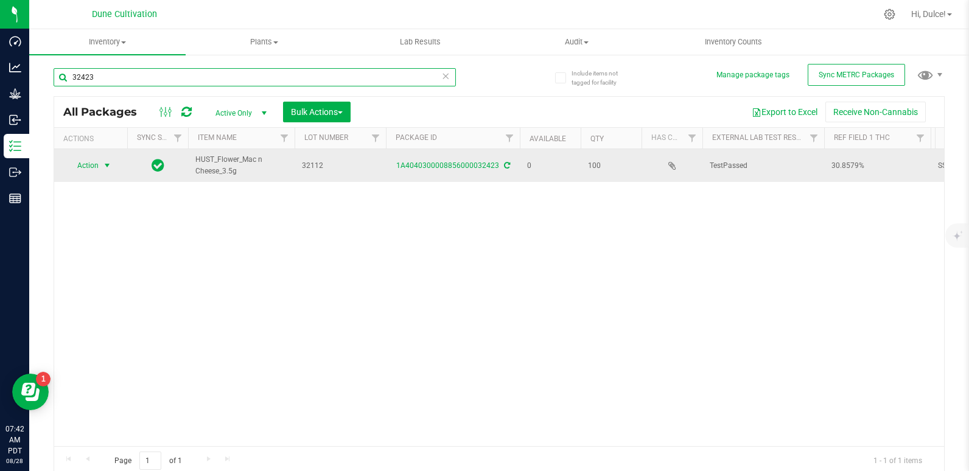
type input "32423"
click at [97, 162] on span "Action" at bounding box center [82, 165] width 33 height 17
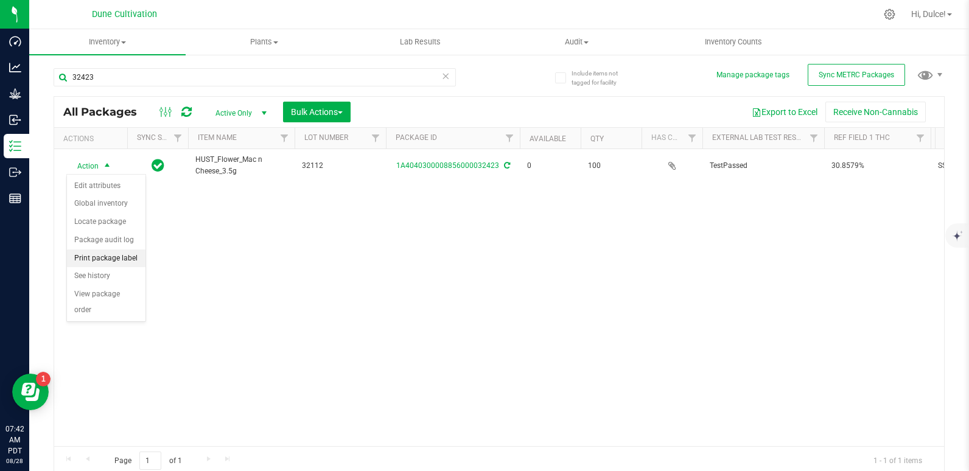
click at [121, 255] on li "Print package label" at bounding box center [106, 259] width 79 height 18
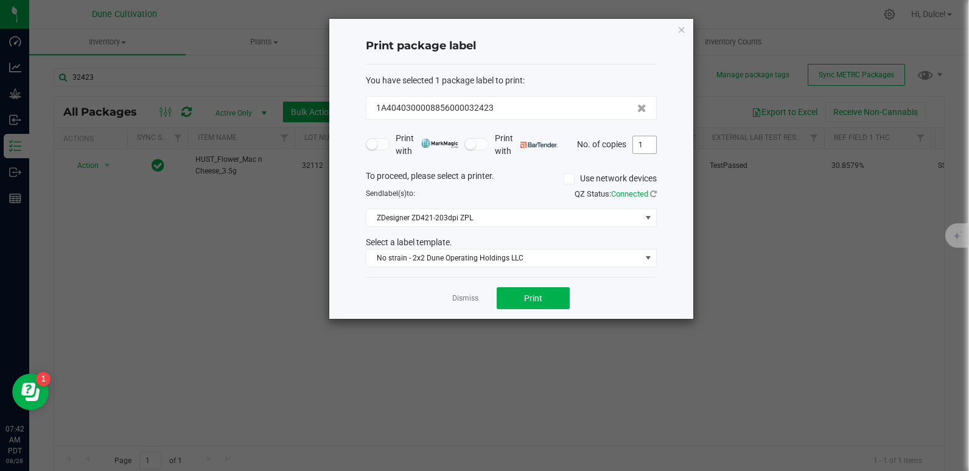
click at [651, 150] on input "1" at bounding box center [644, 144] width 23 height 17
type input "100"
click at [541, 301] on span "Print" at bounding box center [533, 298] width 18 height 10
click at [680, 29] on icon "button" at bounding box center [682, 29] width 9 height 15
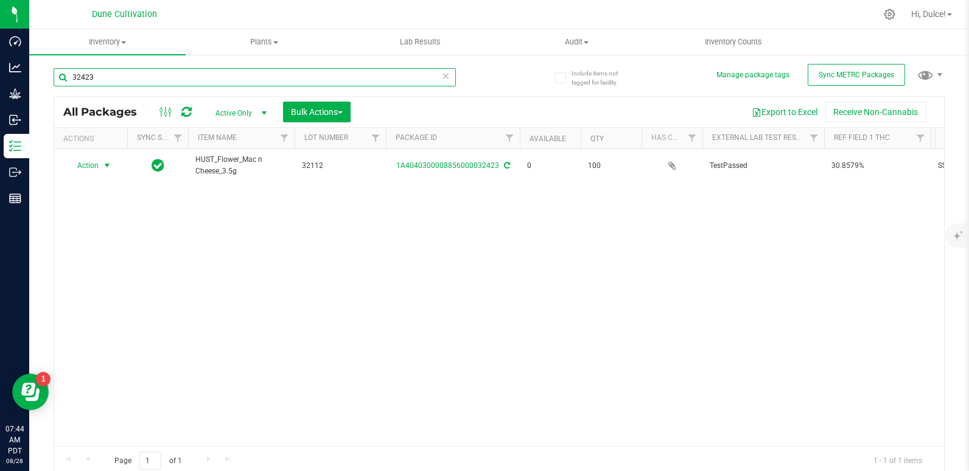
click at [435, 72] on input "32423" at bounding box center [255, 77] width 402 height 18
click at [442, 79] on icon at bounding box center [446, 75] width 9 height 15
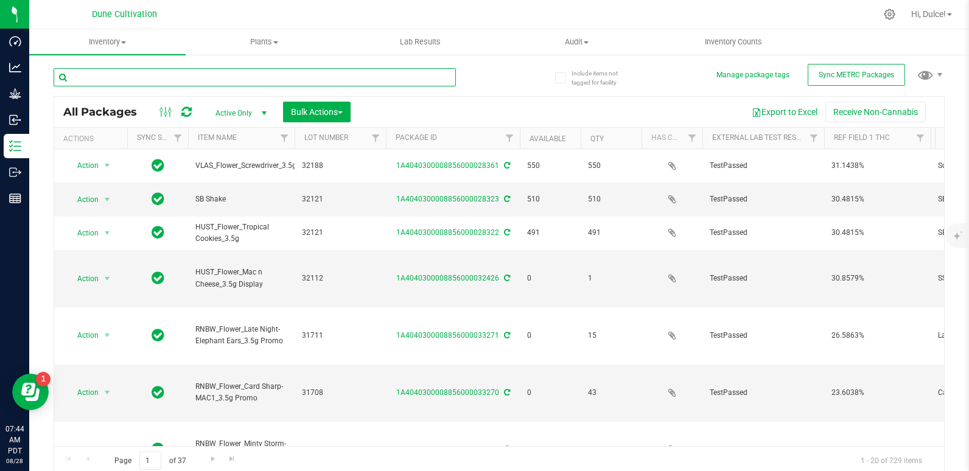
drag, startPoint x: 439, startPoint y: 79, endPoint x: 431, endPoint y: 78, distance: 8.0
drag, startPoint x: 431, startPoint y: 78, endPoint x: 421, endPoint y: 74, distance: 10.4
click at [421, 74] on input "text" at bounding box center [255, 77] width 402 height 18
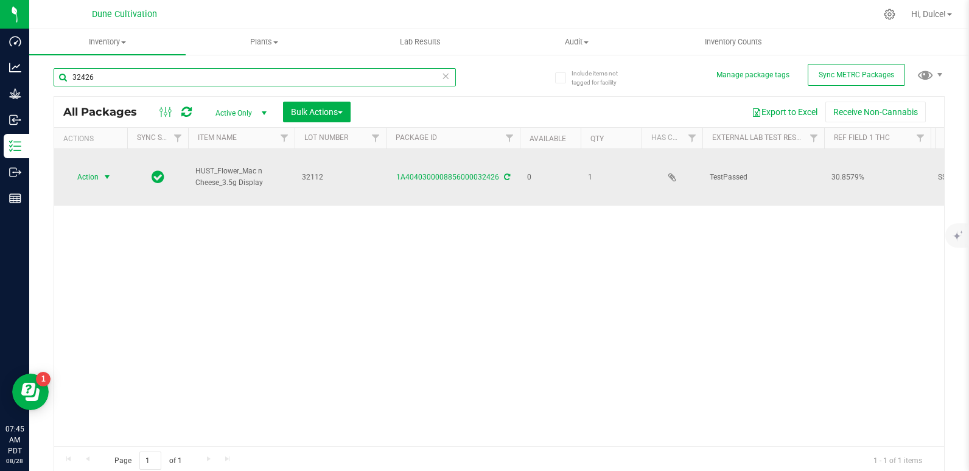
type input "32426"
click at [101, 170] on span "select" at bounding box center [107, 177] width 15 height 17
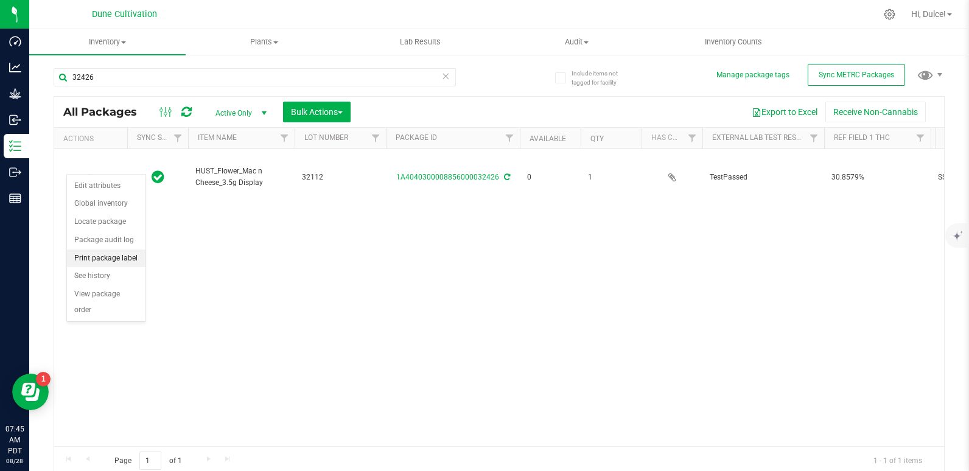
click at [121, 260] on li "Print package label" at bounding box center [106, 259] width 79 height 18
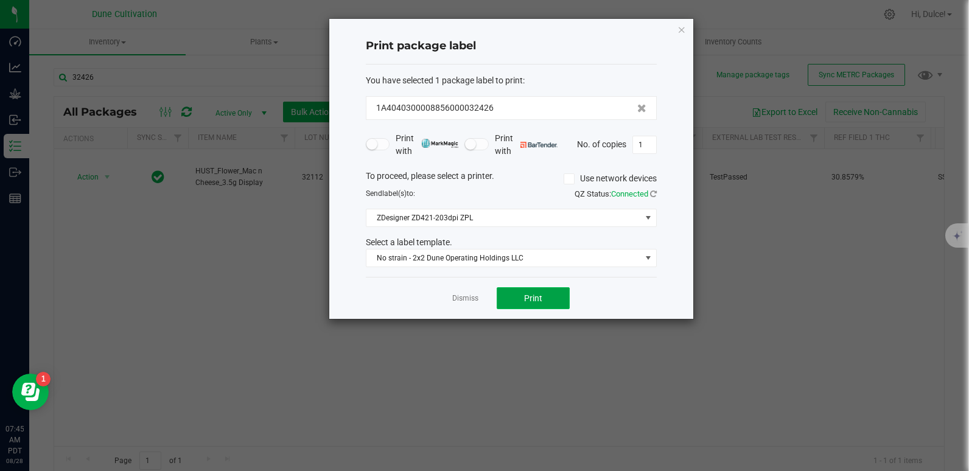
click at [552, 298] on button "Print" at bounding box center [533, 298] width 73 height 22
click at [685, 23] on icon "button" at bounding box center [682, 29] width 9 height 15
